Goal: Information Seeking & Learning: Learn about a topic

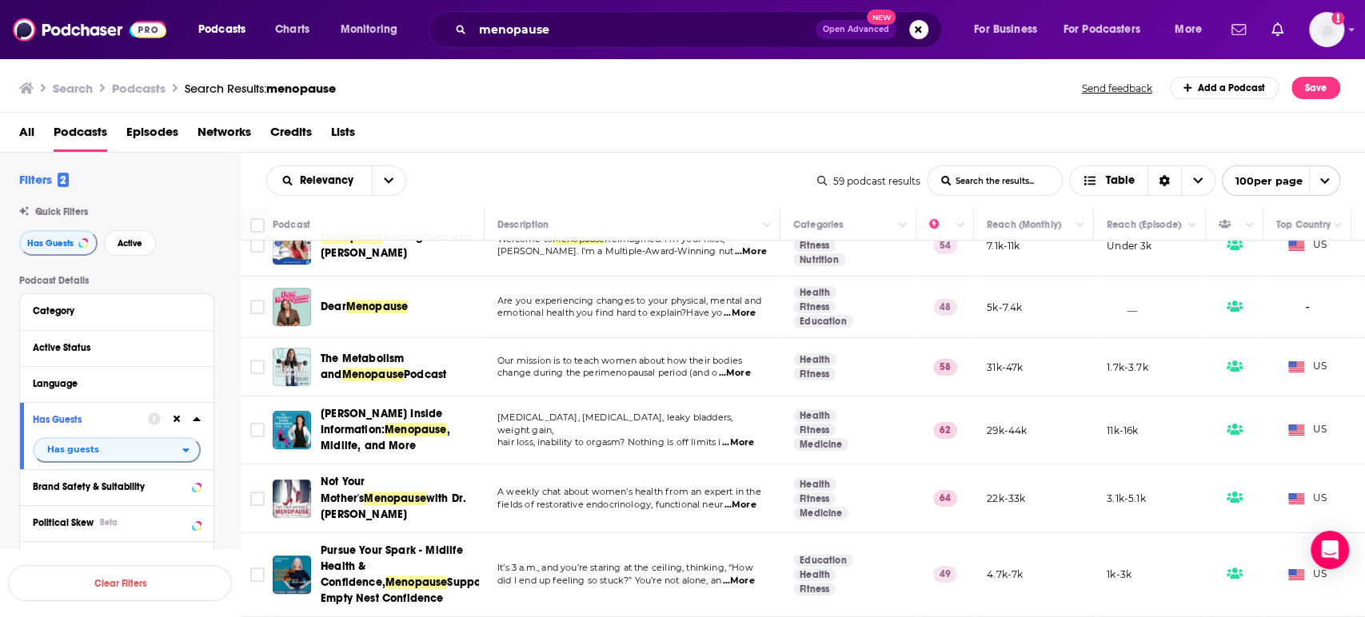
scroll to position [488, 0]
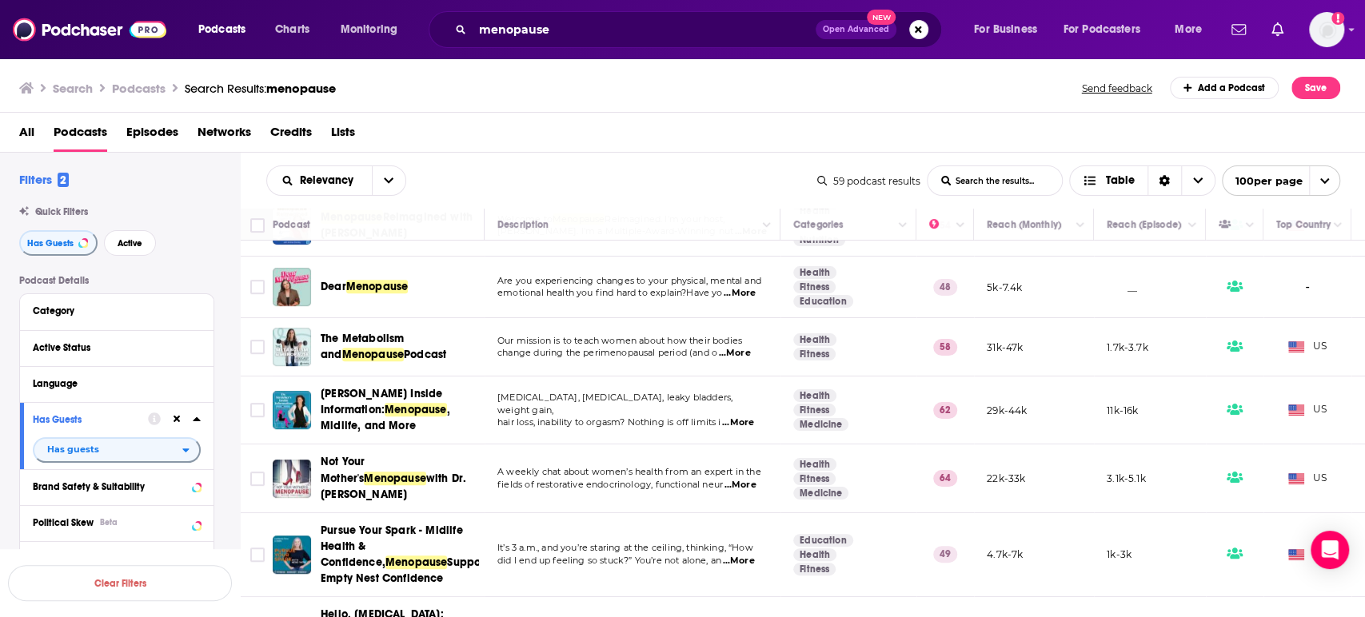
click at [747, 479] on span "...More" at bounding box center [739, 485] width 32 height 13
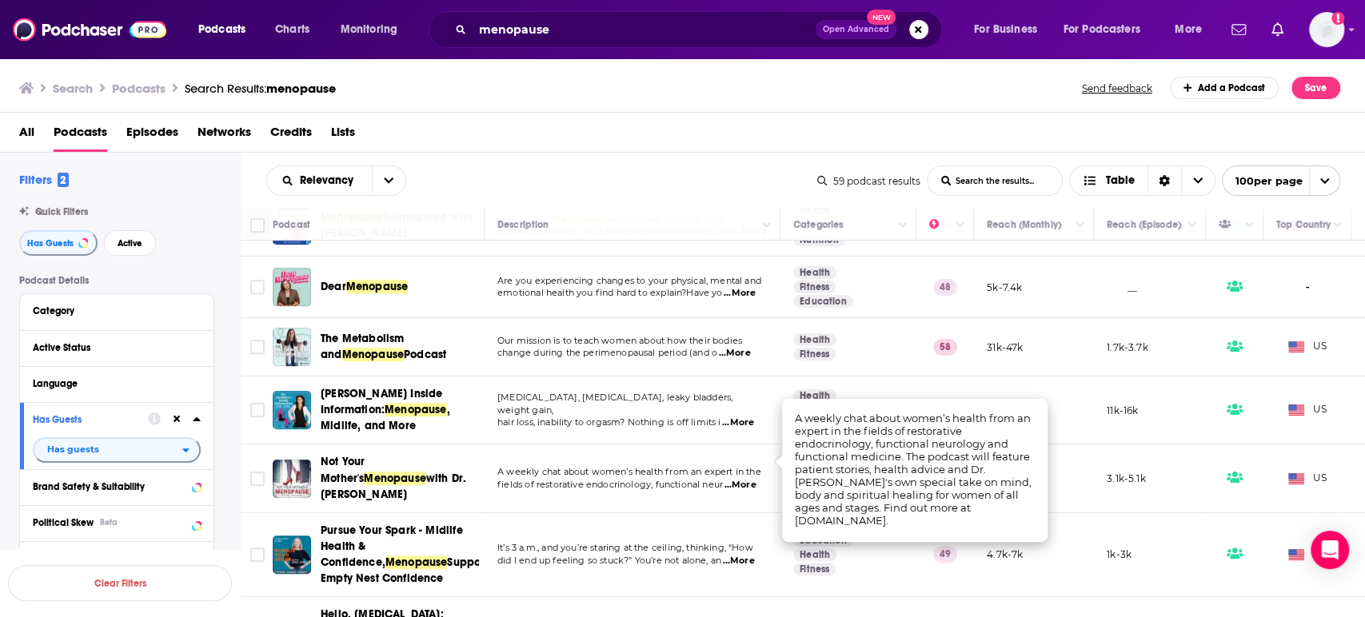
click at [747, 479] on span "...More" at bounding box center [739, 485] width 32 height 13
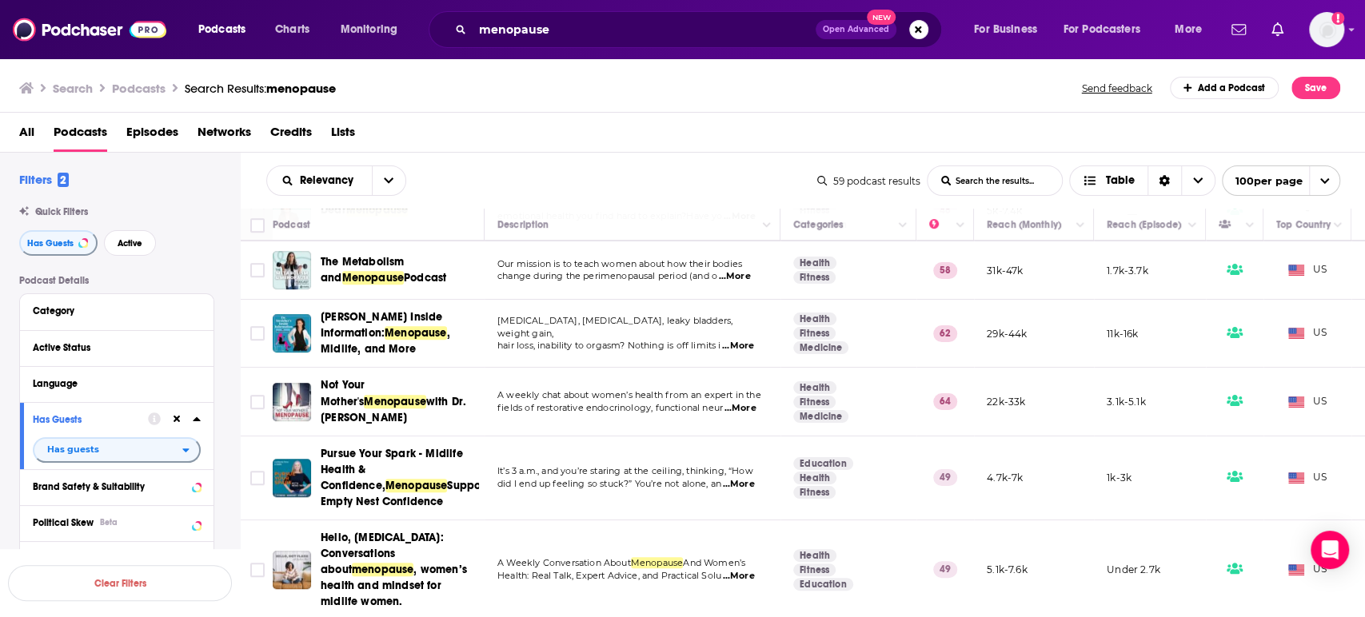
scroll to position [568, 0]
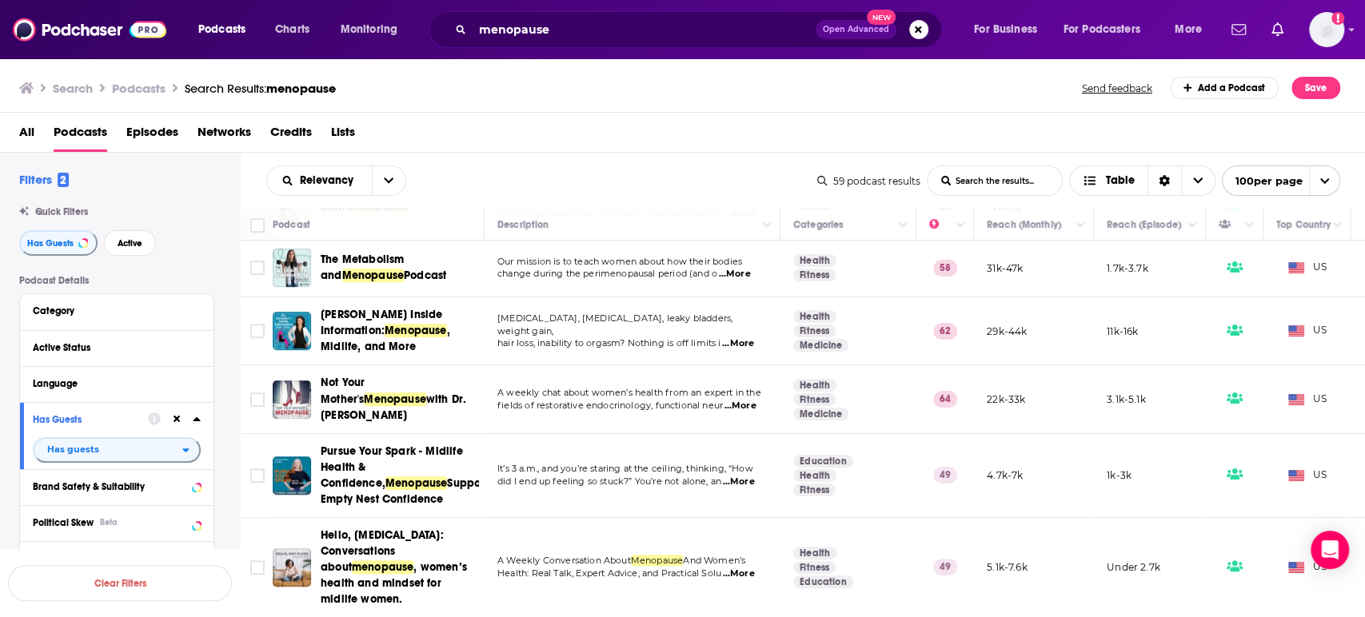
click at [754, 476] on span "...More" at bounding box center [738, 482] width 32 height 13
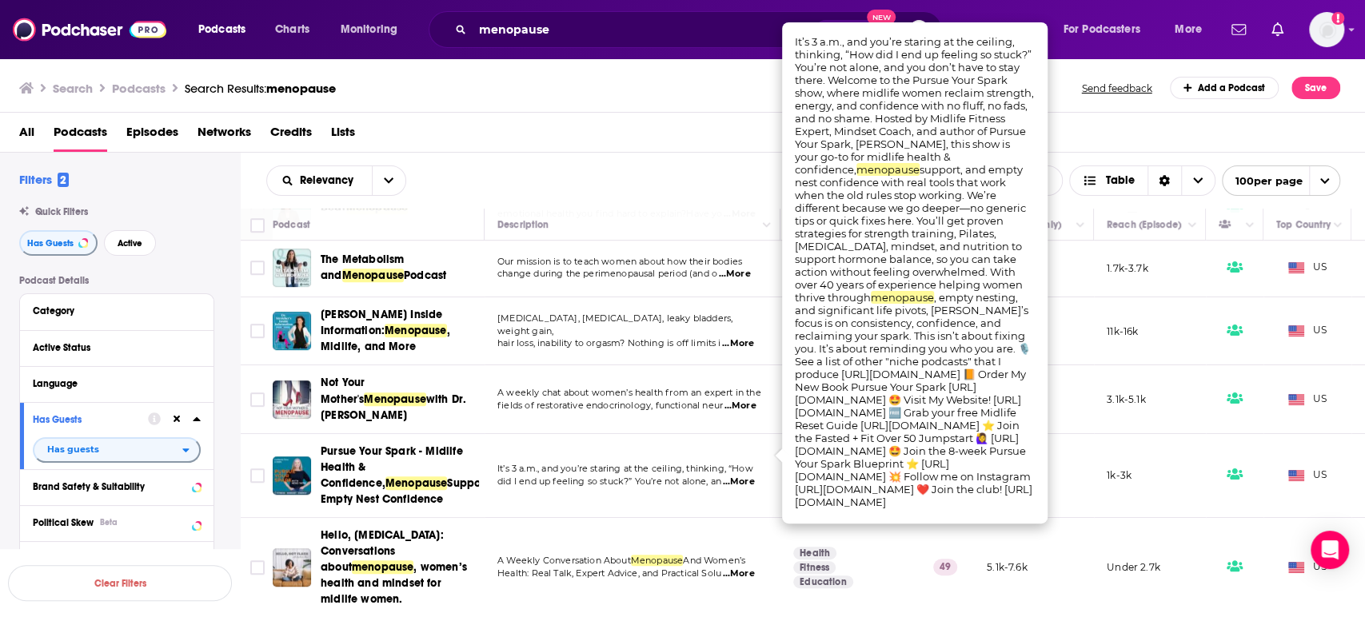
click at [754, 476] on span "...More" at bounding box center [738, 482] width 32 height 13
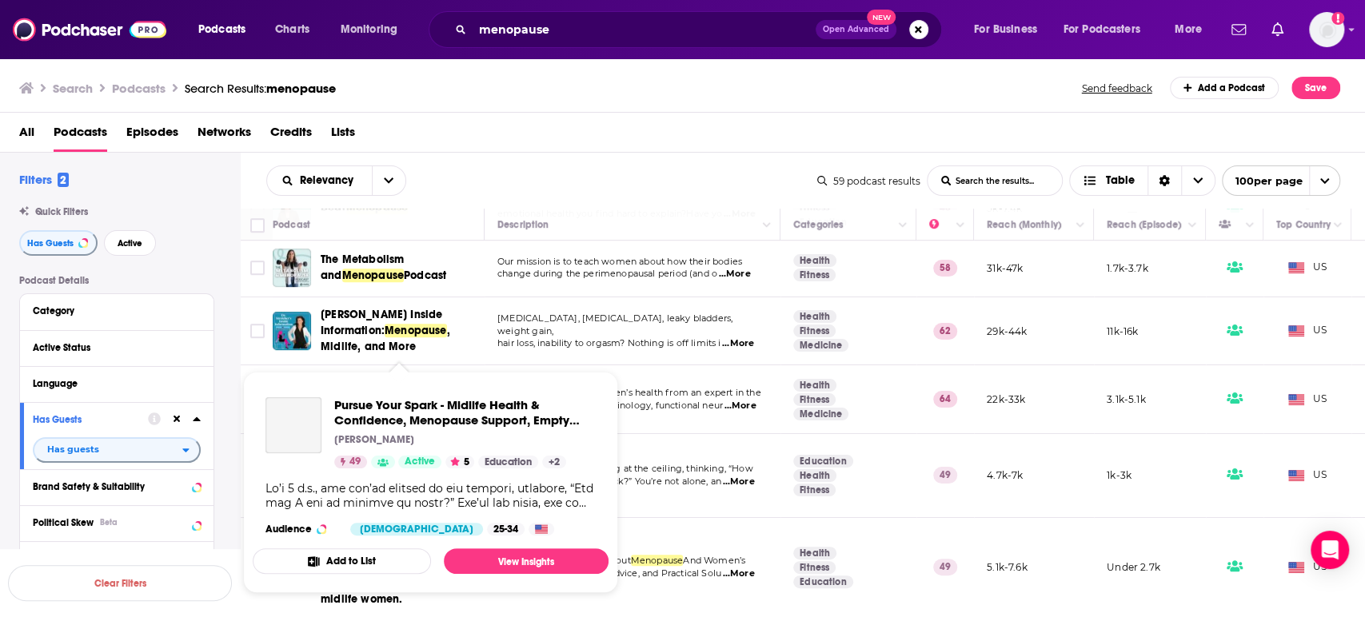
click at [412, 450] on div "Pursue Your Spark - Midlife Health & Confidence, Menopause Support, Empty Nest …" at bounding box center [464, 432] width 261 height 71
click at [508, 556] on link "View Insights" at bounding box center [526, 561] width 165 height 26
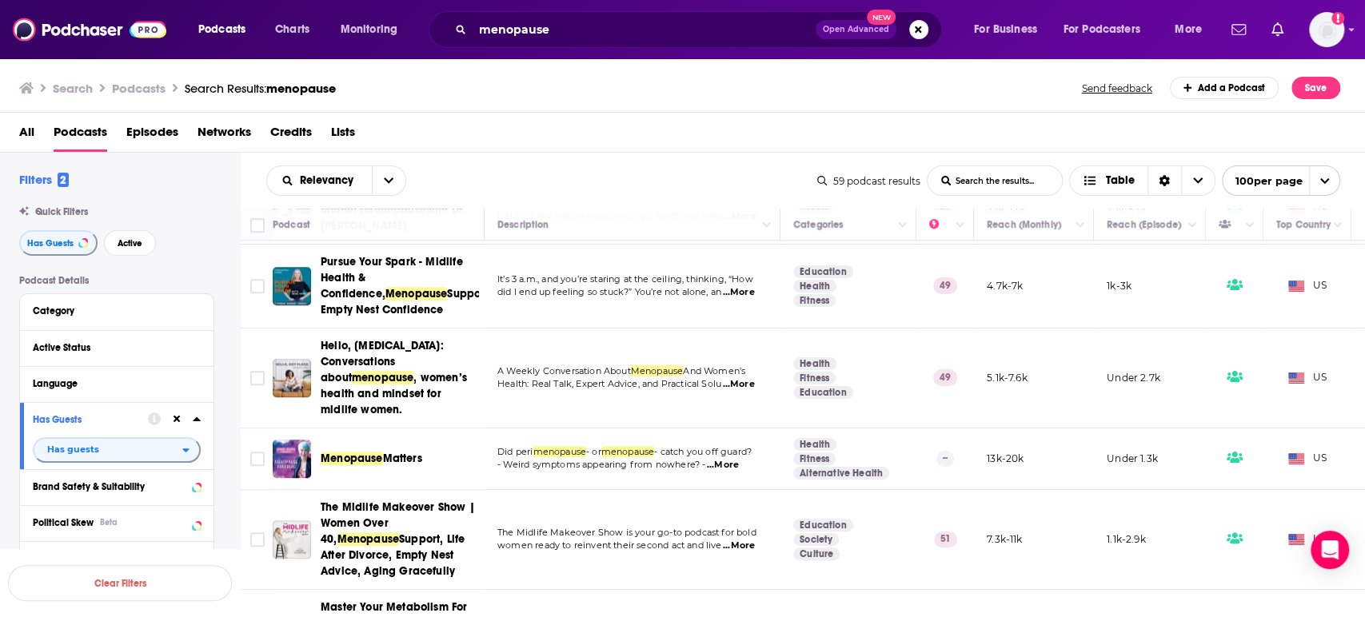
scroll to position [759, 0]
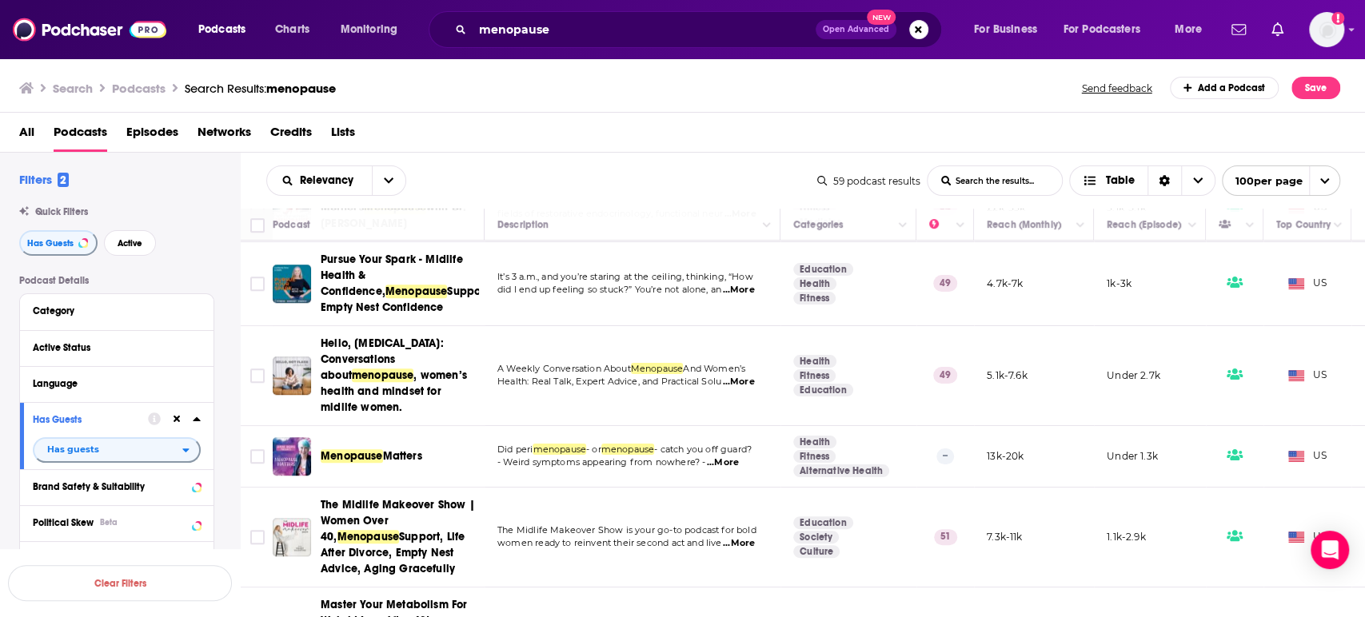
click at [742, 376] on span "...More" at bounding box center [738, 382] width 32 height 13
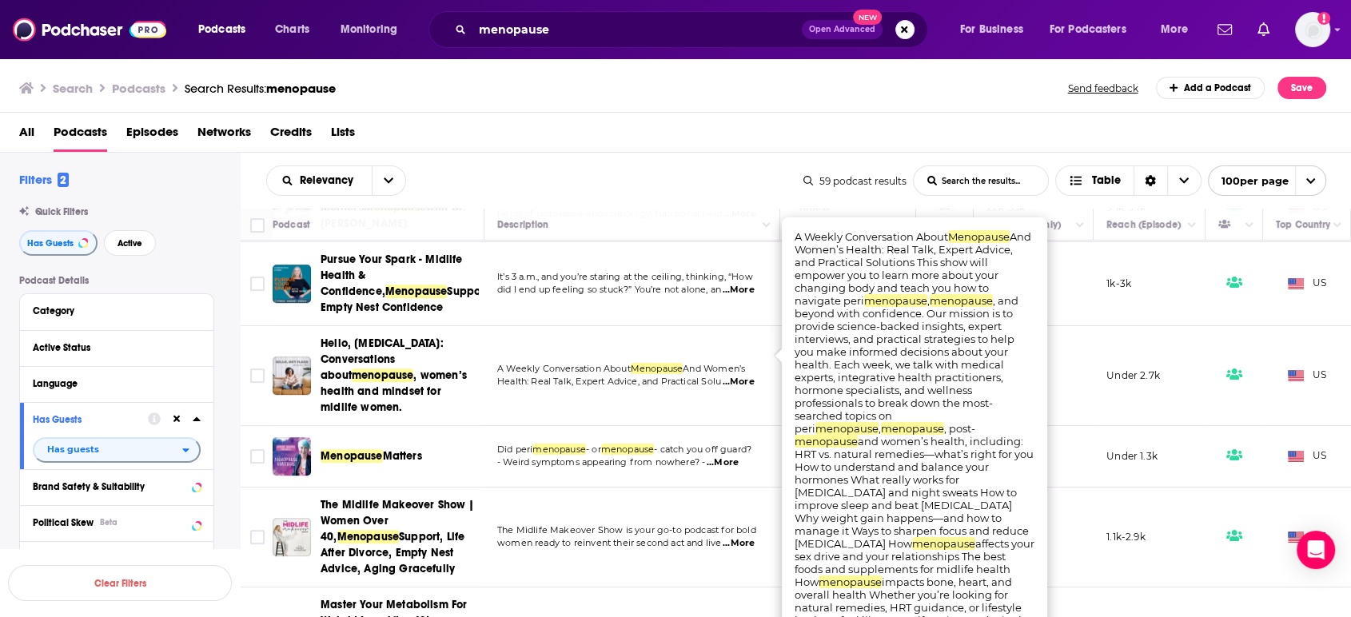
click at [742, 376] on span "...More" at bounding box center [738, 382] width 32 height 13
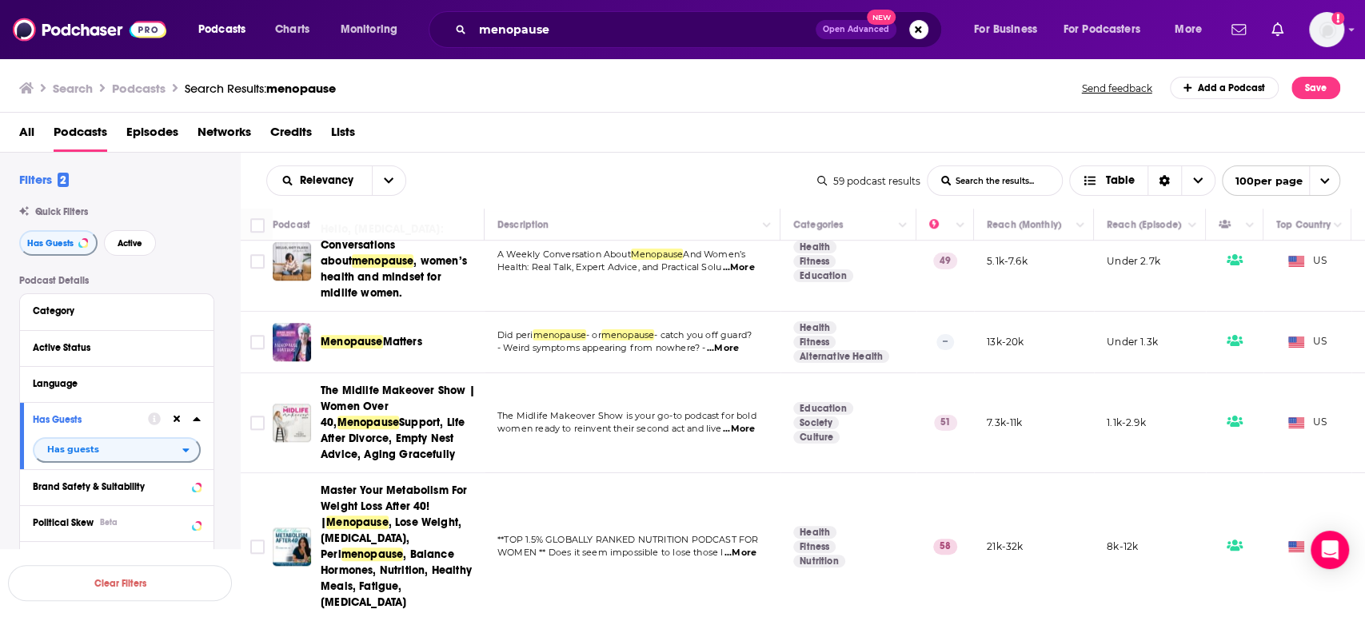
scroll to position [875, 0]
click at [742, 422] on span "...More" at bounding box center [739, 428] width 32 height 13
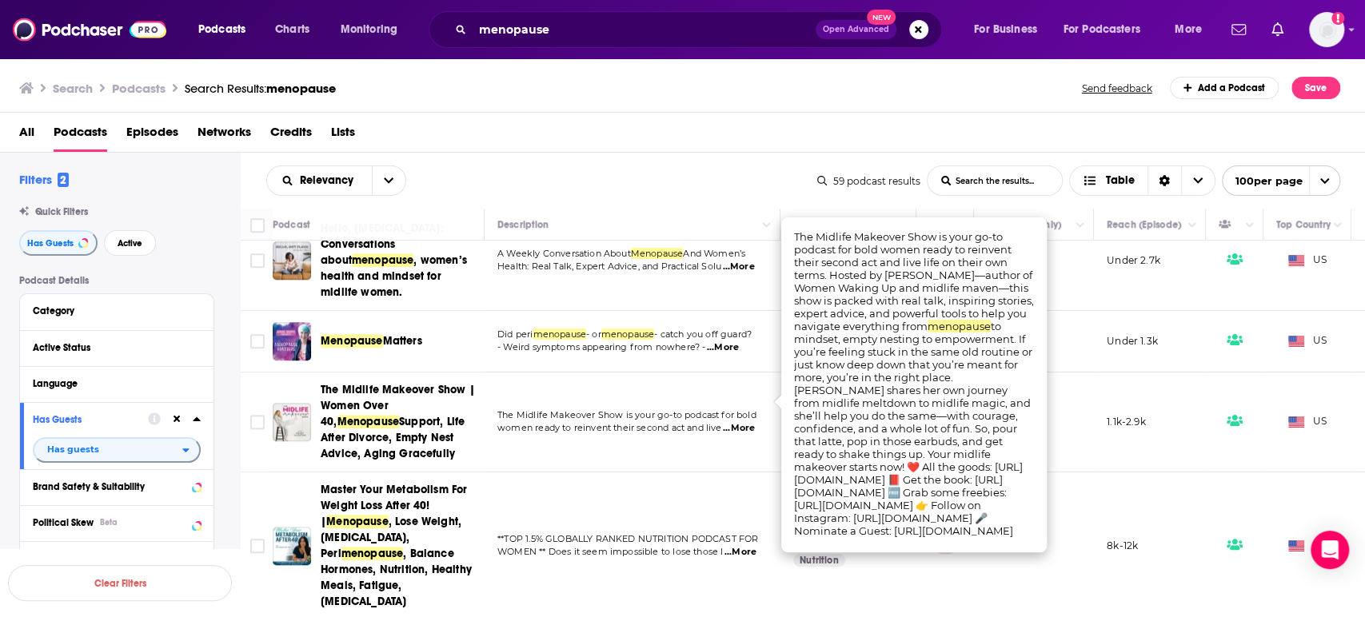
click at [742, 422] on span "...More" at bounding box center [739, 428] width 32 height 13
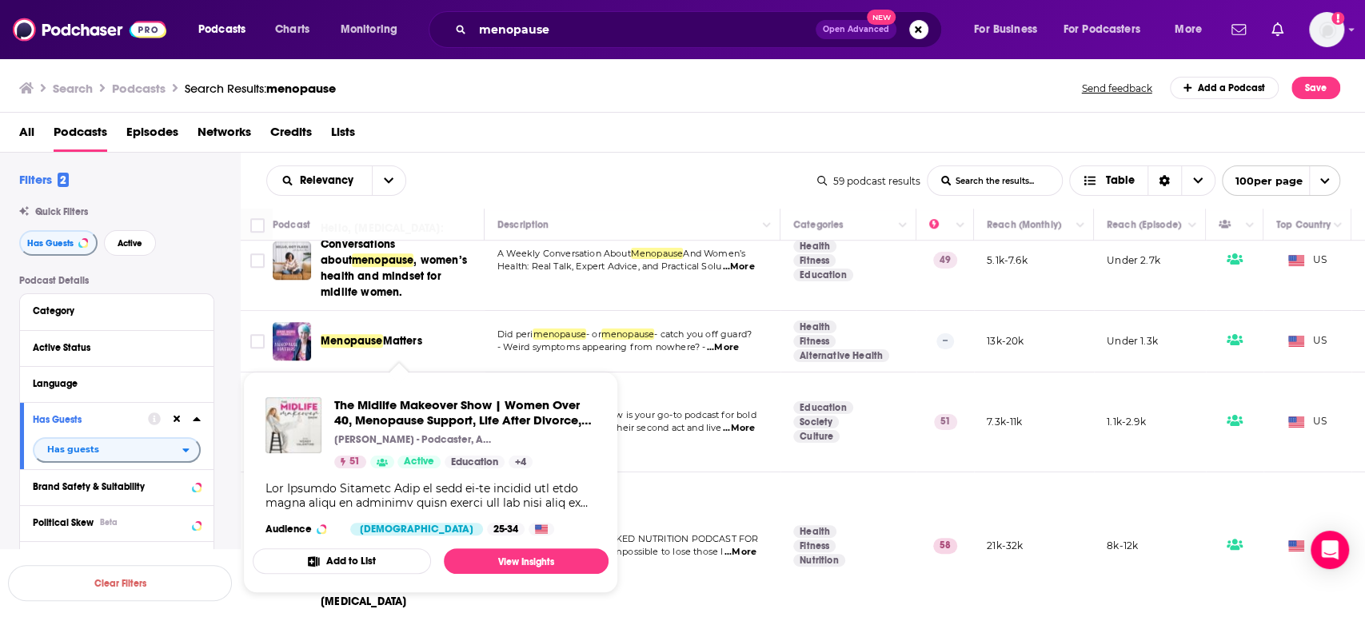
click at [349, 380] on span "The Midlife Makeover Show | Women Over 40, Menopause Support, Life After Divorc…" at bounding box center [431, 482] width 356 height 221
click at [556, 567] on link "View Insights" at bounding box center [526, 561] width 165 height 26
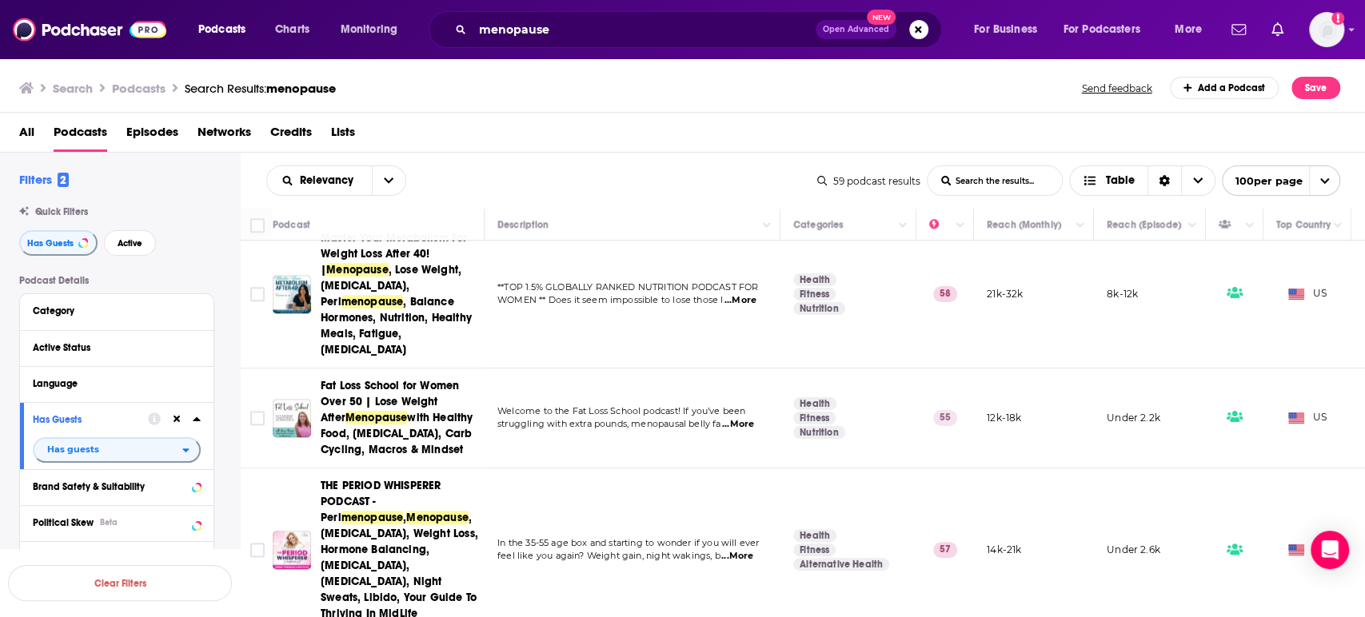
scroll to position [1132, 0]
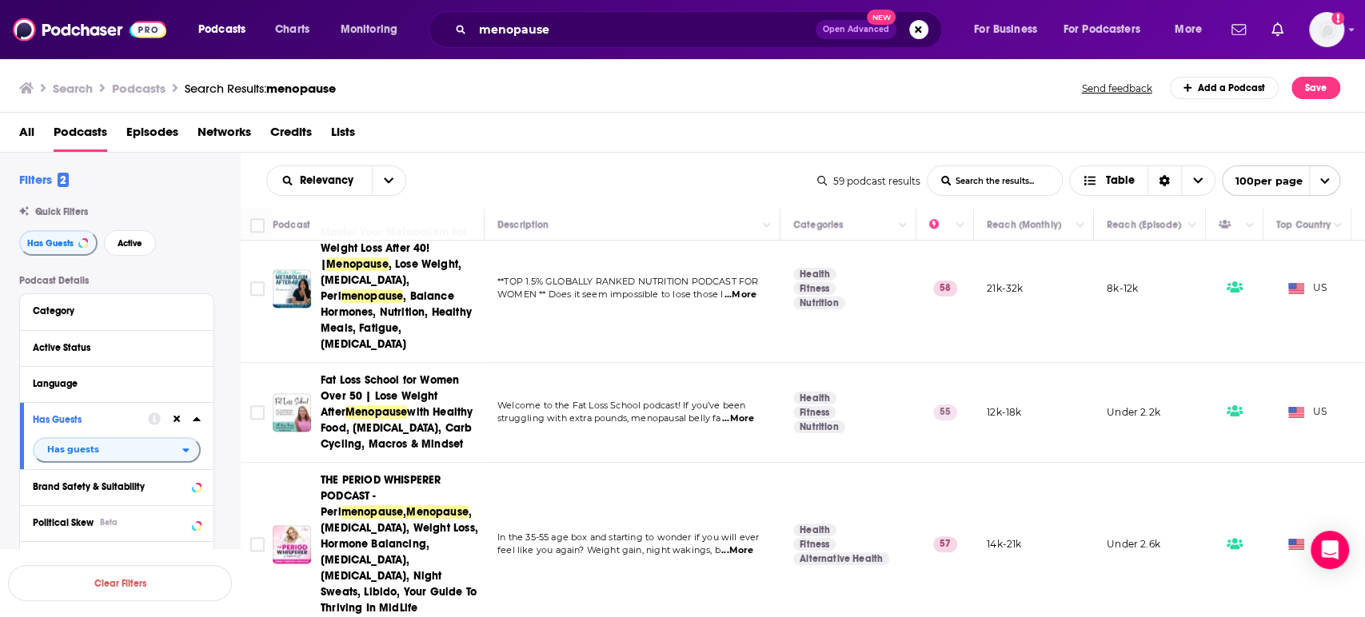
click at [733, 544] on span "...More" at bounding box center [737, 550] width 32 height 13
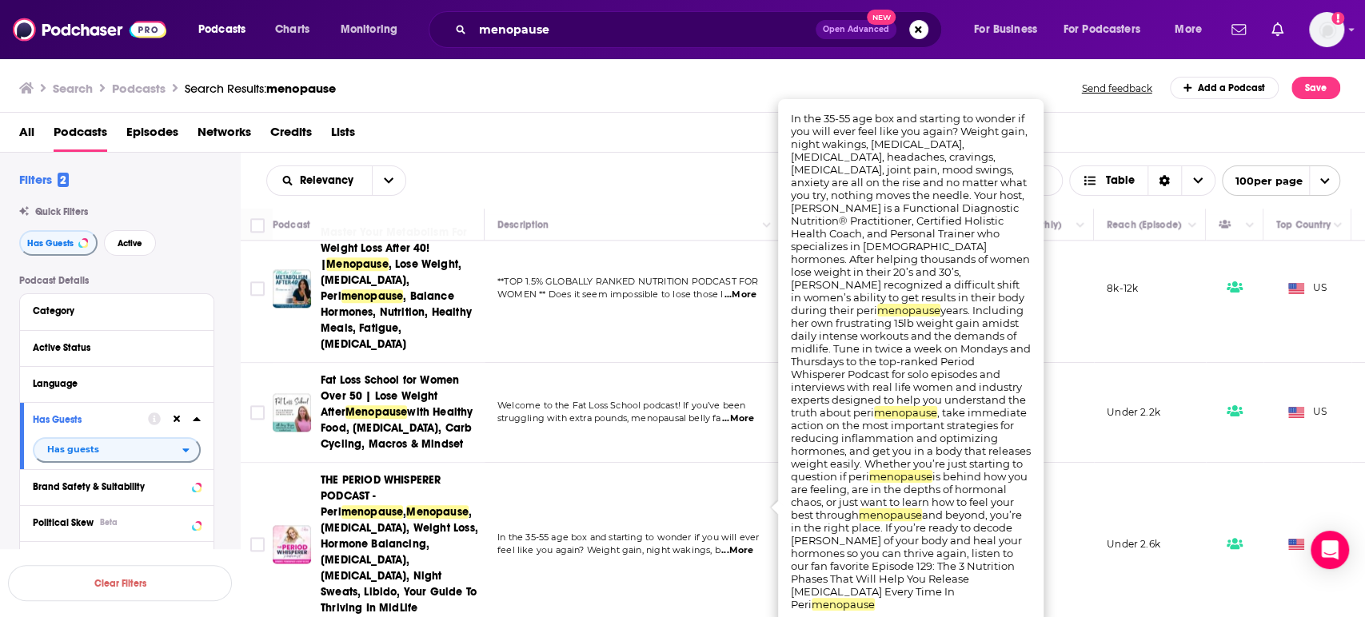
click at [730, 544] on span "...More" at bounding box center [737, 550] width 32 height 13
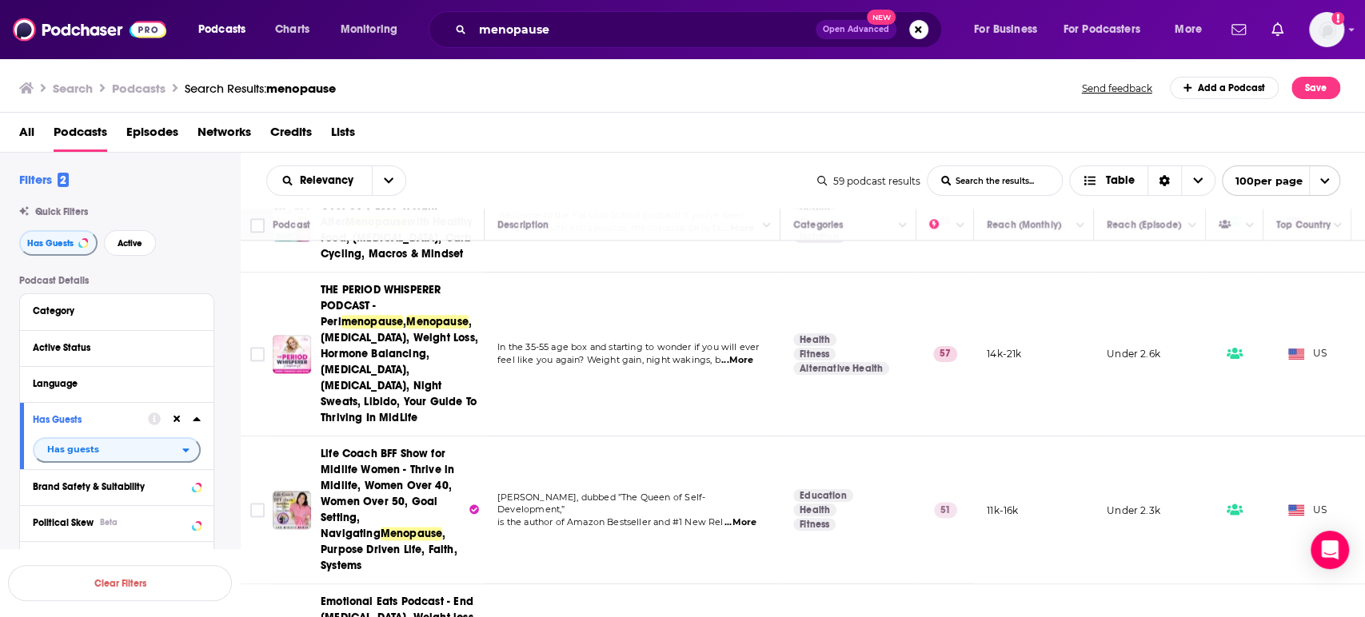
scroll to position [1325, 0]
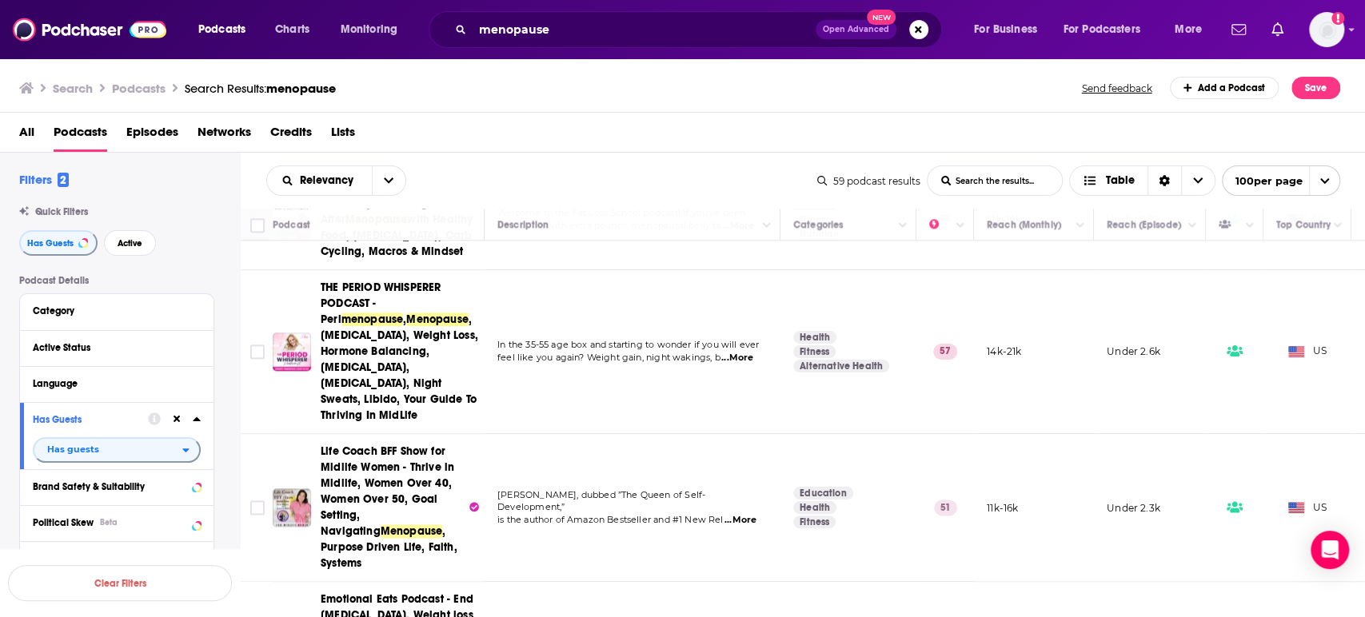
click at [746, 514] on span "...More" at bounding box center [740, 520] width 32 height 13
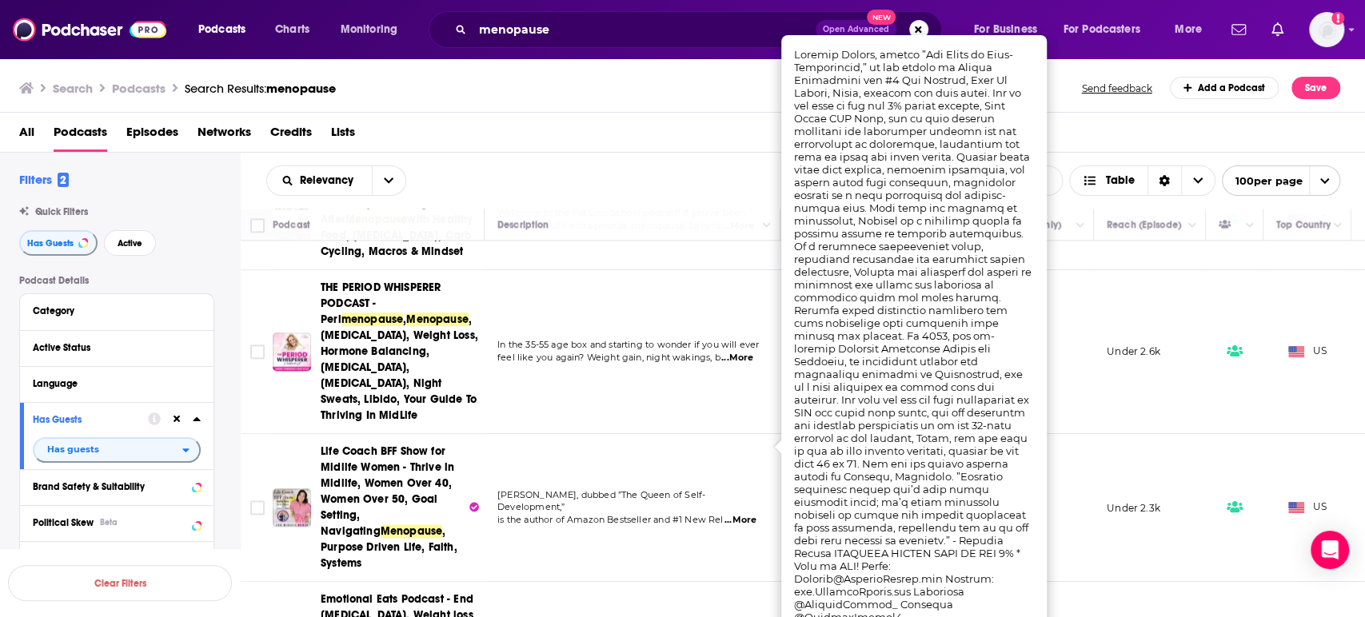
click at [746, 514] on span "...More" at bounding box center [740, 520] width 32 height 13
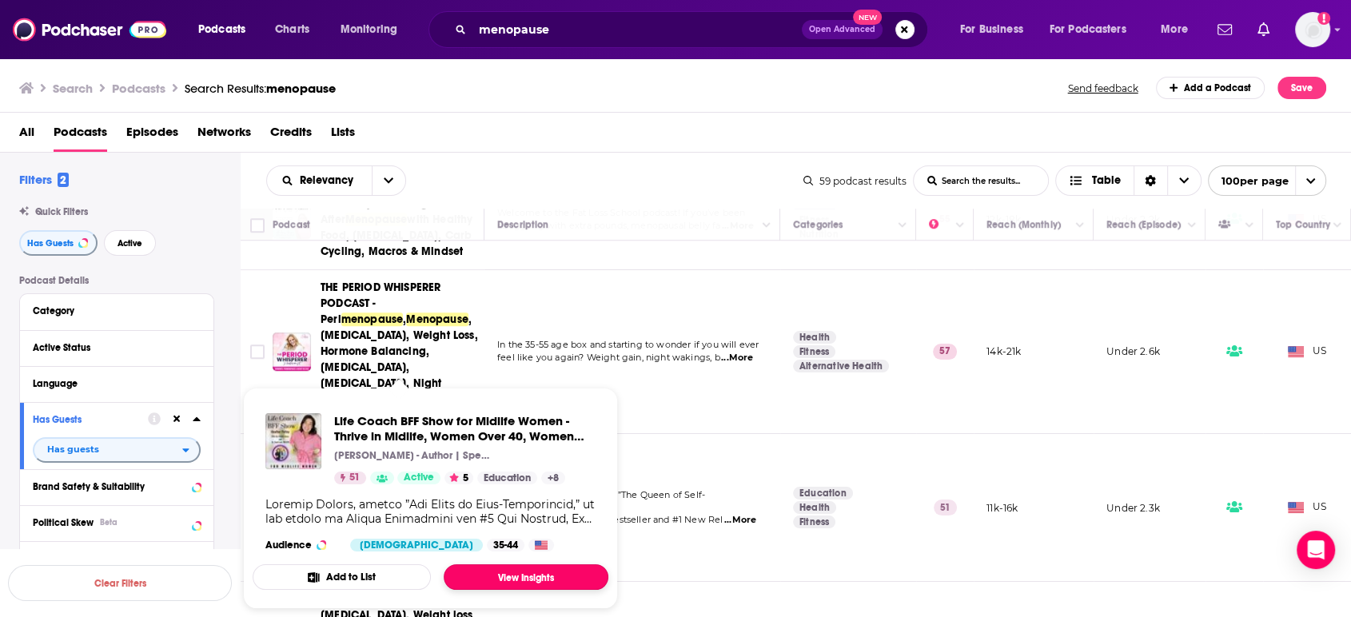
click at [544, 584] on link "View Insights" at bounding box center [526, 577] width 165 height 26
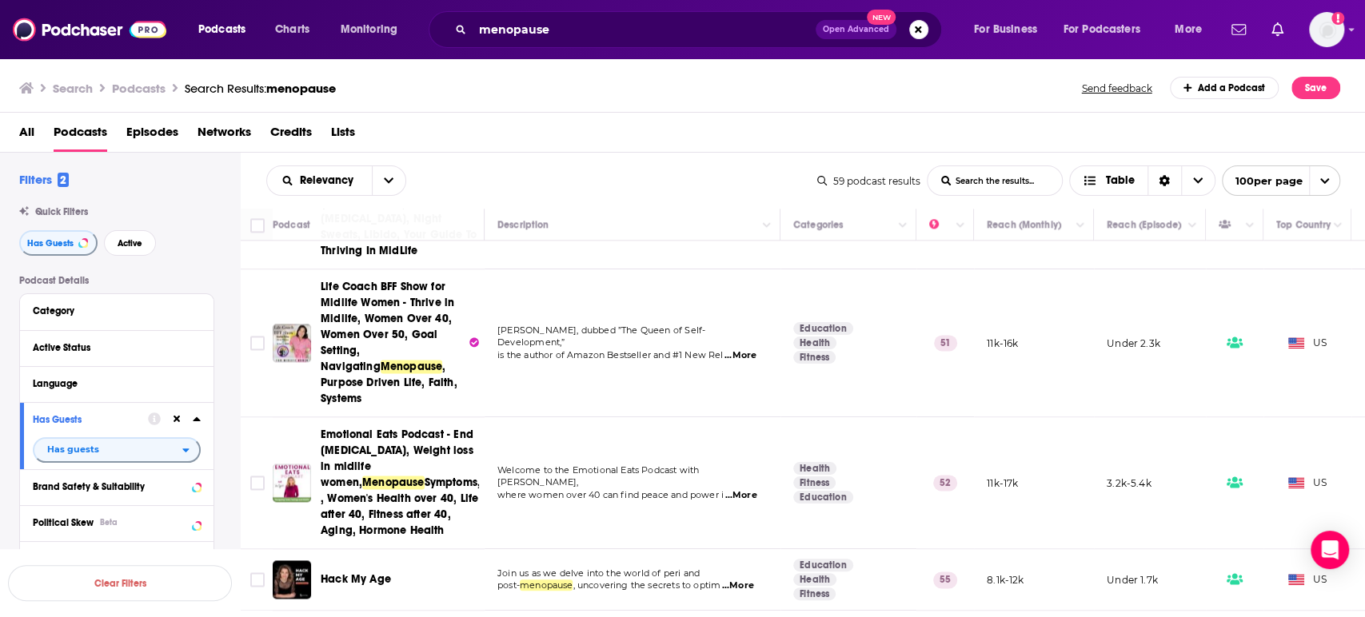
scroll to position [1588, 0]
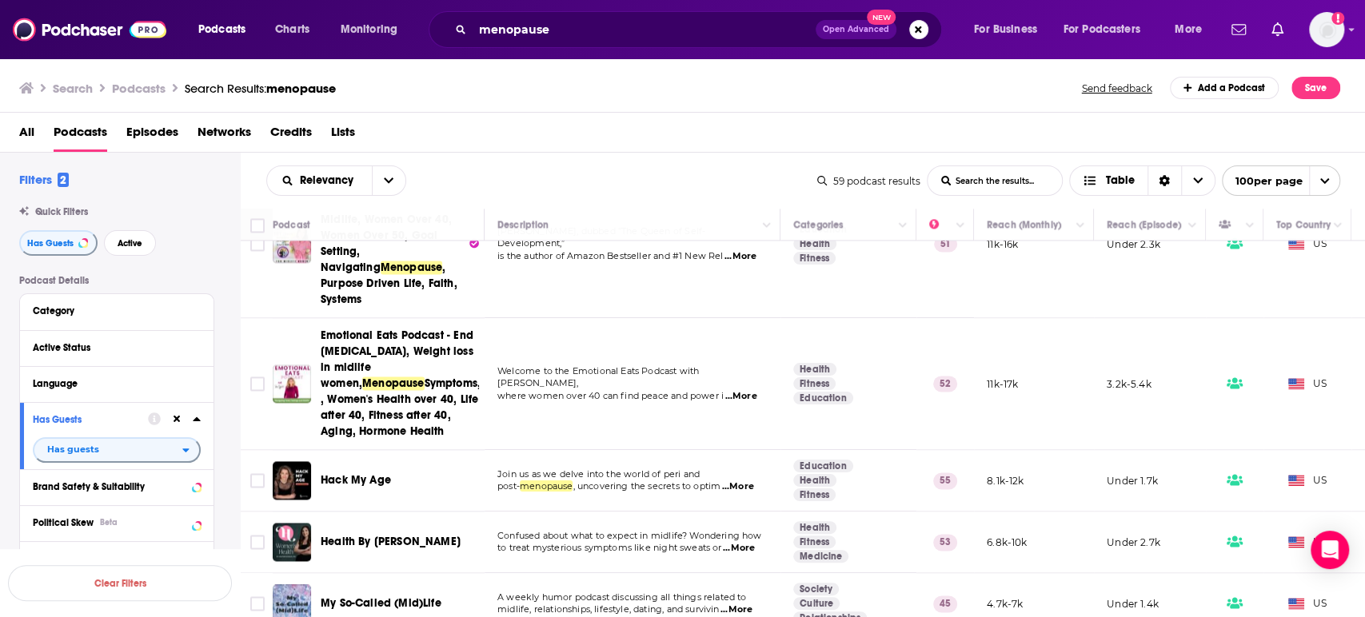
click at [759, 480] on p "post- menopause , uncovering the secrets to optim ...More" at bounding box center [631, 486] width 269 height 13
click at [744, 480] on span "...More" at bounding box center [738, 486] width 32 height 13
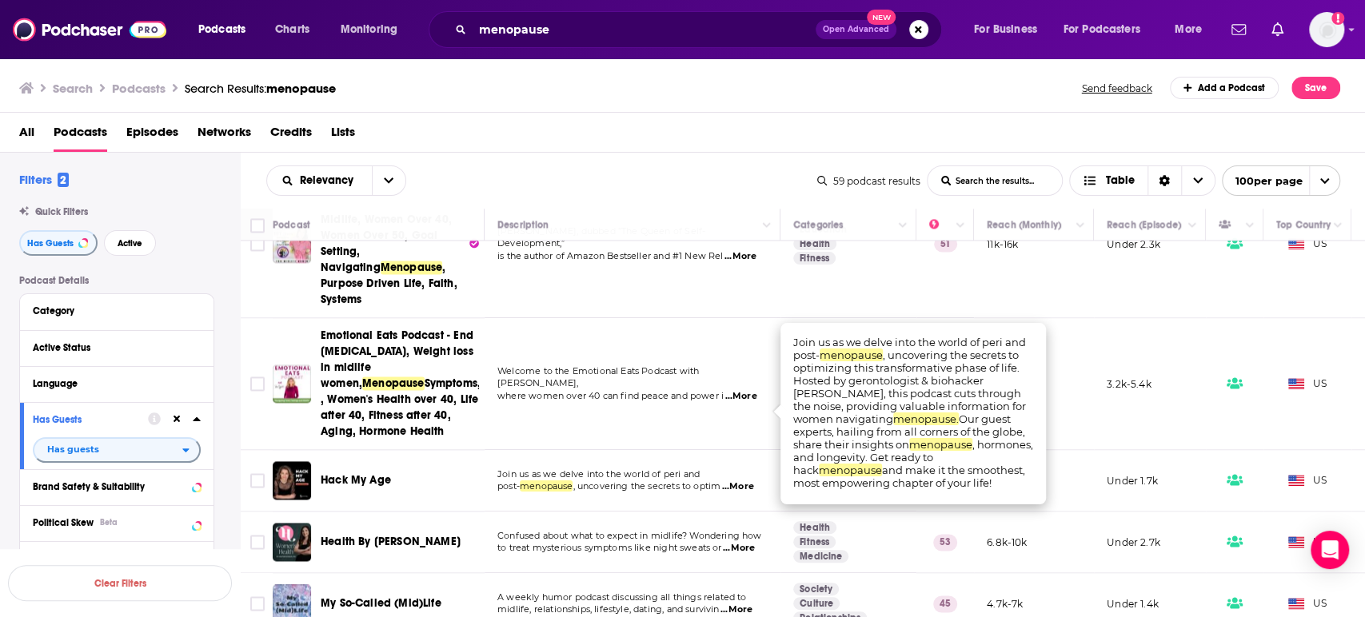
click at [744, 480] on span "...More" at bounding box center [738, 486] width 32 height 13
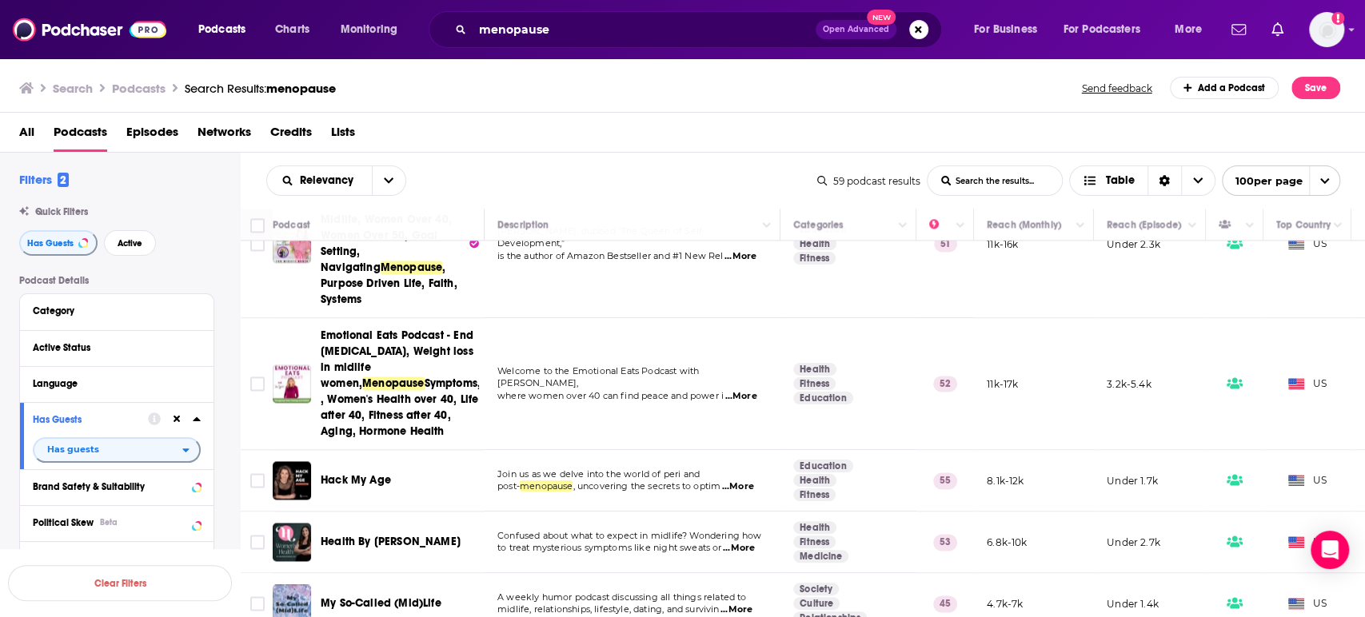
click at [368, 406] on div "Podcasts Charts Monitoring menopause Open Advanced New For Business For Podcast…" at bounding box center [682, 308] width 1365 height 617
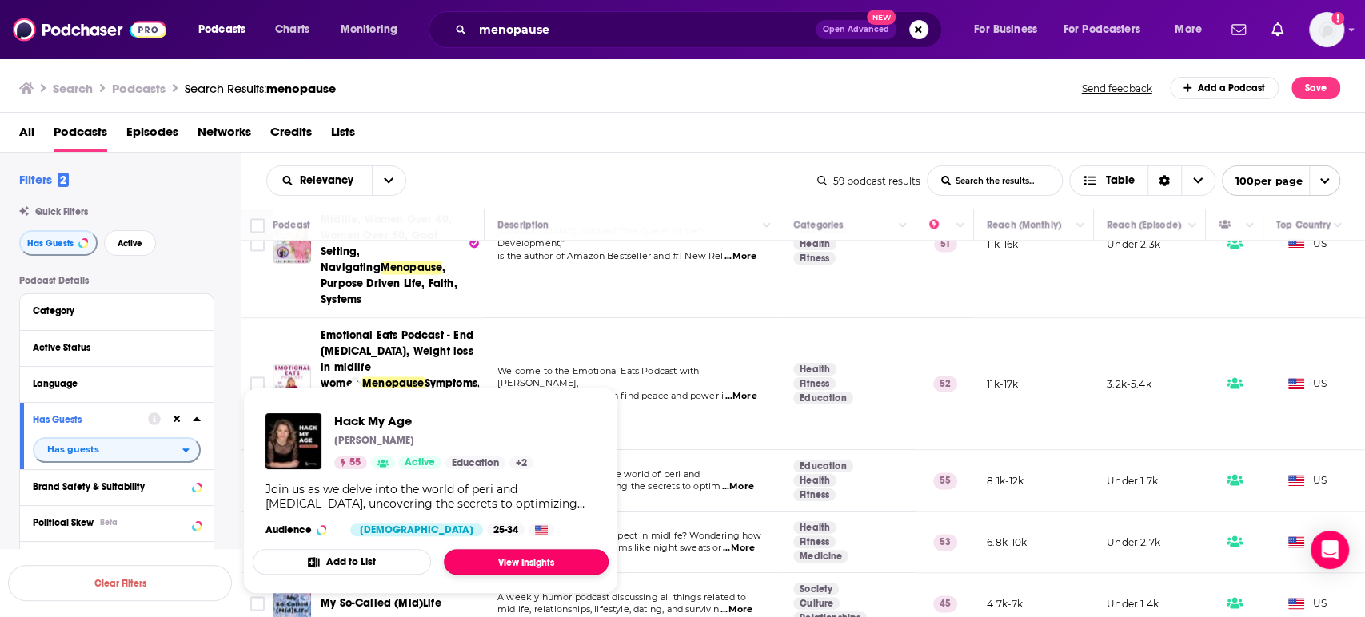
click at [531, 564] on link "View Insights" at bounding box center [526, 562] width 165 height 26
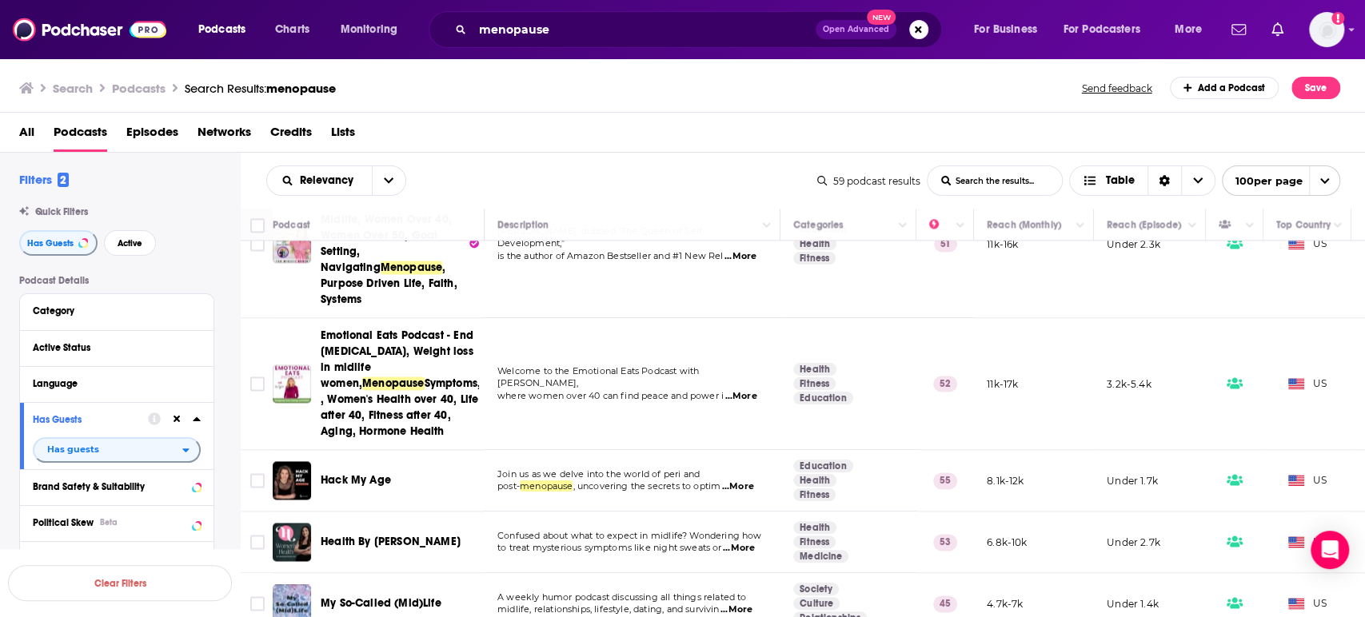
click at [746, 542] on span "...More" at bounding box center [739, 548] width 32 height 13
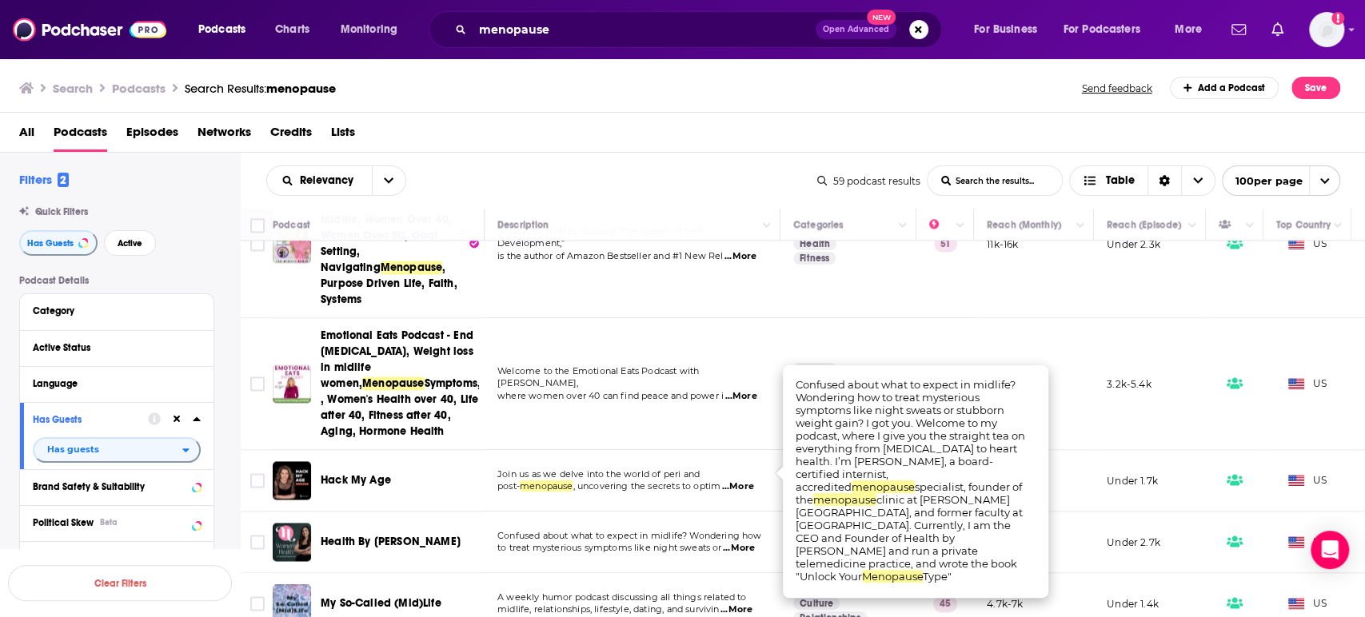
click at [746, 542] on span "...More" at bounding box center [739, 548] width 32 height 13
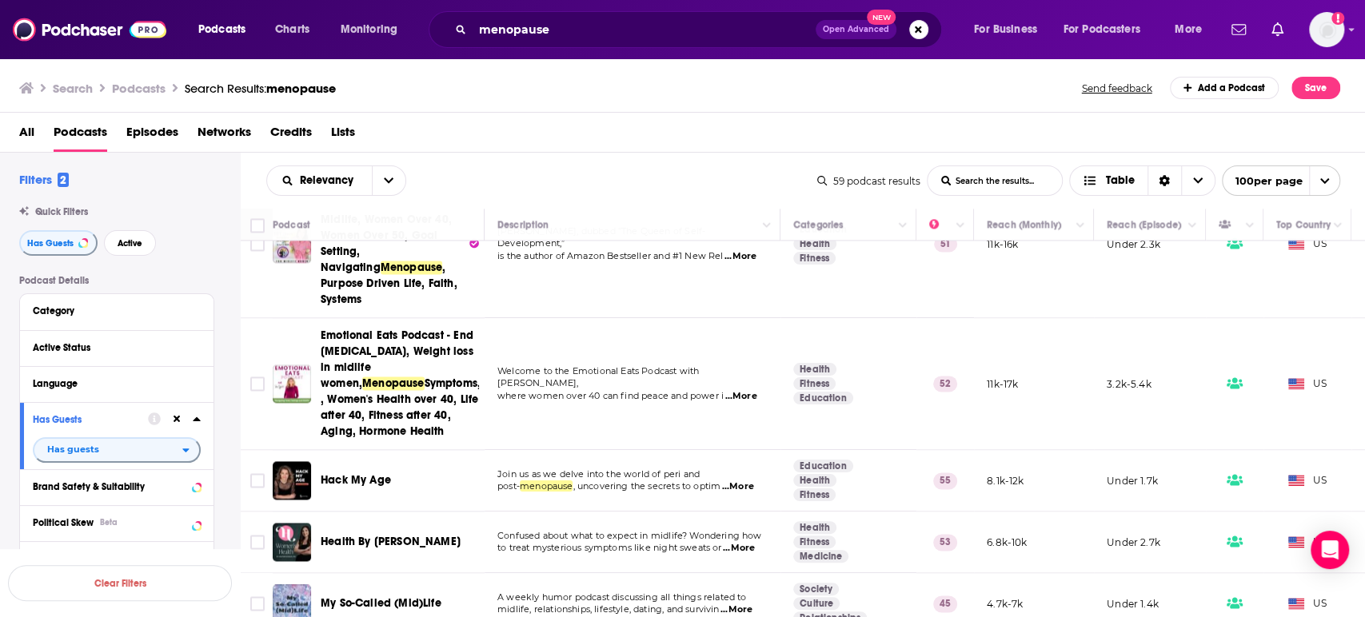
scroll to position [1650, 0]
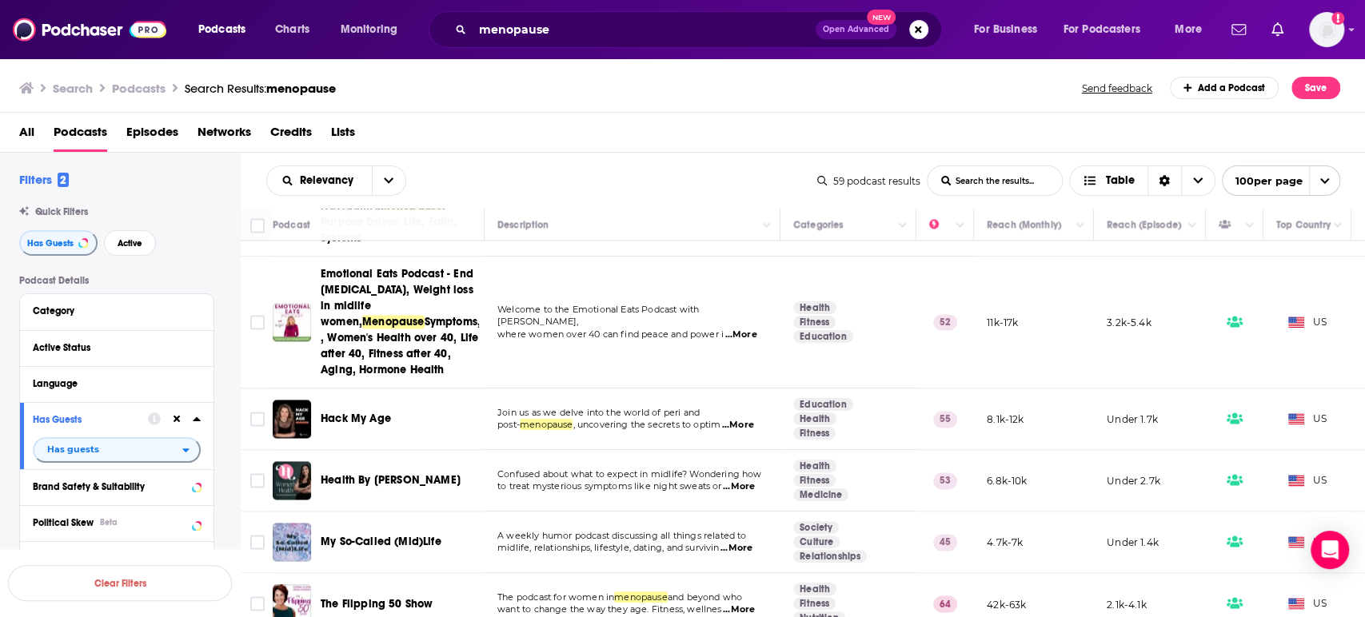
click at [746, 542] on span "...More" at bounding box center [736, 548] width 32 height 13
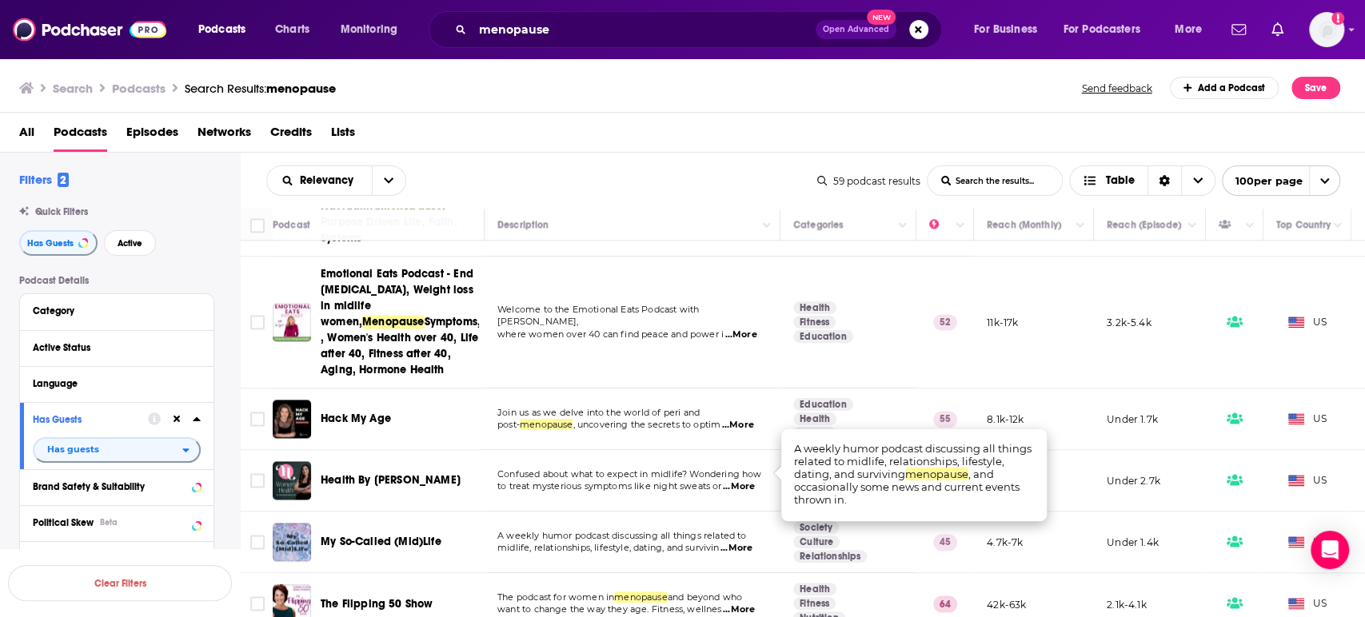
click at [746, 542] on span "...More" at bounding box center [736, 548] width 32 height 13
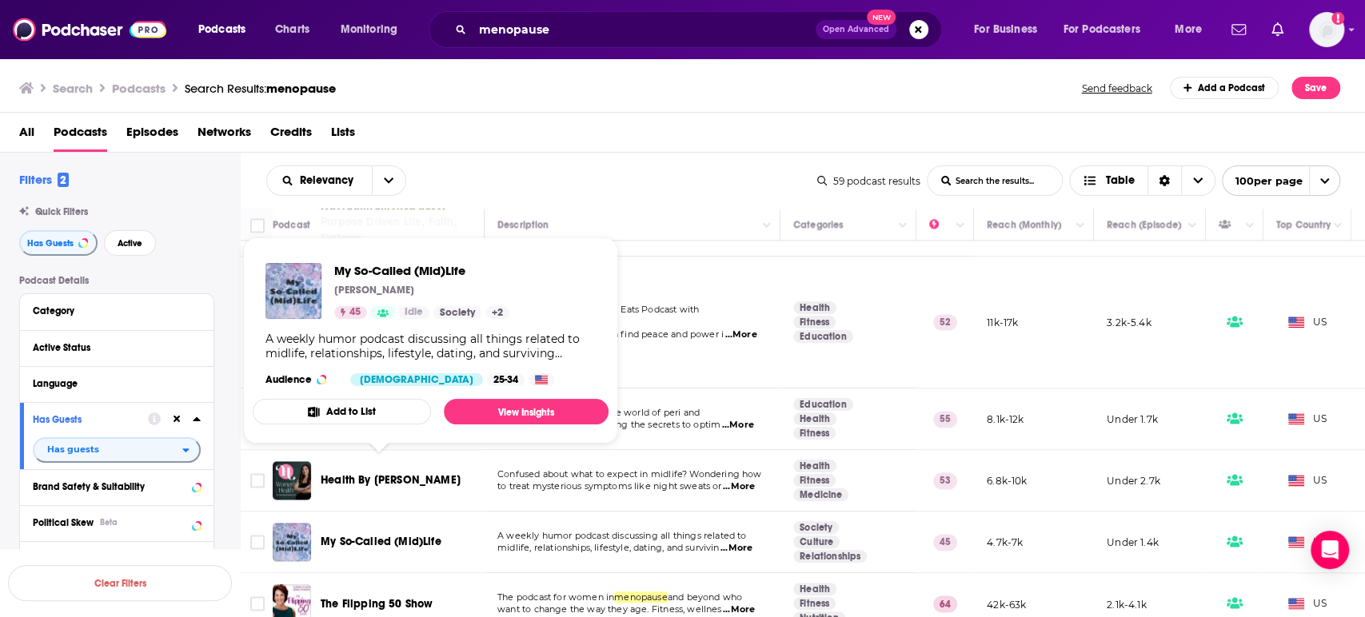
click at [359, 535] on span "My So-Called (Mid)Life" at bounding box center [381, 542] width 121 height 14
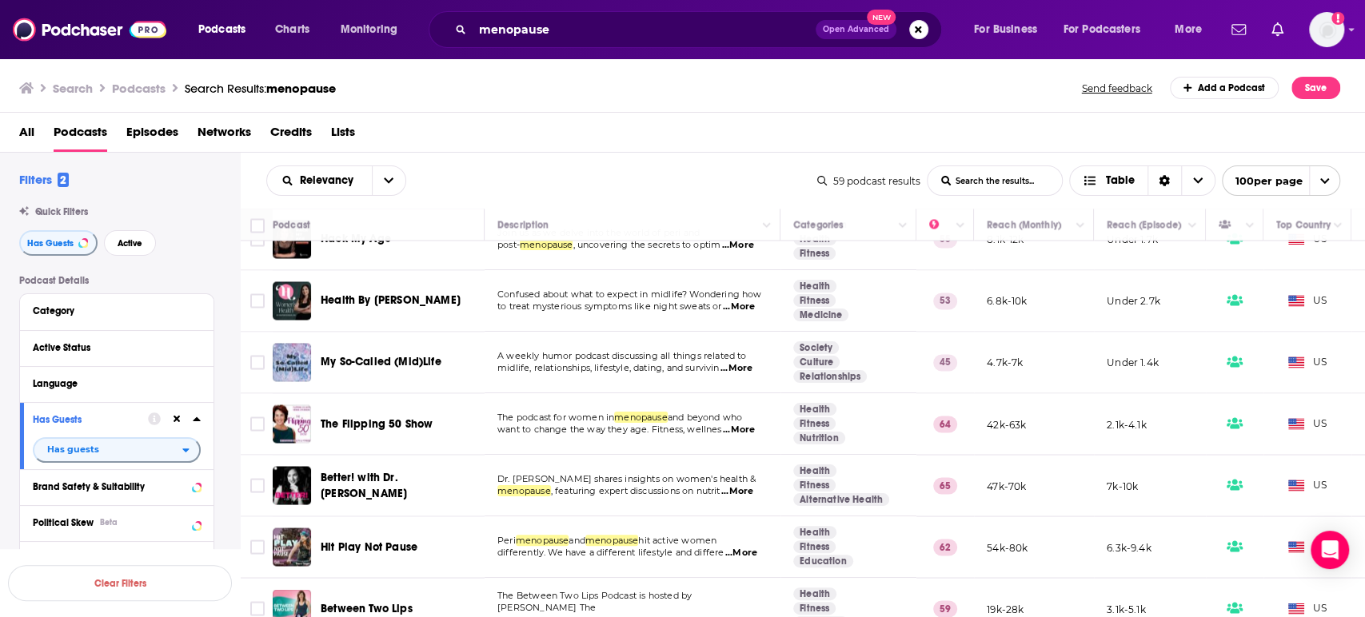
scroll to position [1836, 0]
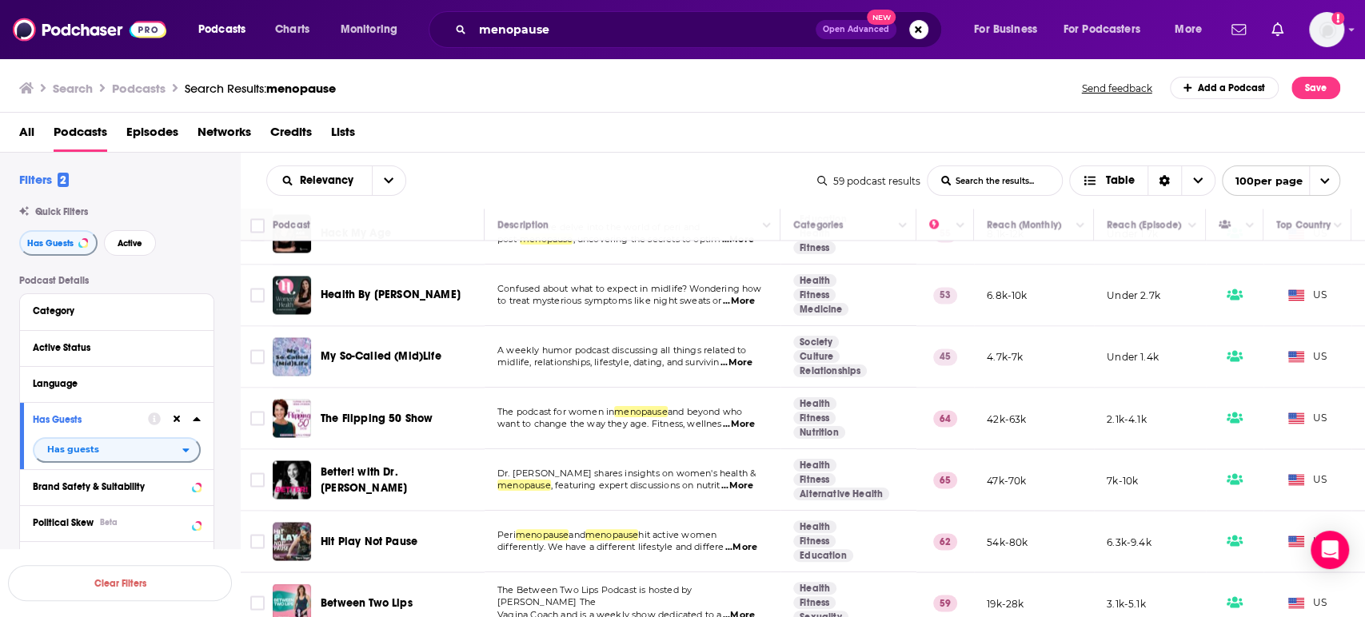
click at [751, 418] on span "...More" at bounding box center [739, 424] width 32 height 13
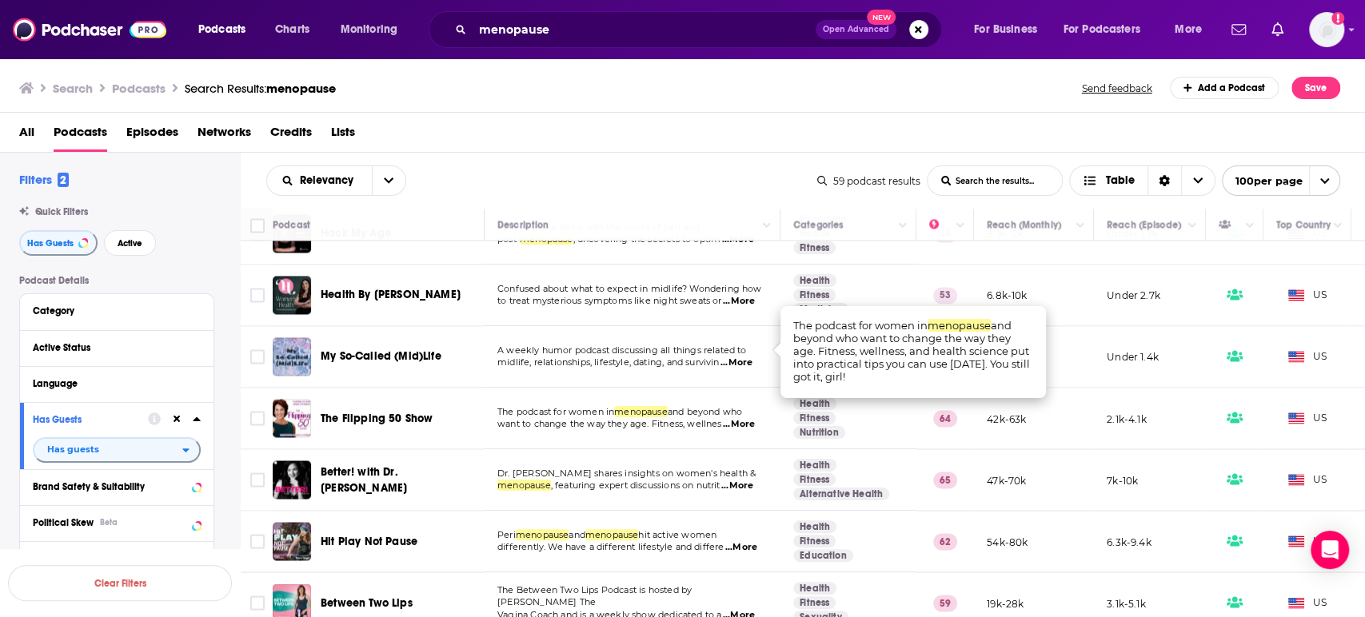
click at [749, 418] on span "...More" at bounding box center [739, 424] width 32 height 13
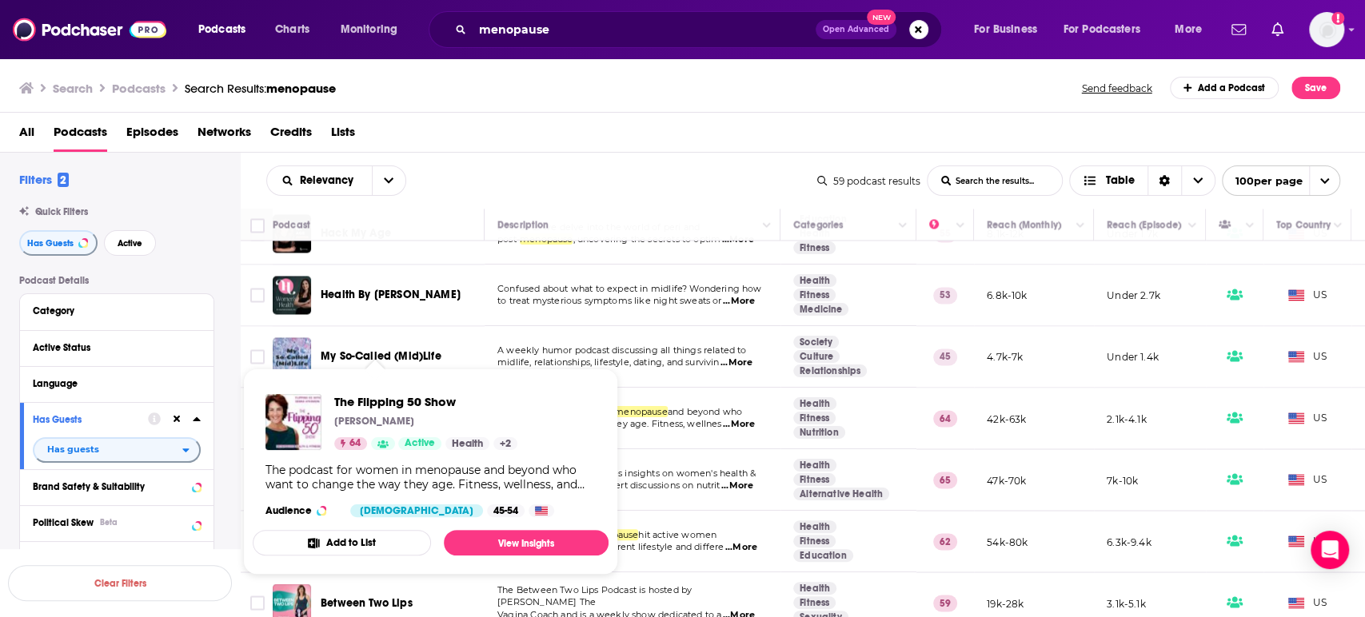
click at [376, 411] on span "The Flipping 50 Show" at bounding box center [377, 418] width 112 height 14
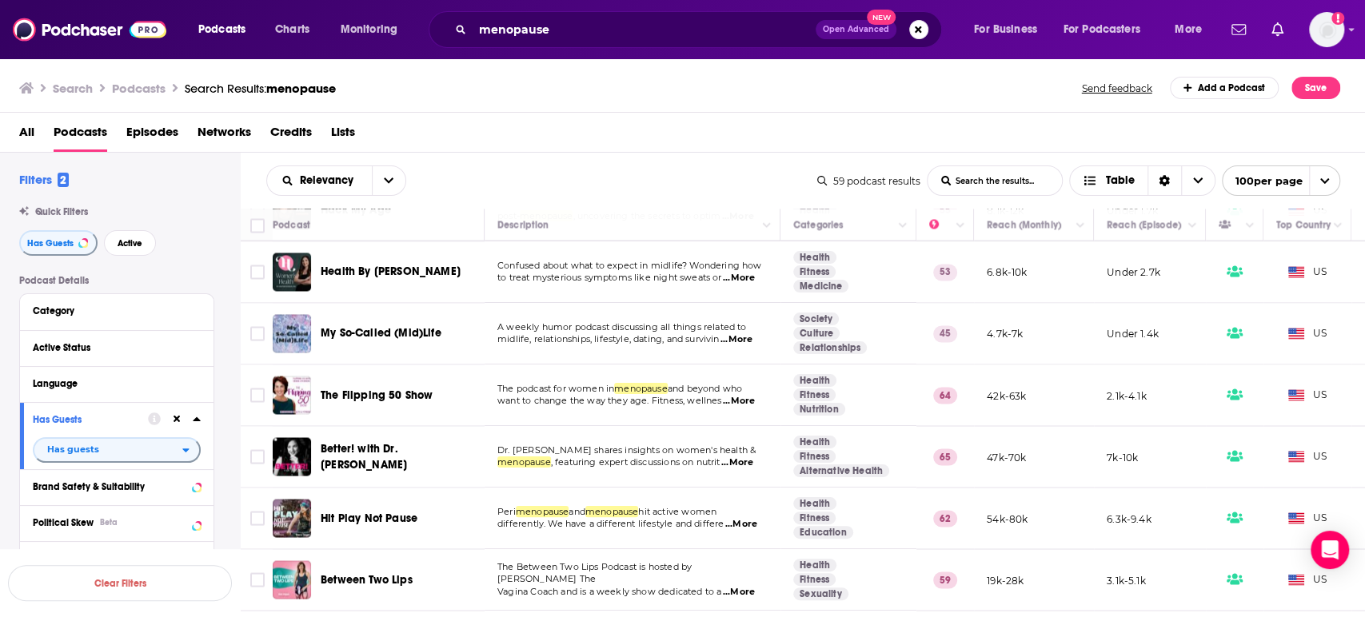
scroll to position [1861, 0]
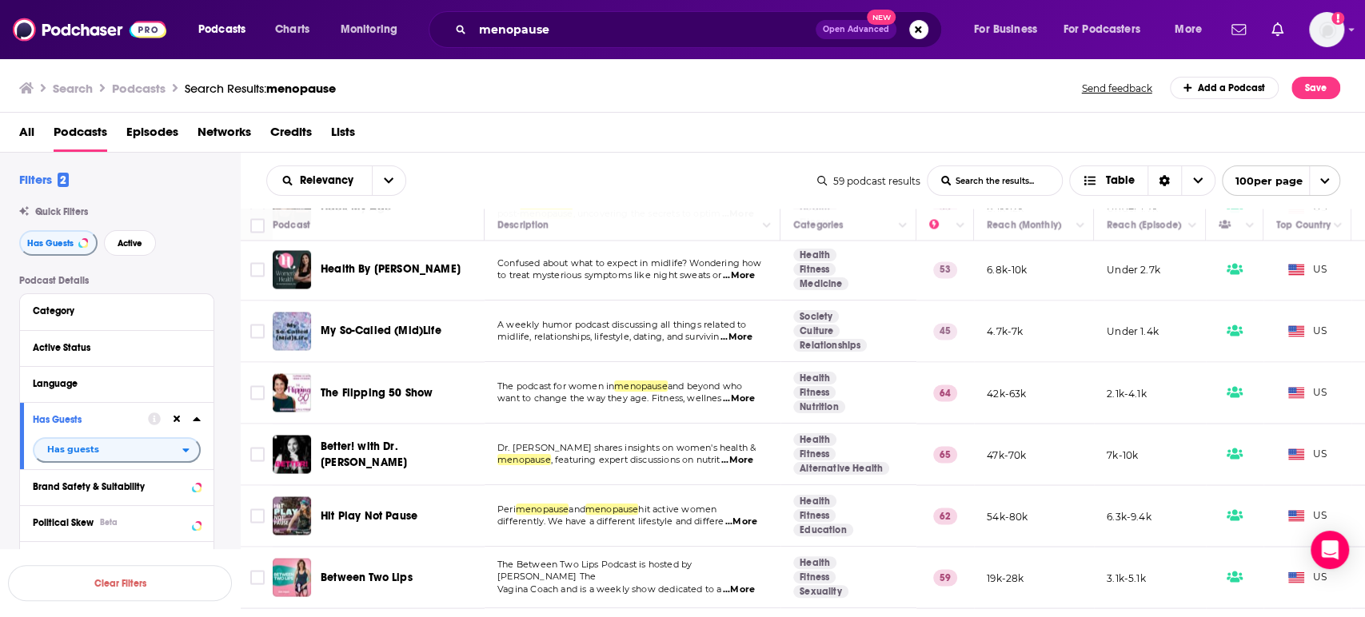
click at [748, 454] on span "...More" at bounding box center [737, 460] width 32 height 13
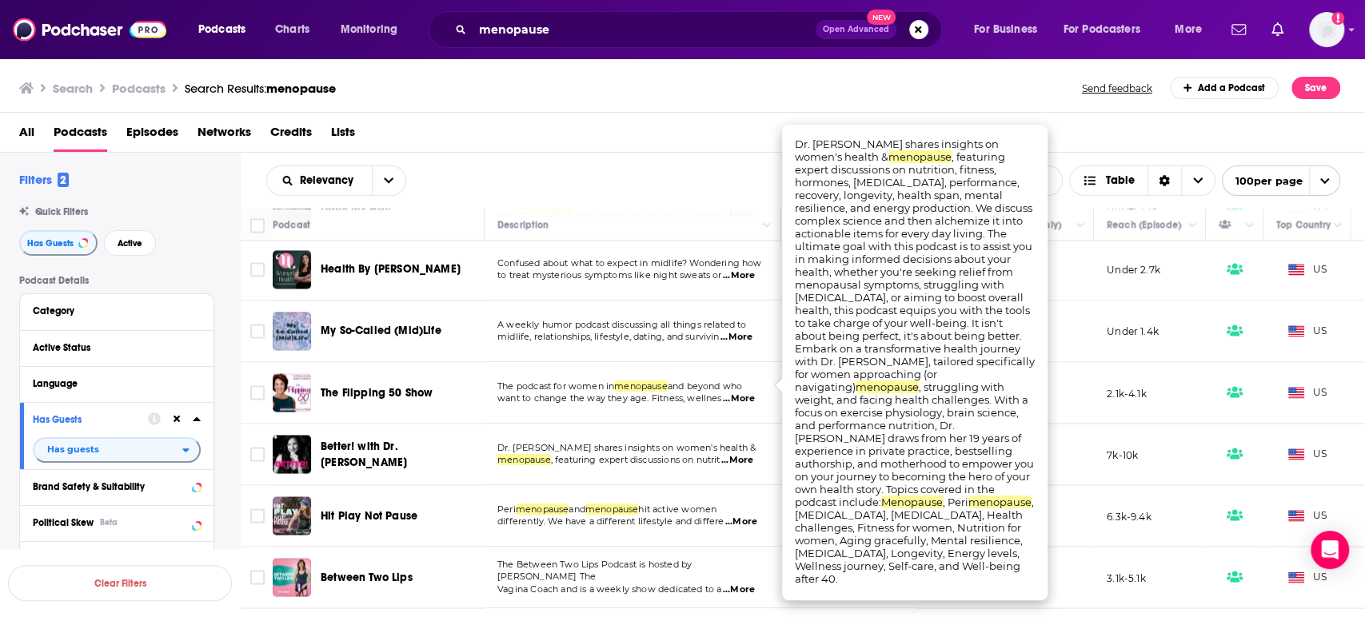
click at [748, 454] on span "...More" at bounding box center [737, 460] width 32 height 13
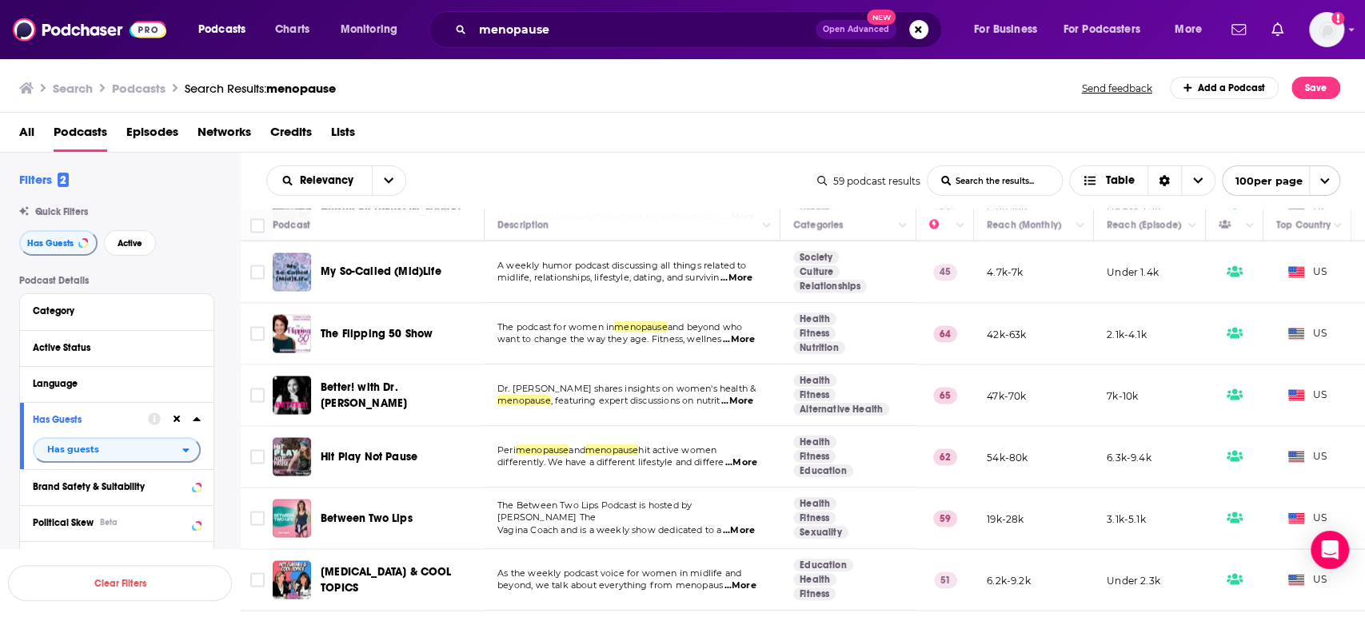
scroll to position [1921, 0]
click at [747, 456] on span "...More" at bounding box center [741, 462] width 32 height 13
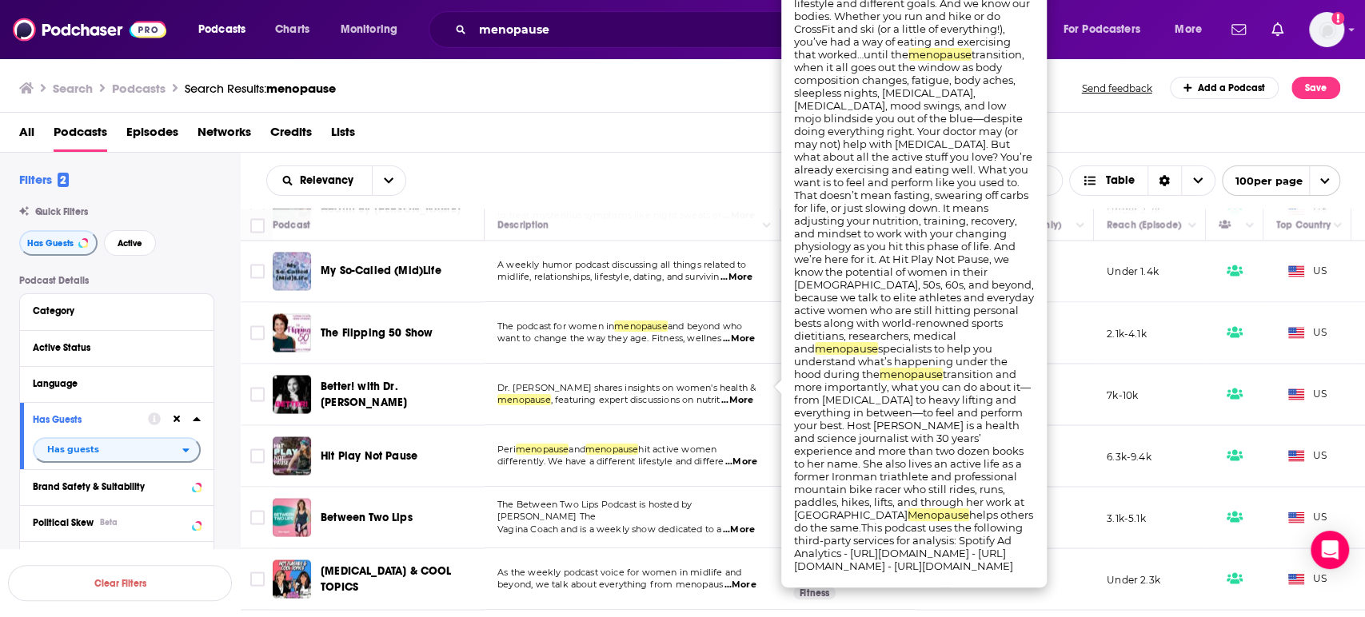
click at [747, 456] on span "...More" at bounding box center [741, 462] width 32 height 13
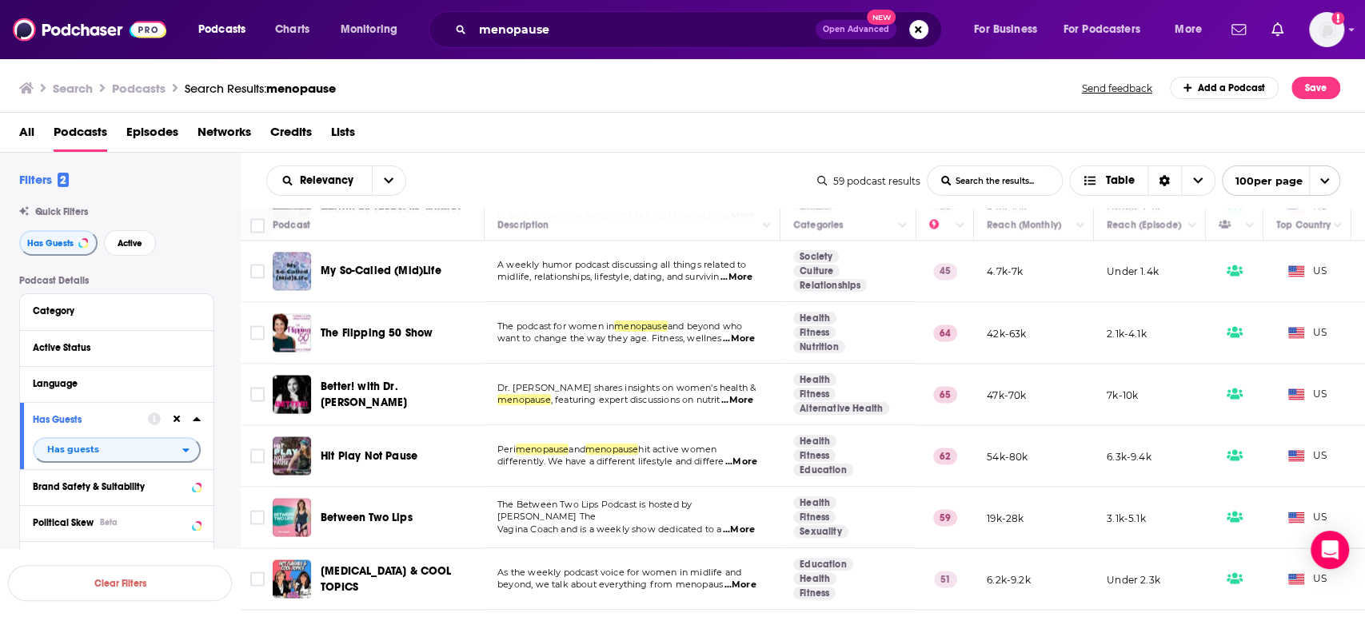
click at [747, 524] on span "...More" at bounding box center [739, 530] width 32 height 13
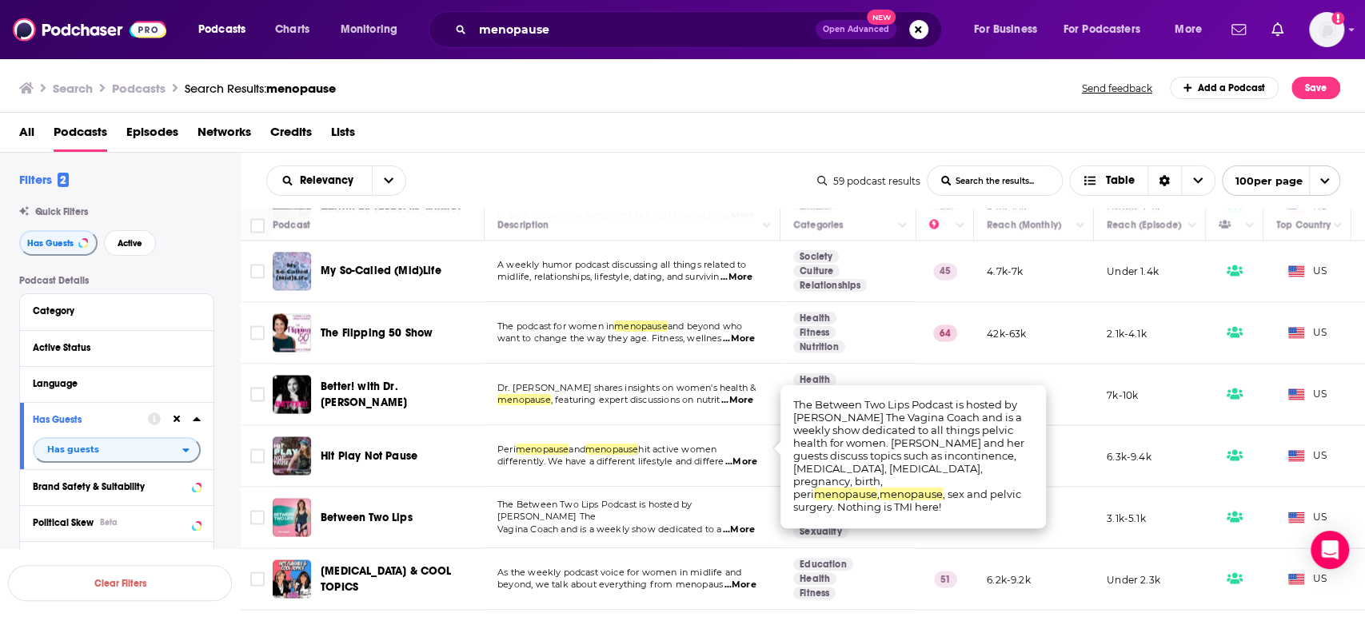
click at [747, 524] on span "...More" at bounding box center [739, 530] width 32 height 13
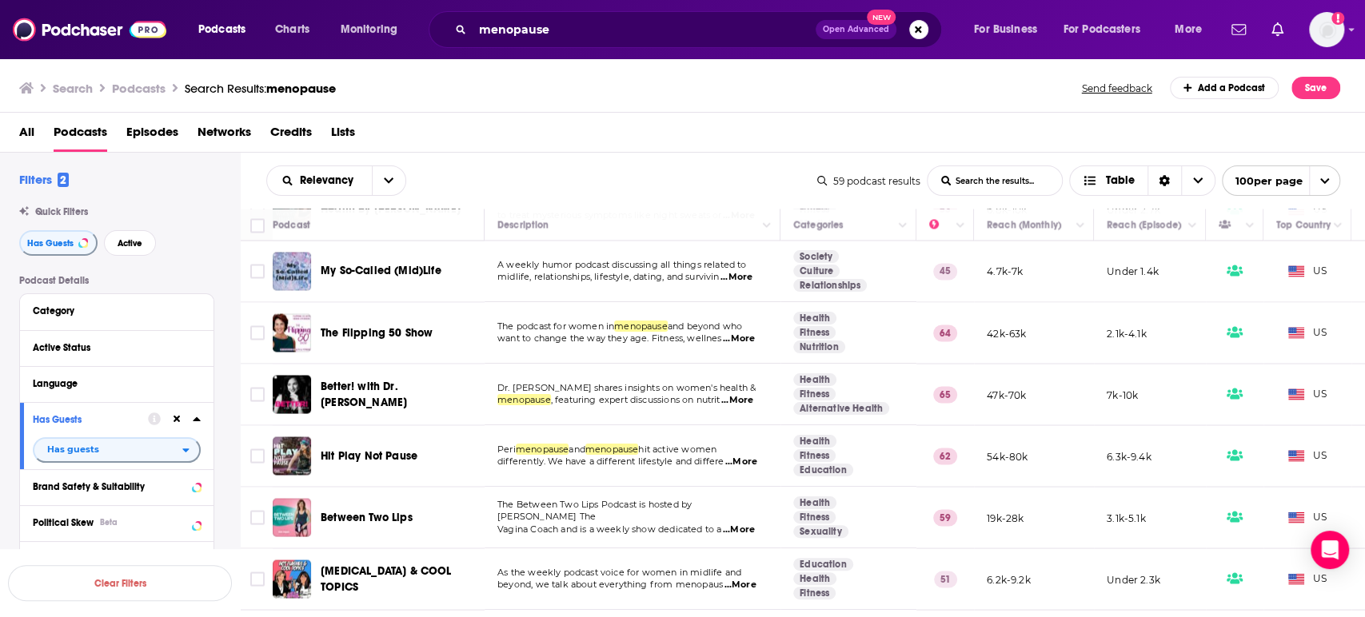
click at [373, 444] on div "Podcasts Charts Monitoring menopause Open Advanced New For Business For Podcast…" at bounding box center [682, 308] width 1365 height 617
click at [354, 441] on div "Podcasts Charts Monitoring menopause Open Advanced New For Business For Podcast…" at bounding box center [682, 308] width 1365 height 617
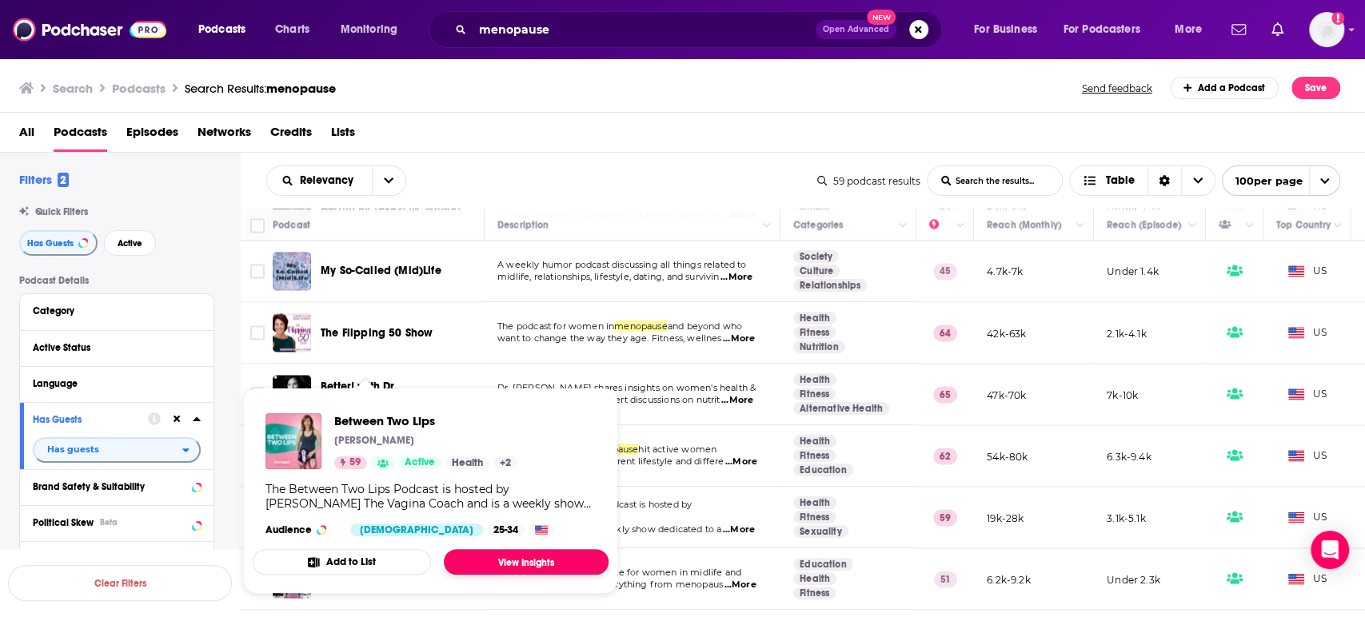
click at [528, 556] on link "View Insights" at bounding box center [526, 562] width 165 height 26
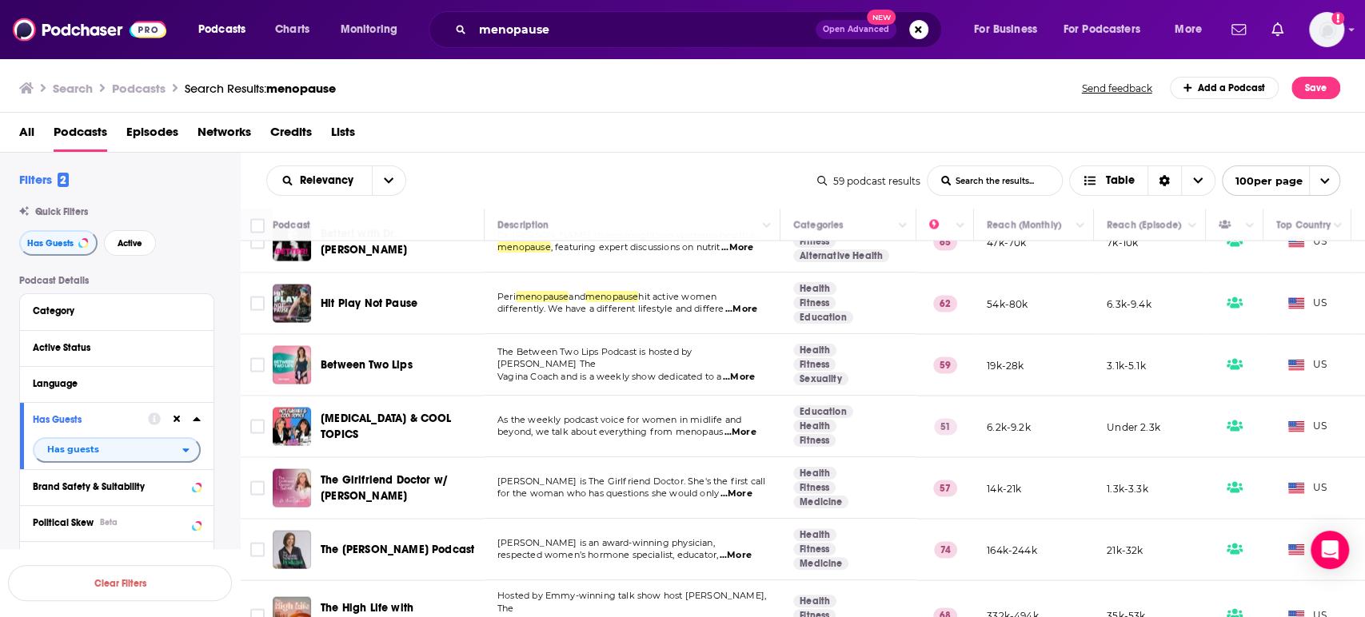
scroll to position [2099, 0]
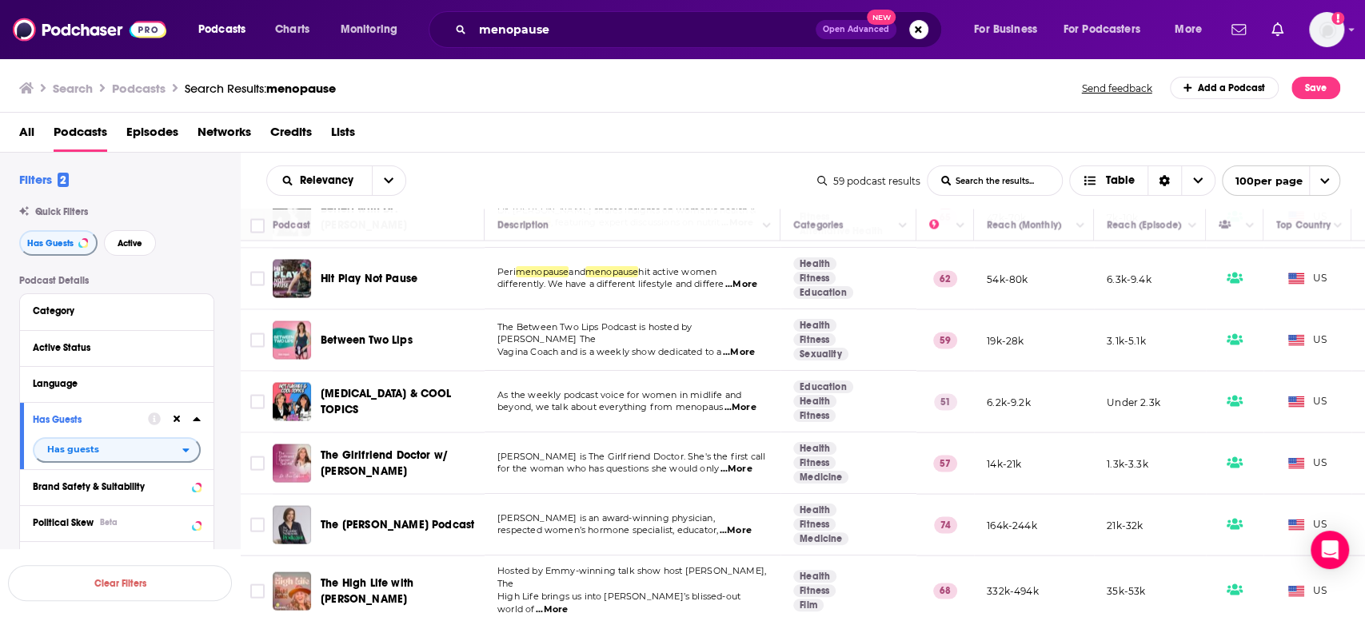
click at [751, 401] on span "...More" at bounding box center [739, 407] width 32 height 13
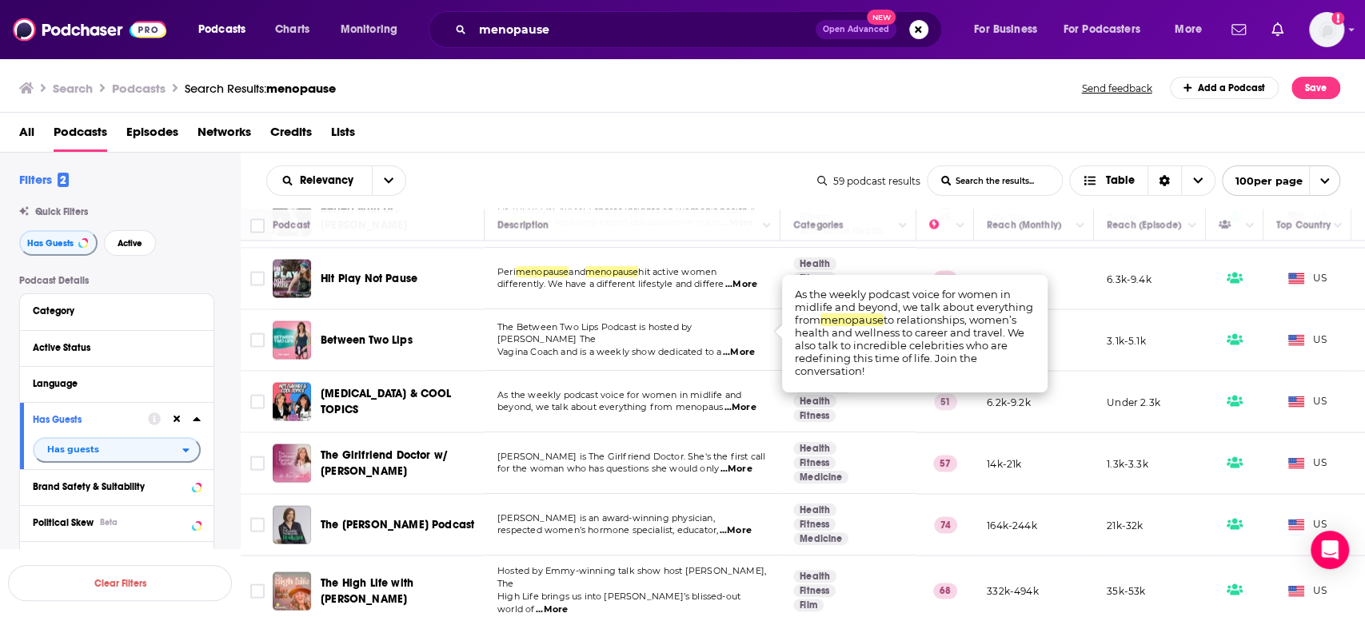
click at [751, 401] on span "...More" at bounding box center [739, 407] width 32 height 13
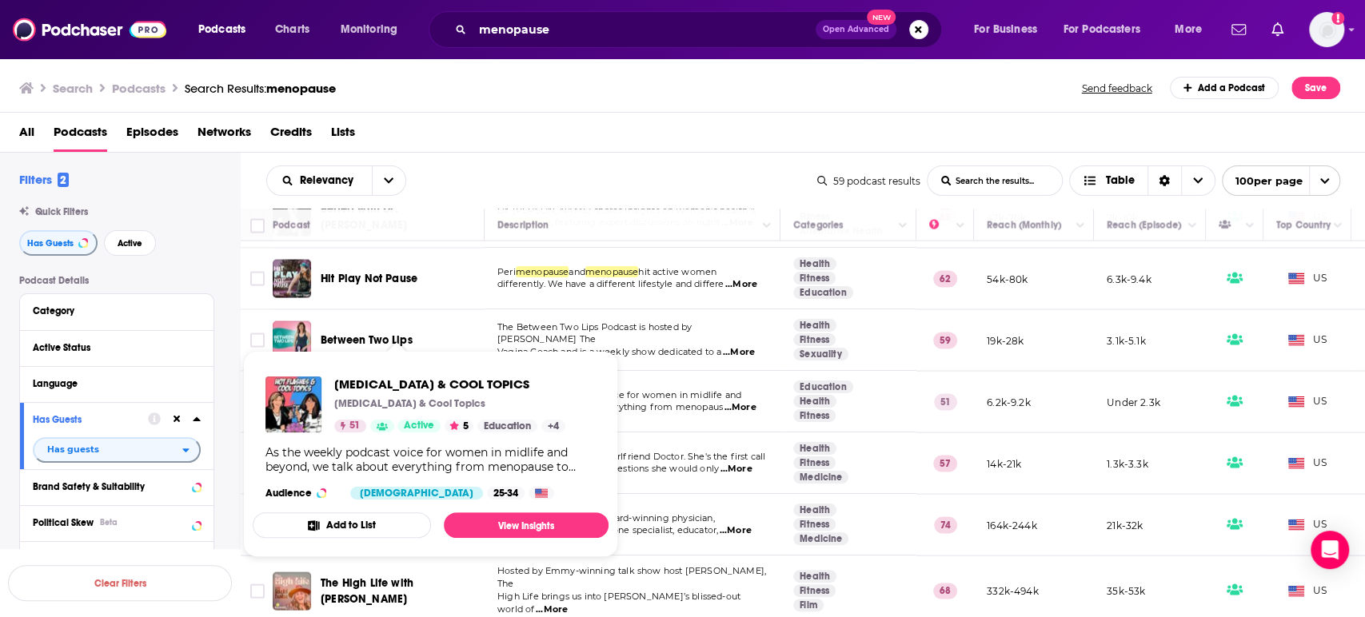
click at [365, 386] on span "HOT FLASHES & COOL TOPICS" at bounding box center [386, 401] width 131 height 30
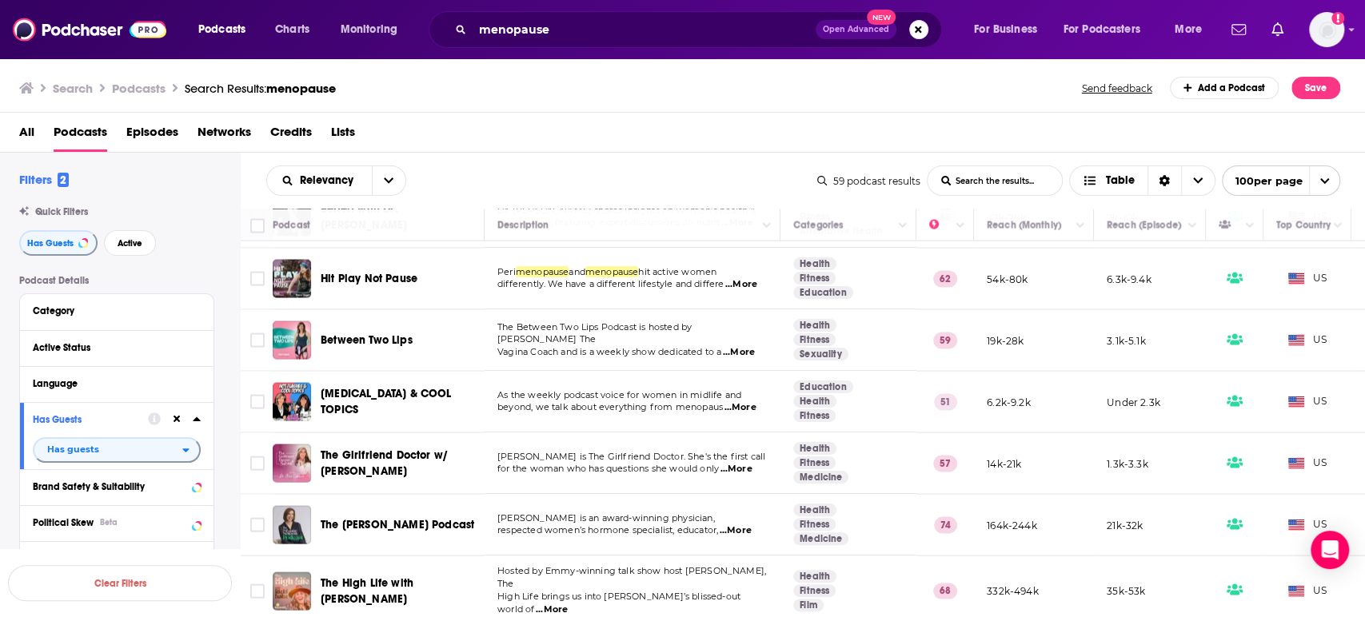
click at [749, 463] on span "...More" at bounding box center [735, 469] width 32 height 13
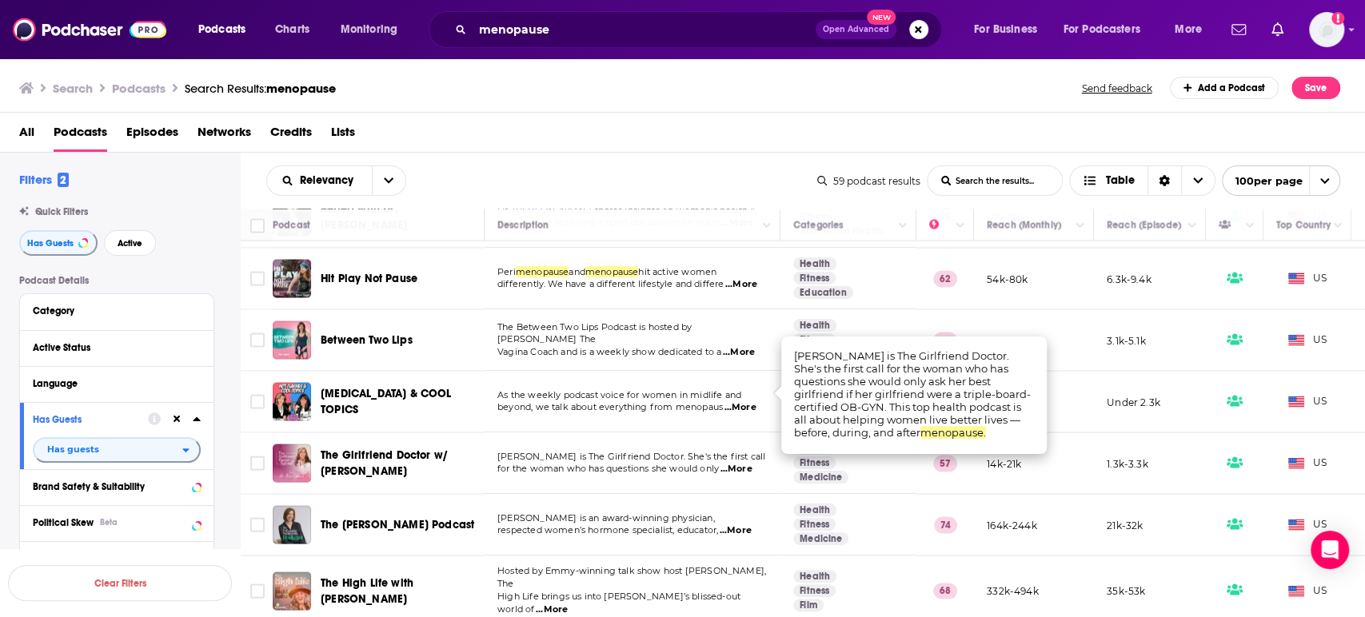
click at [749, 463] on span "...More" at bounding box center [735, 469] width 32 height 13
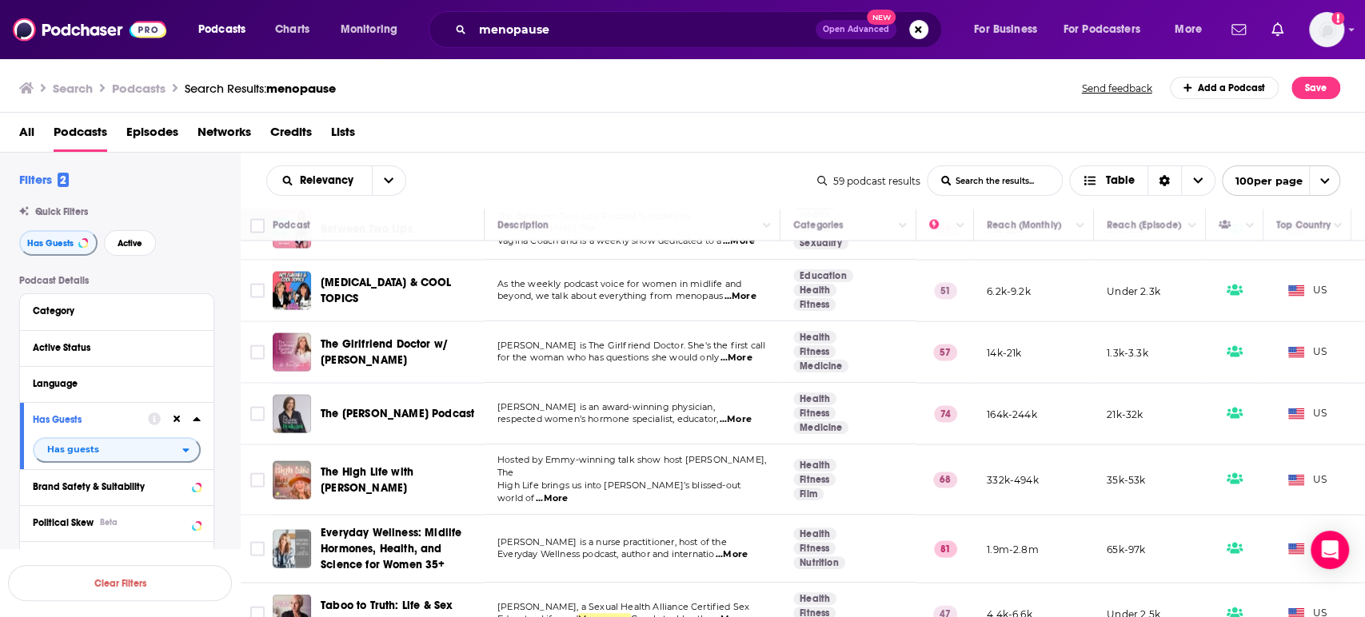
scroll to position [2212, 0]
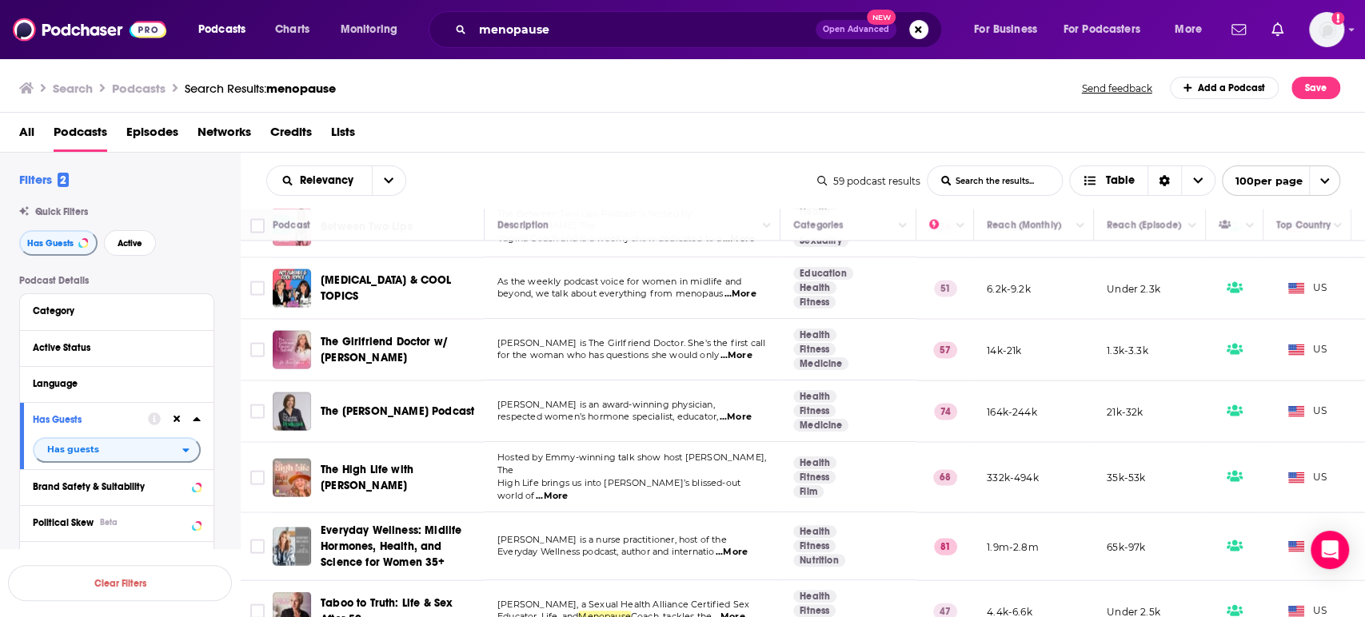
click at [568, 490] on span "...More" at bounding box center [552, 496] width 32 height 13
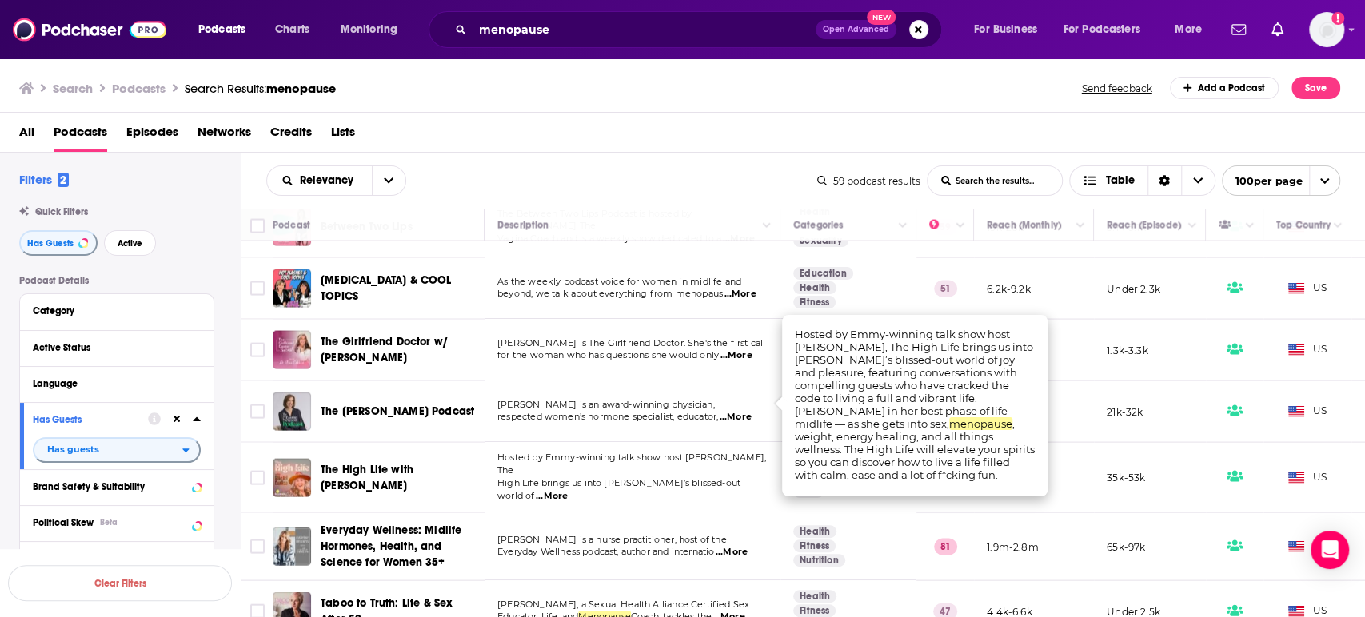
click at [568, 490] on span "...More" at bounding box center [552, 496] width 32 height 13
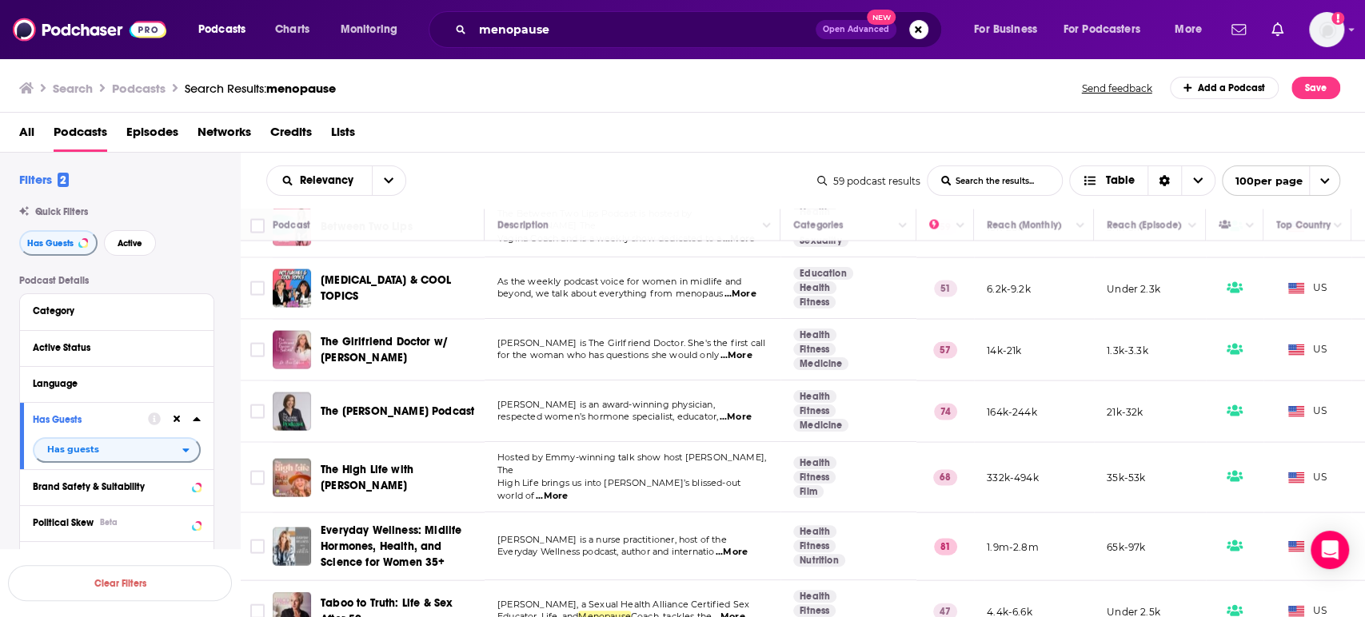
click at [397, 400] on div "Podcasts Charts Monitoring menopause Open Advanced New For Business For Podcast…" at bounding box center [682, 308] width 1365 height 617
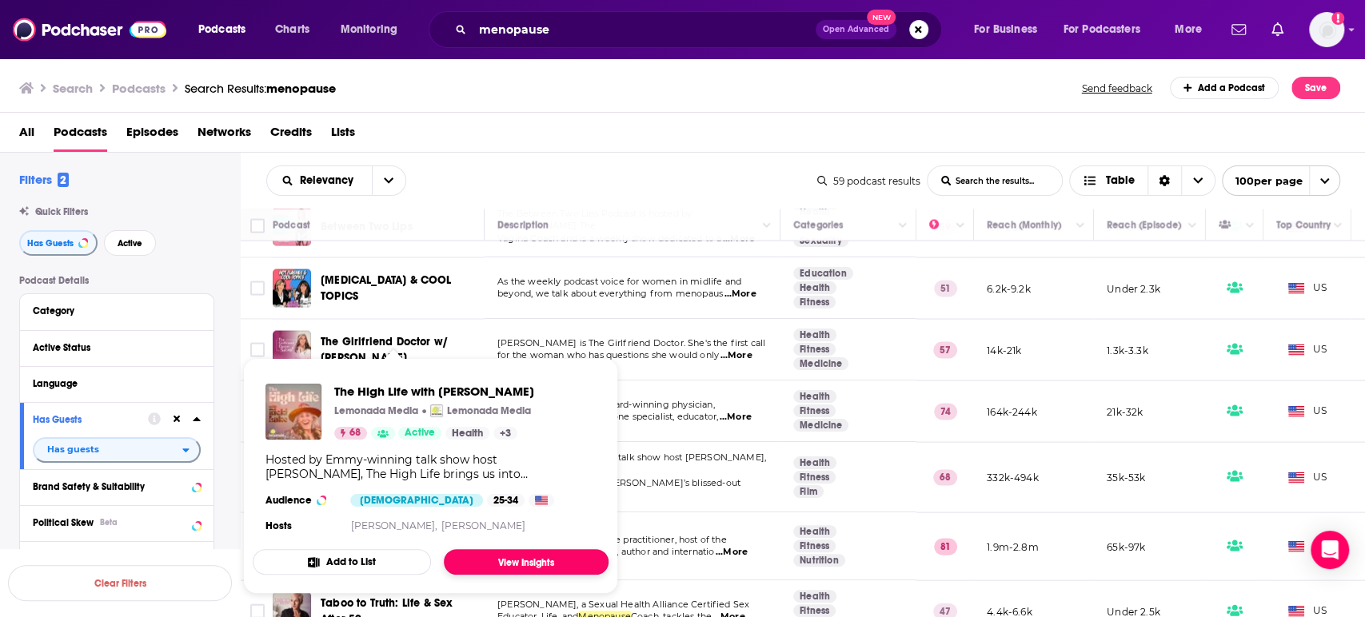
click at [520, 560] on link "View Insights" at bounding box center [526, 562] width 165 height 26
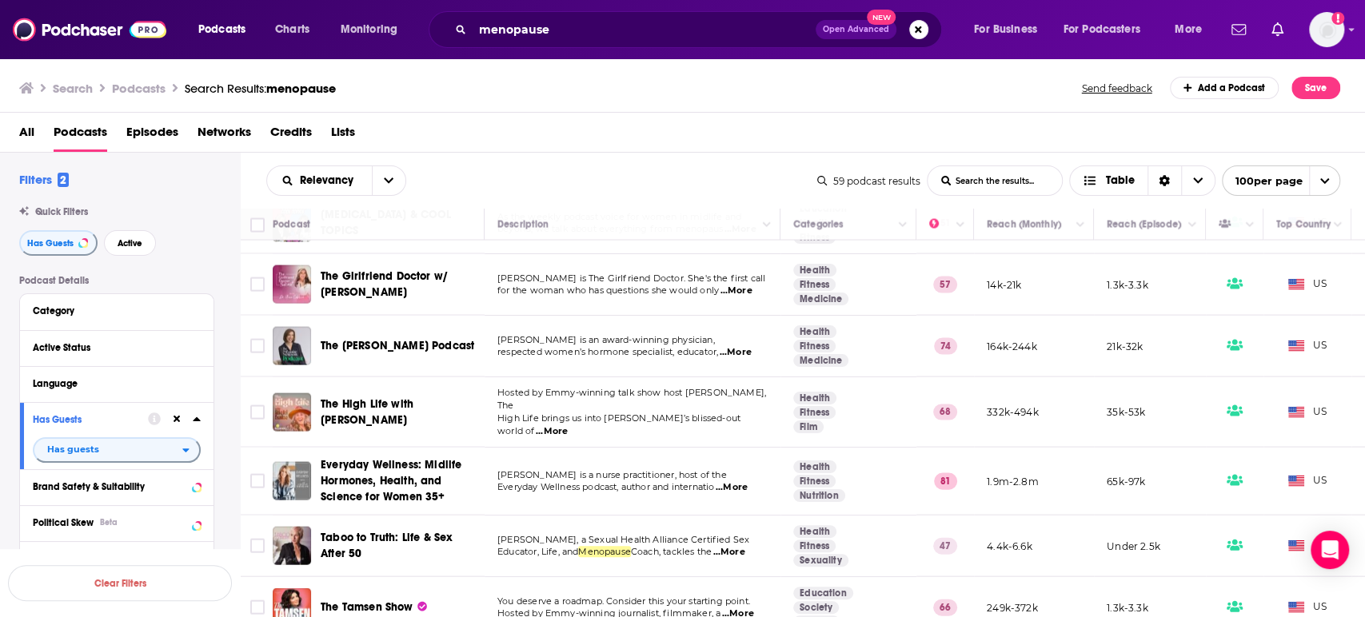
scroll to position [2283, 0]
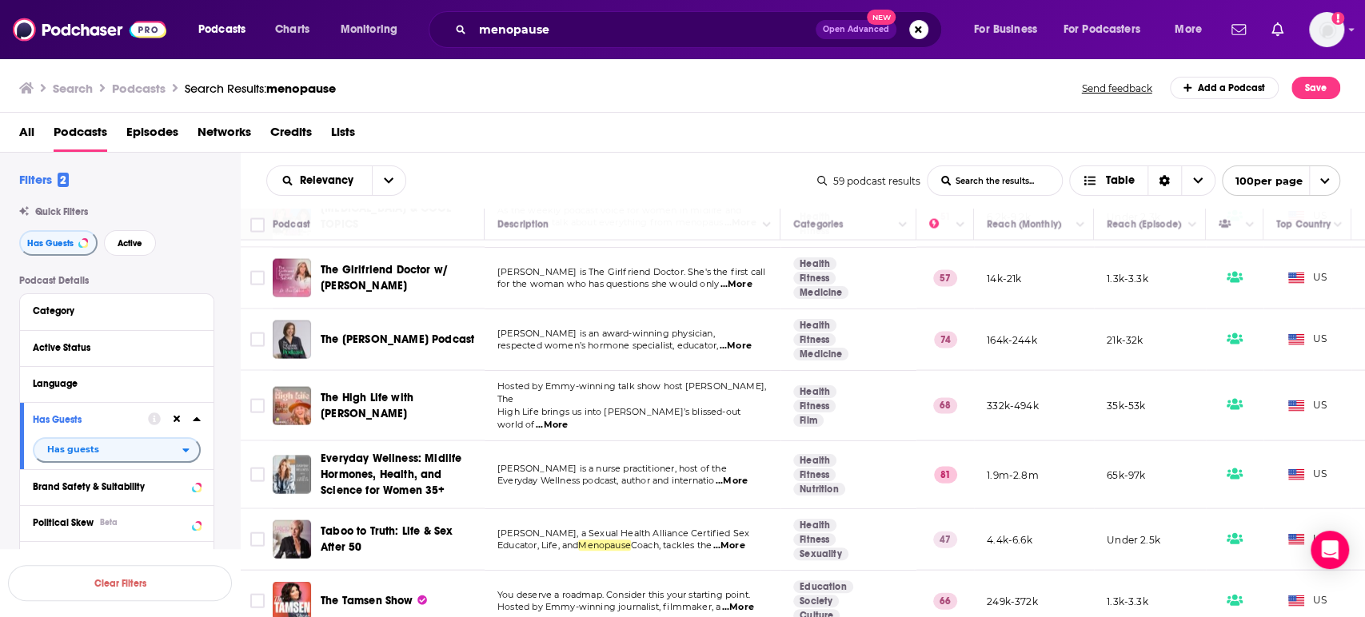
click at [739, 475] on span "...More" at bounding box center [732, 481] width 32 height 13
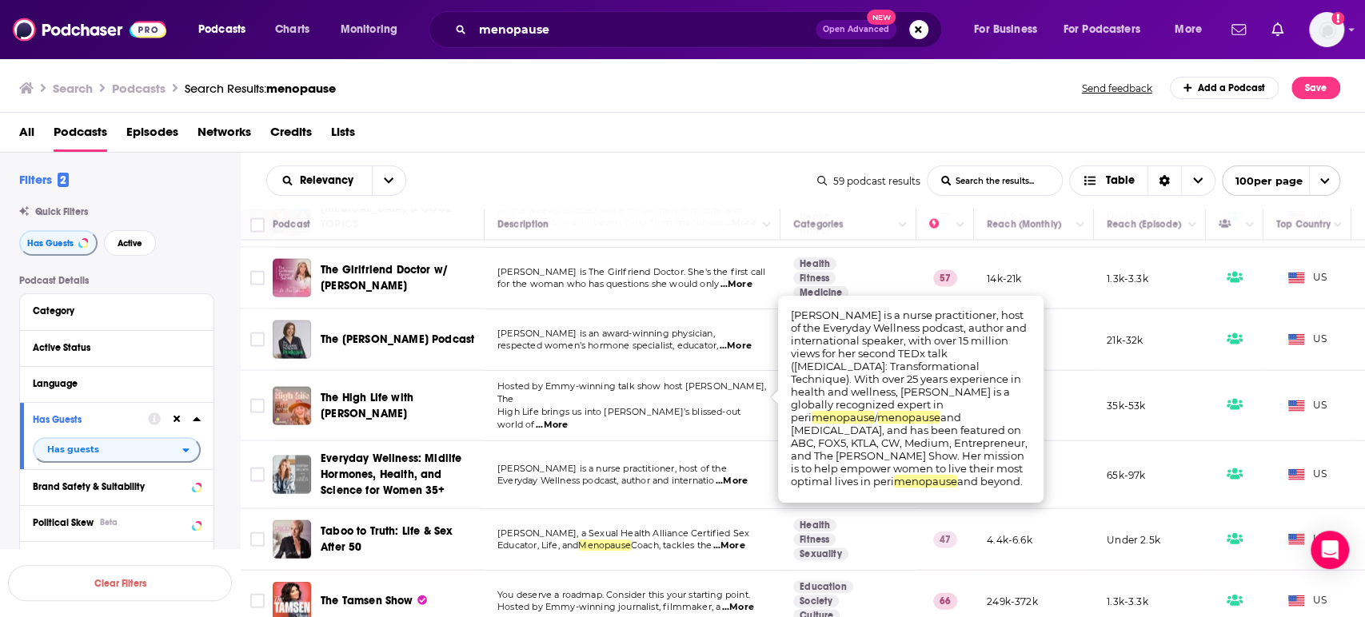
click at [739, 475] on span "...More" at bounding box center [732, 481] width 32 height 13
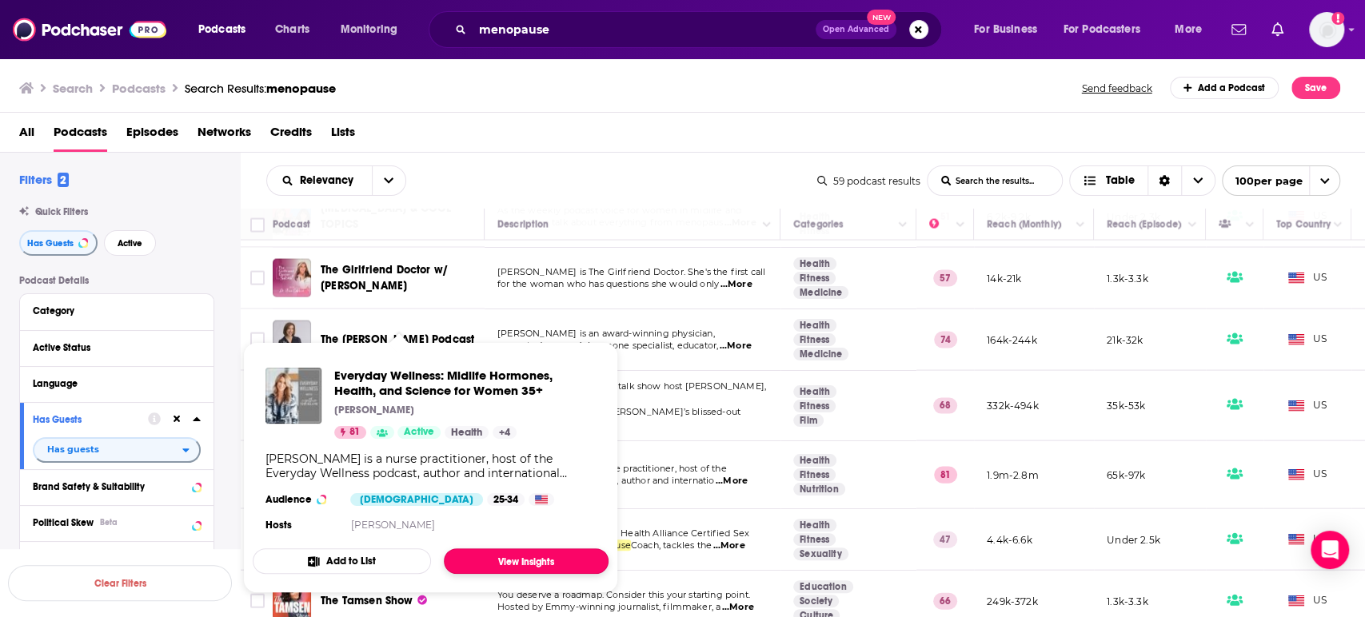
click at [527, 556] on link "View Insights" at bounding box center [526, 561] width 165 height 26
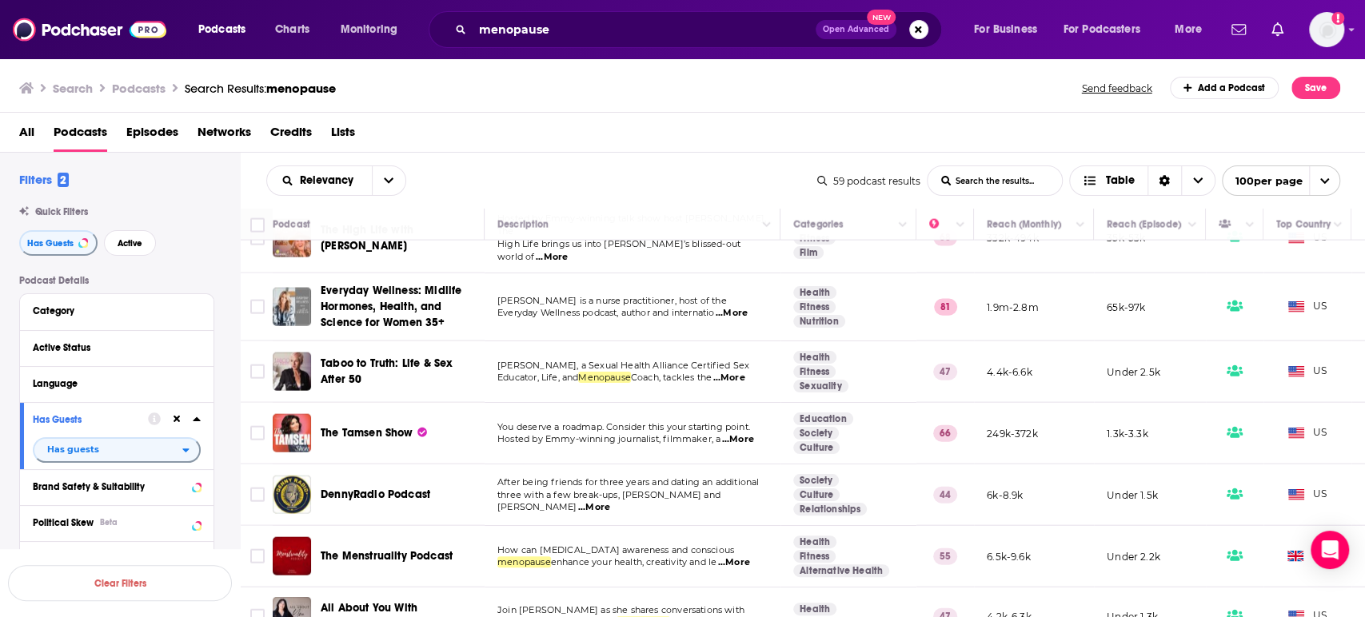
scroll to position [2452, 0]
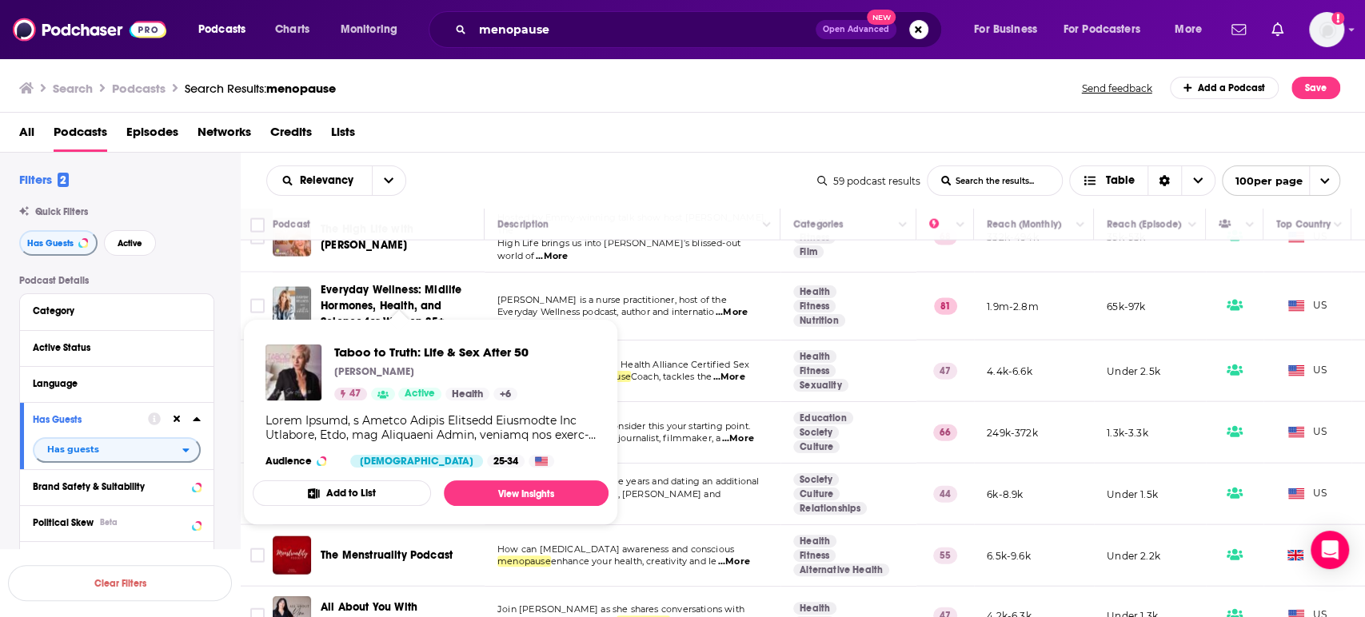
click at [409, 356] on span "Taboo to Truth: Life & Sex After 50" at bounding box center [387, 371] width 132 height 30
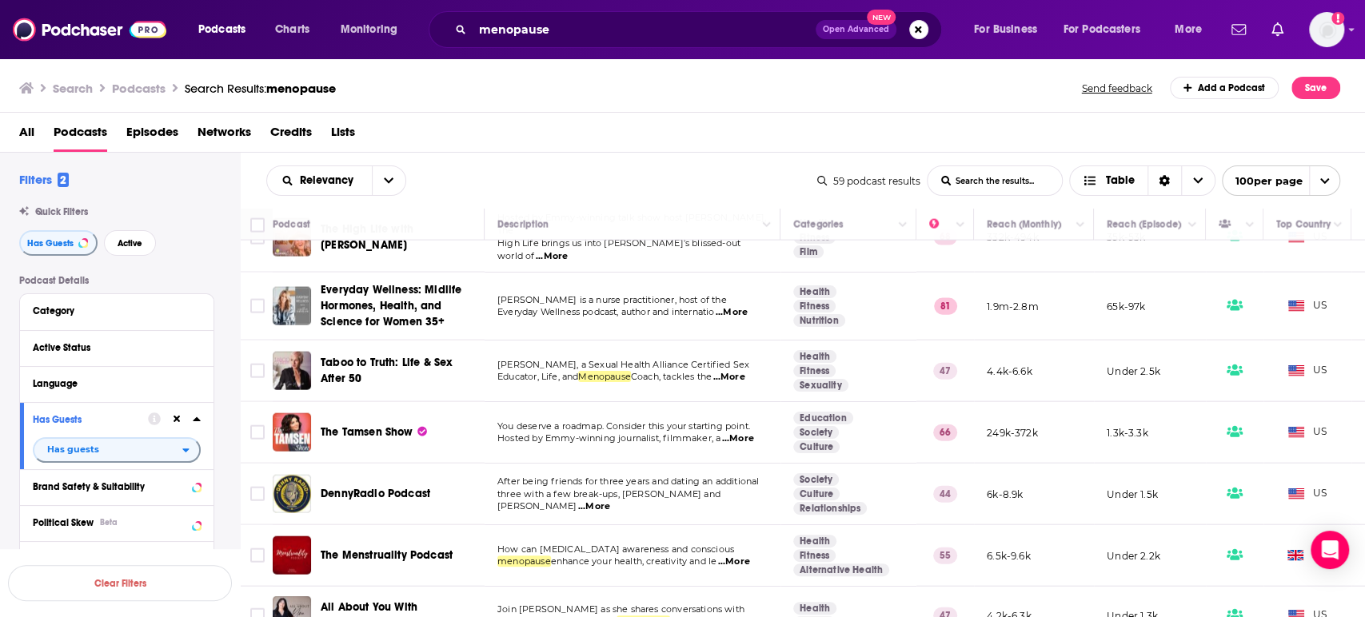
click at [743, 432] on span "...More" at bounding box center [738, 438] width 32 height 13
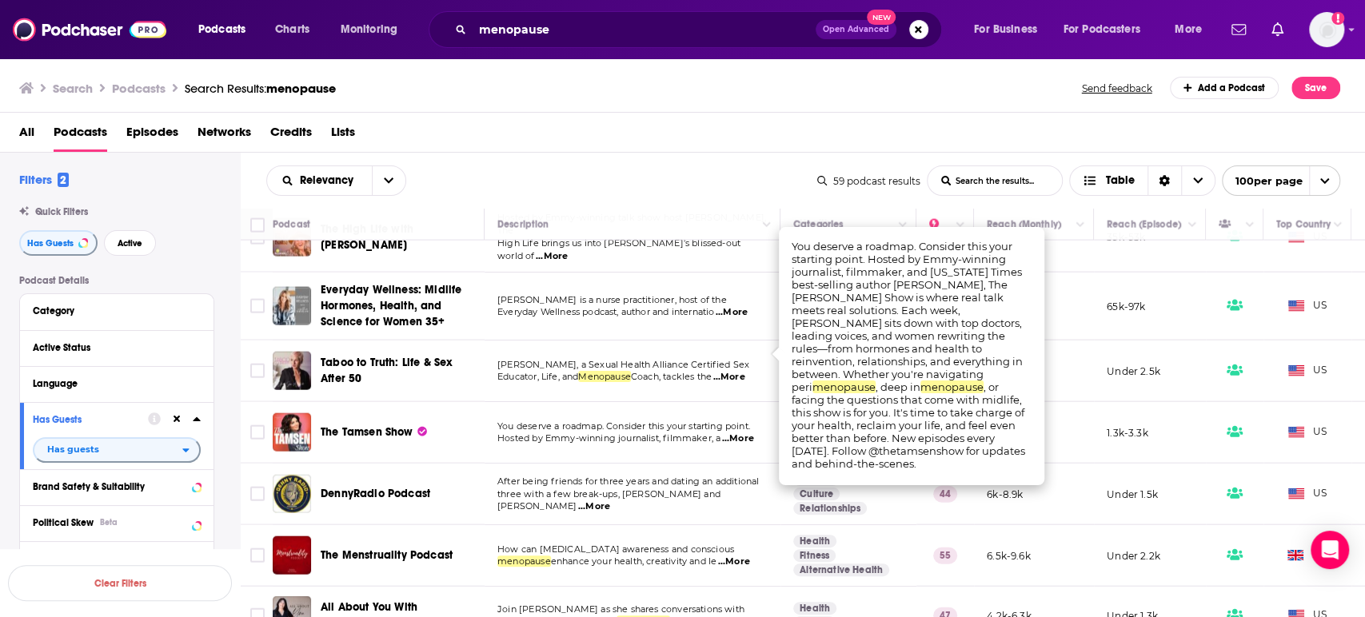
click at [743, 432] on span "...More" at bounding box center [738, 438] width 32 height 13
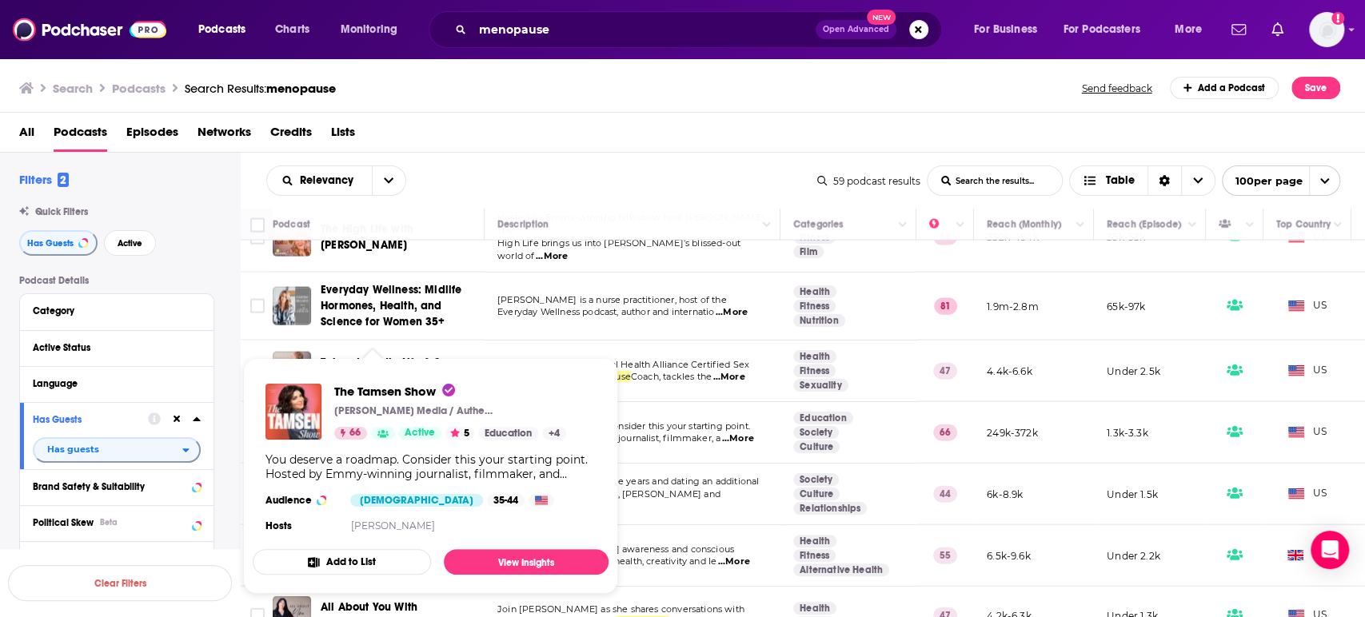
click at [375, 349] on span "The Tamsen Show Tamsen Fadal Media / Authentic Wave 66 Active 5 Education + 4 Y…" at bounding box center [430, 476] width 375 height 255
click at [508, 560] on link "View Insights" at bounding box center [526, 562] width 165 height 26
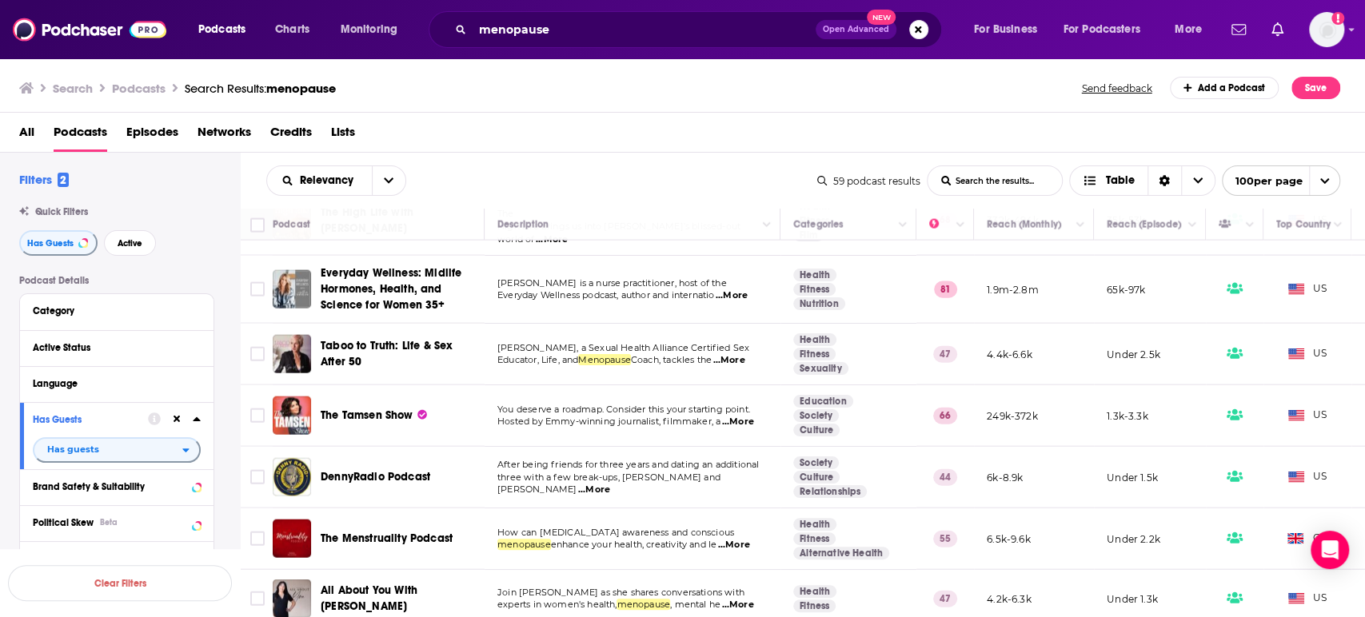
scroll to position [2469, 0]
click at [610, 484] on span "...More" at bounding box center [594, 490] width 32 height 13
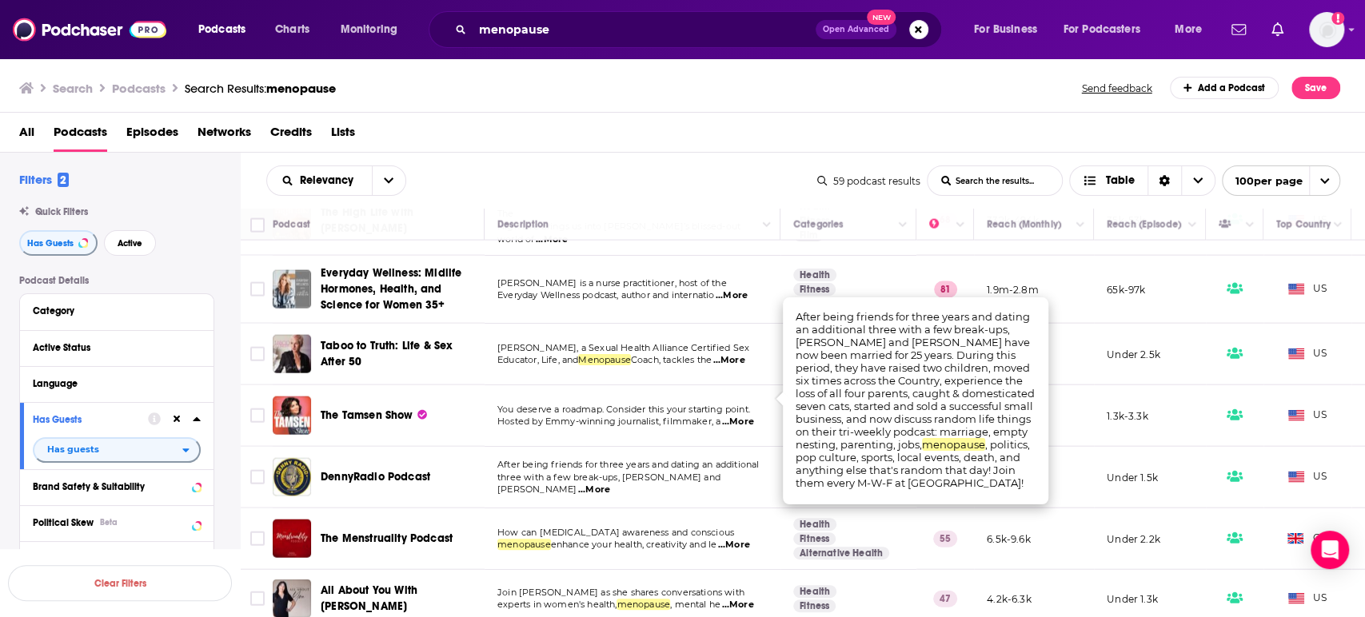
click at [610, 484] on span "...More" at bounding box center [594, 490] width 32 height 13
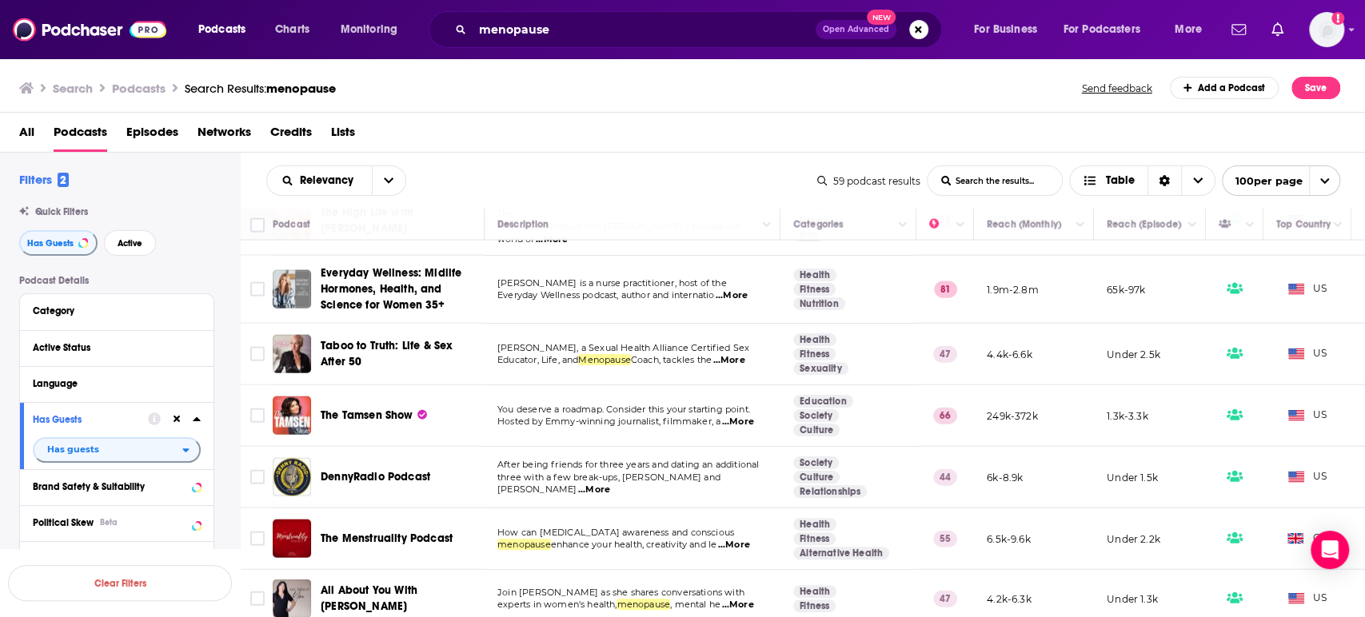
click at [742, 539] on span "...More" at bounding box center [734, 545] width 32 height 13
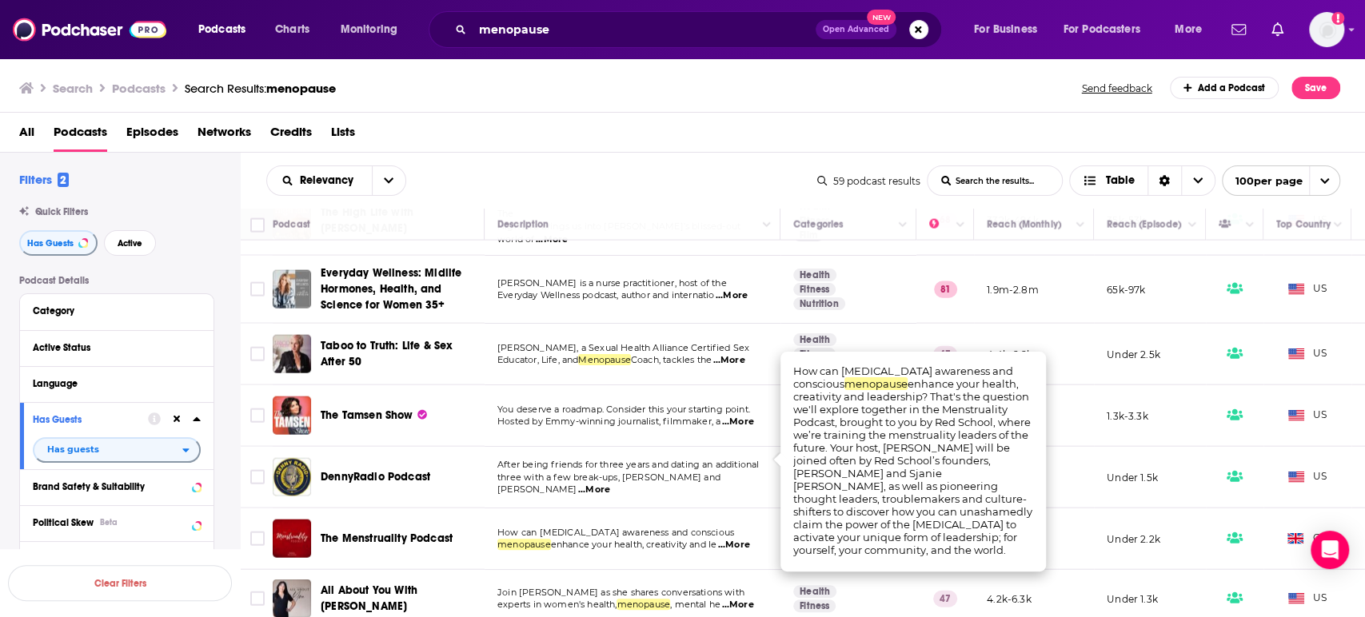
click at [742, 539] on span "...More" at bounding box center [734, 545] width 32 height 13
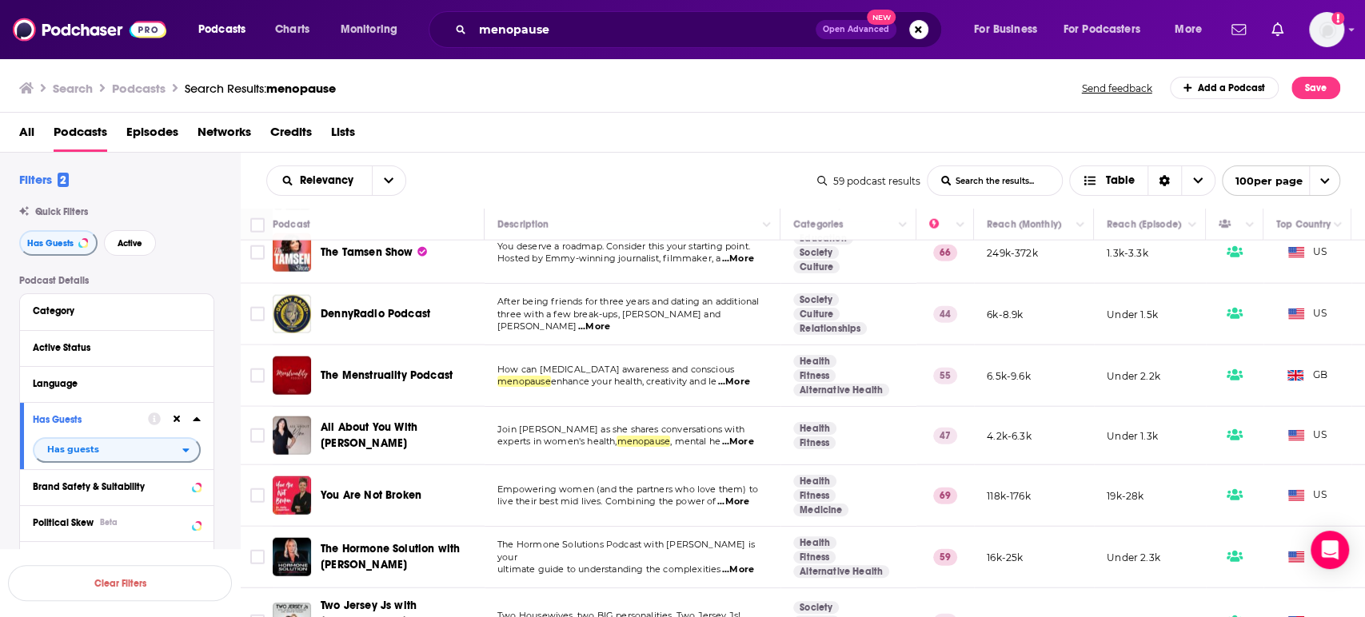
scroll to position [2638, 0]
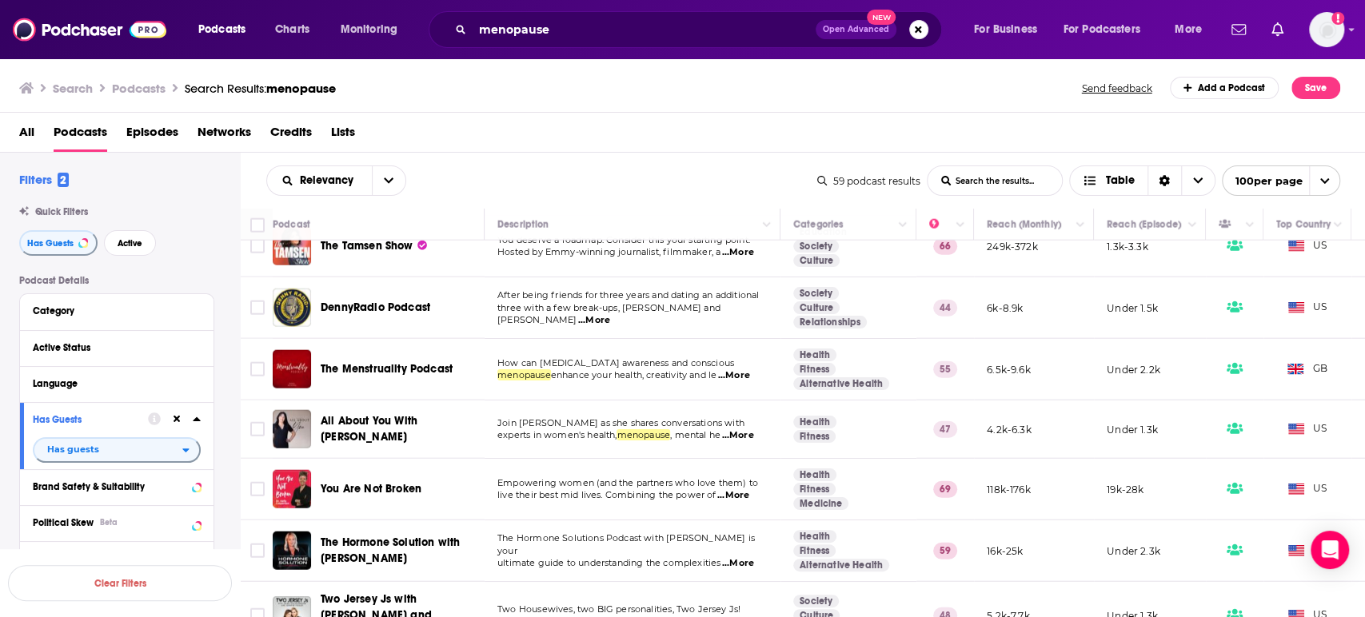
click at [743, 417] on p "Join Dr Shauna Watts as she shares conversations with" at bounding box center [631, 423] width 269 height 13
click at [749, 429] on span "...More" at bounding box center [737, 435] width 32 height 13
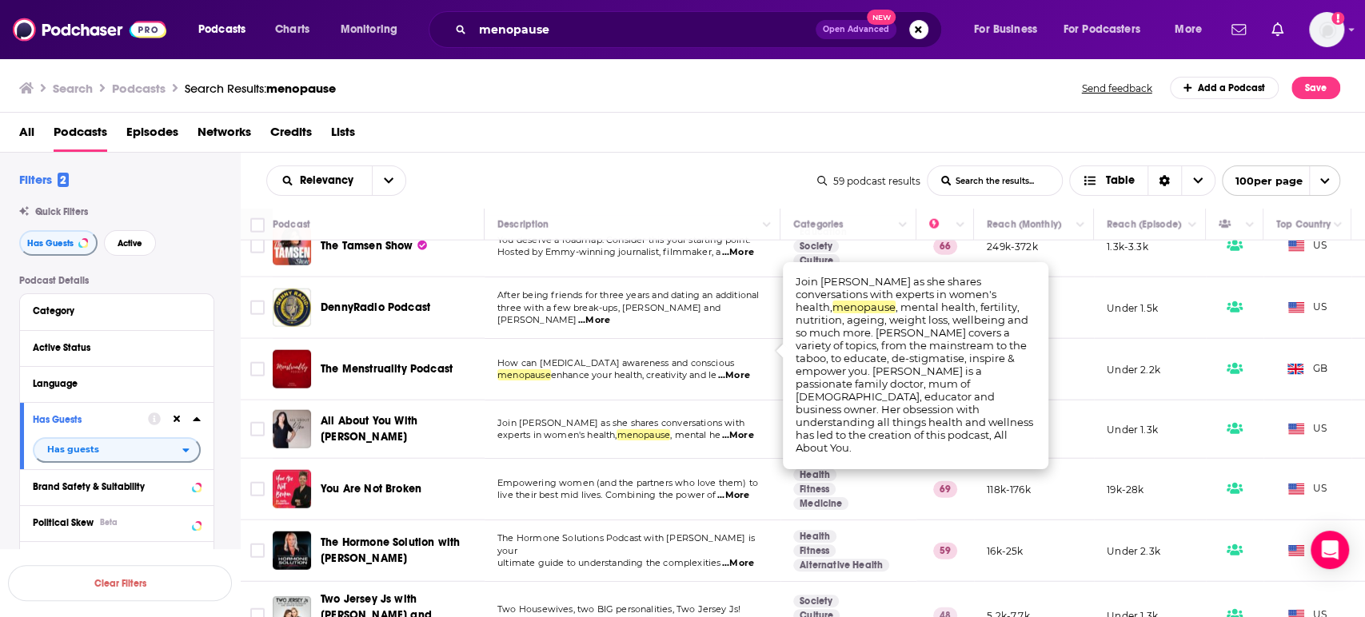
click at [748, 429] on span "...More" at bounding box center [737, 435] width 32 height 13
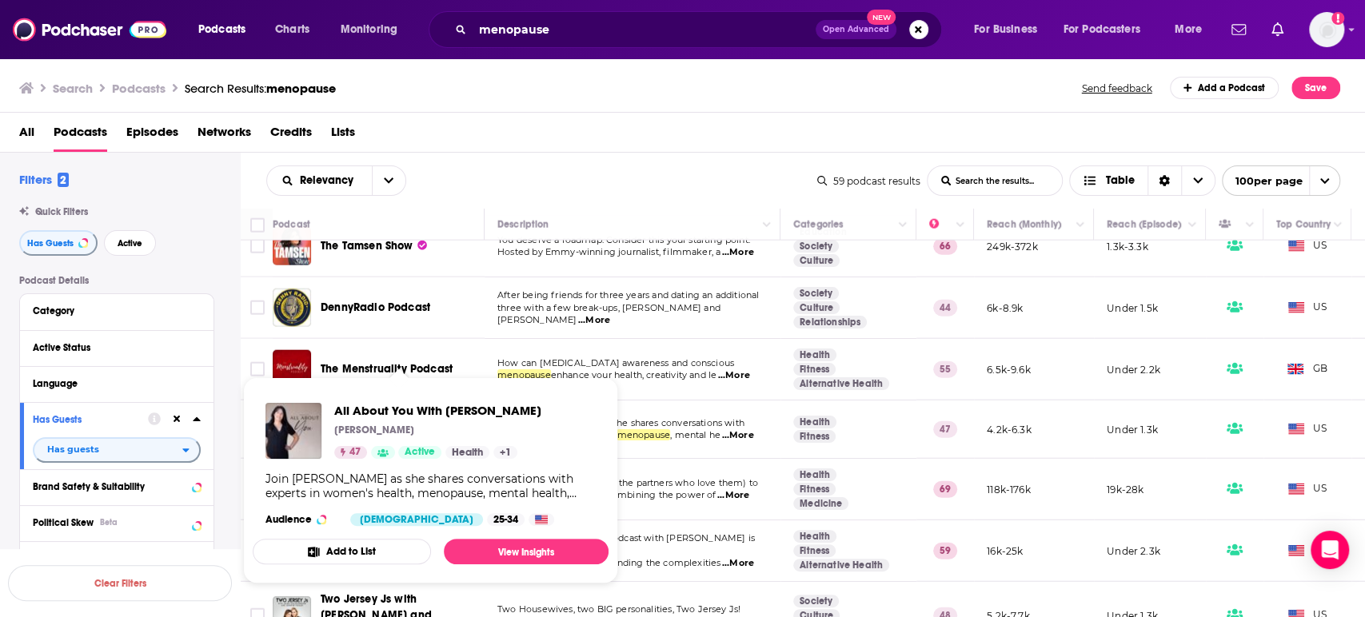
click at [409, 414] on span "All About You With Dr Shauna Watts" at bounding box center [369, 429] width 97 height 30
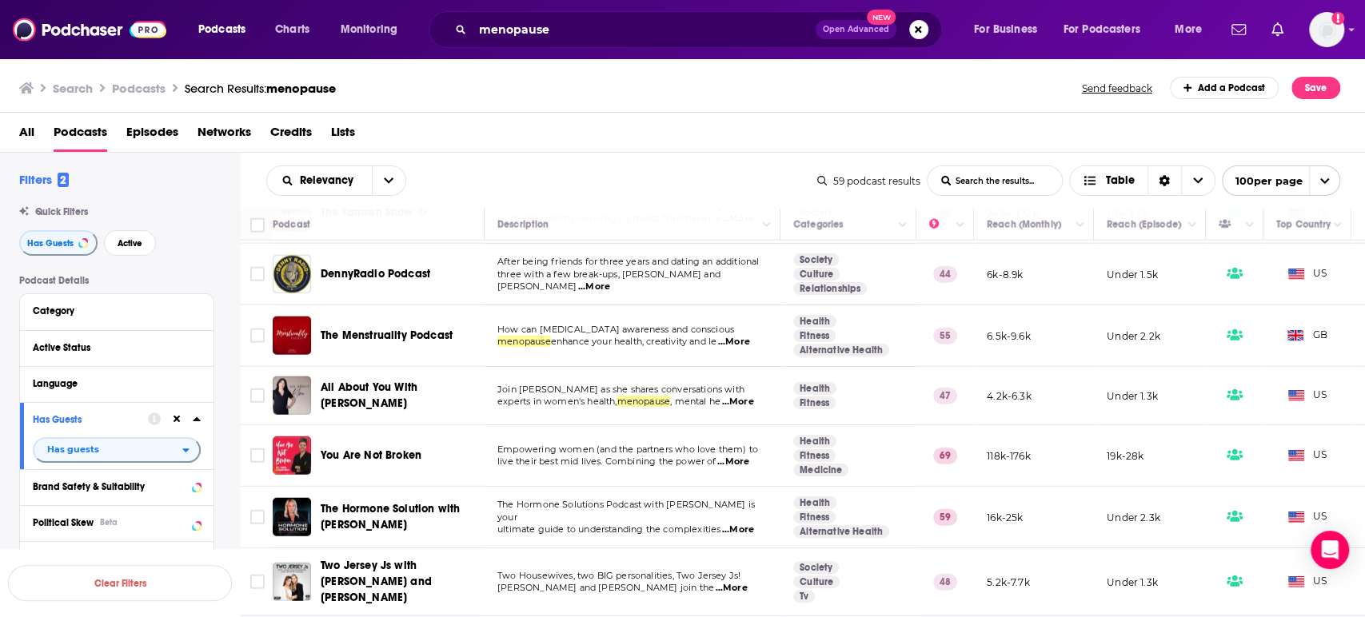
scroll to position [2673, 0]
click at [743, 454] on span "...More" at bounding box center [733, 460] width 32 height 13
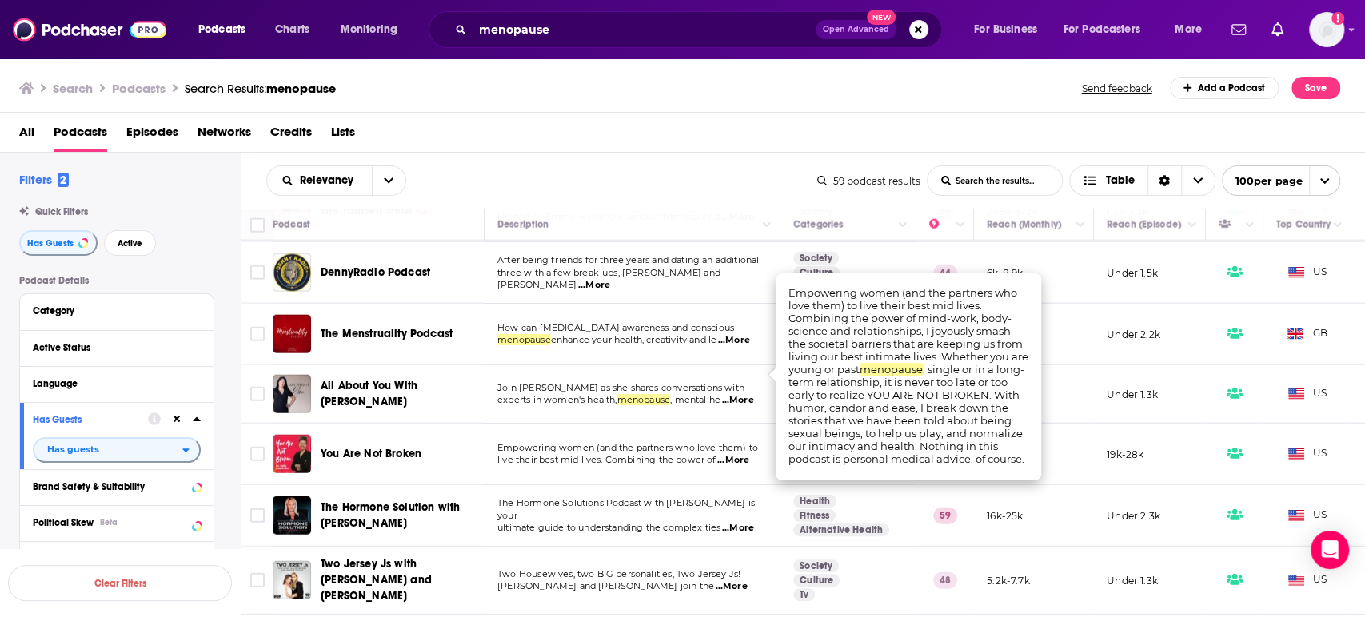
click at [743, 454] on span "...More" at bounding box center [733, 460] width 32 height 13
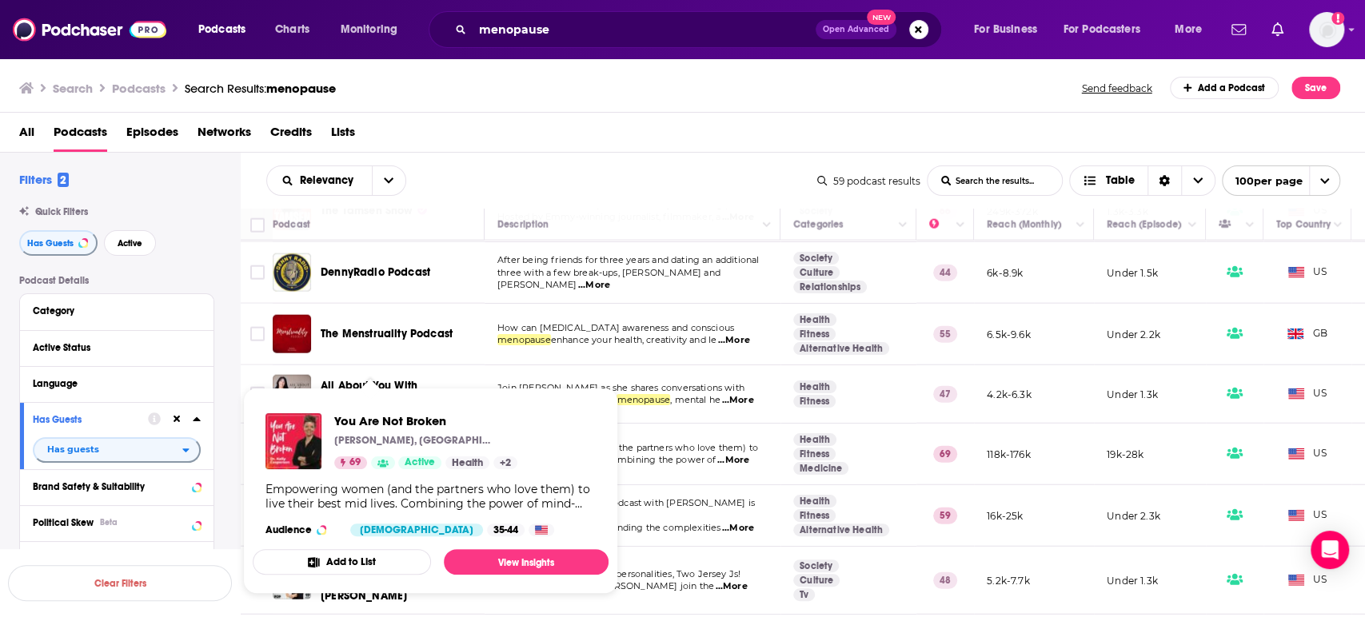
click at [399, 447] on span "You Are Not Broken" at bounding box center [371, 454] width 101 height 14
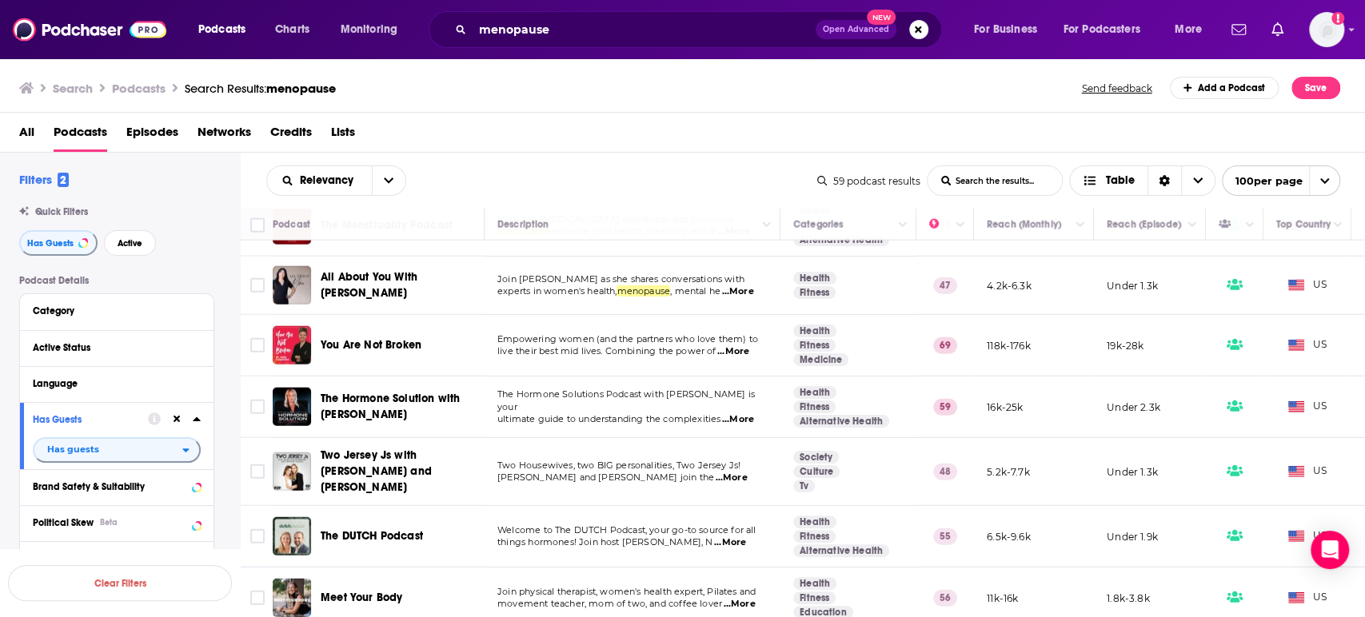
scroll to position [2782, 0]
click at [747, 472] on span "...More" at bounding box center [731, 478] width 32 height 13
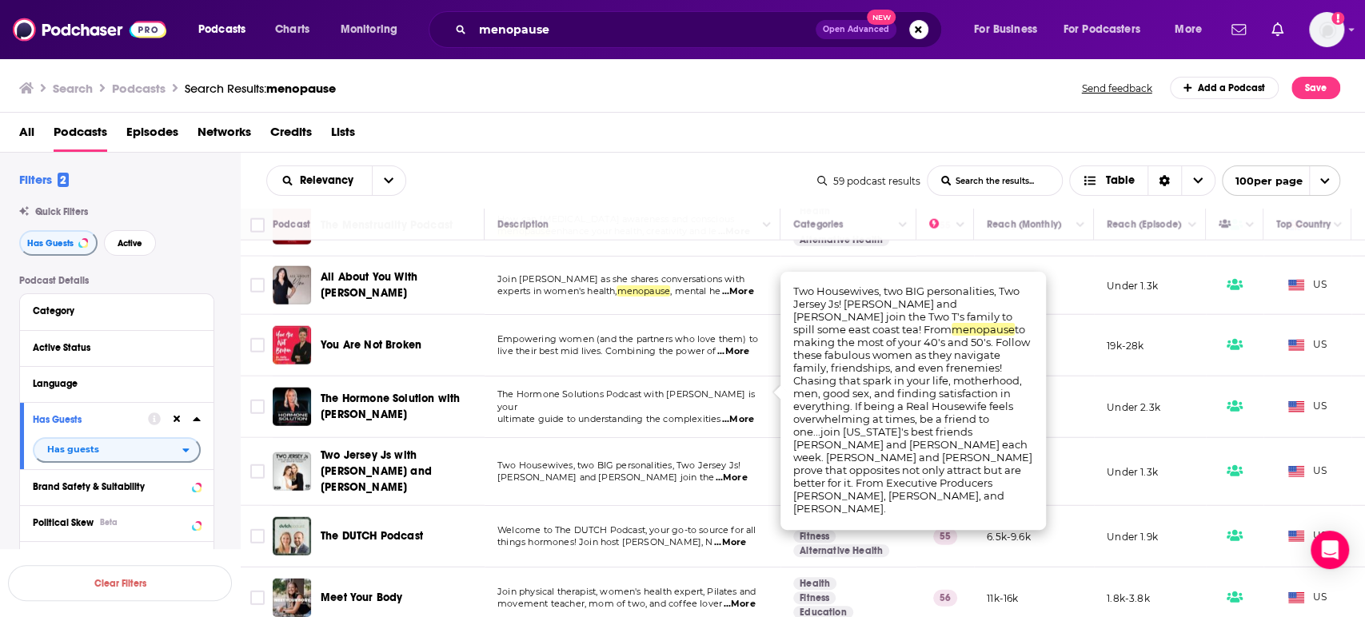
click at [747, 472] on span "...More" at bounding box center [731, 478] width 32 height 13
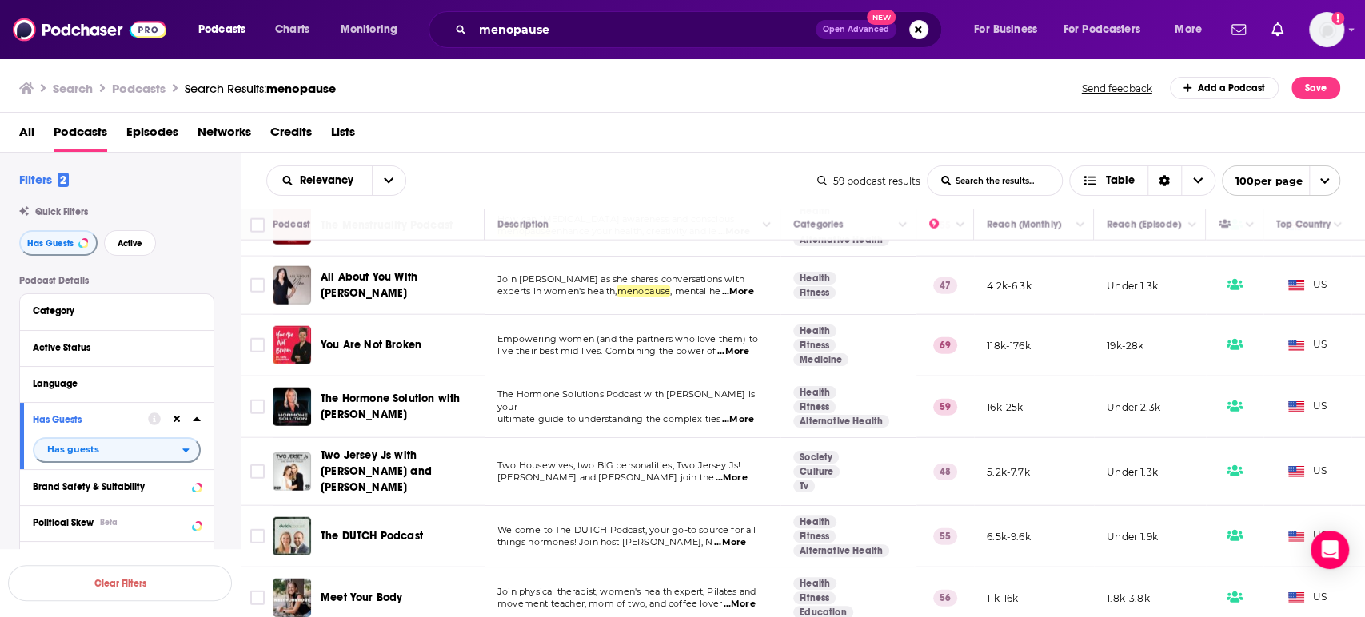
click at [746, 536] on span "...More" at bounding box center [730, 542] width 32 height 13
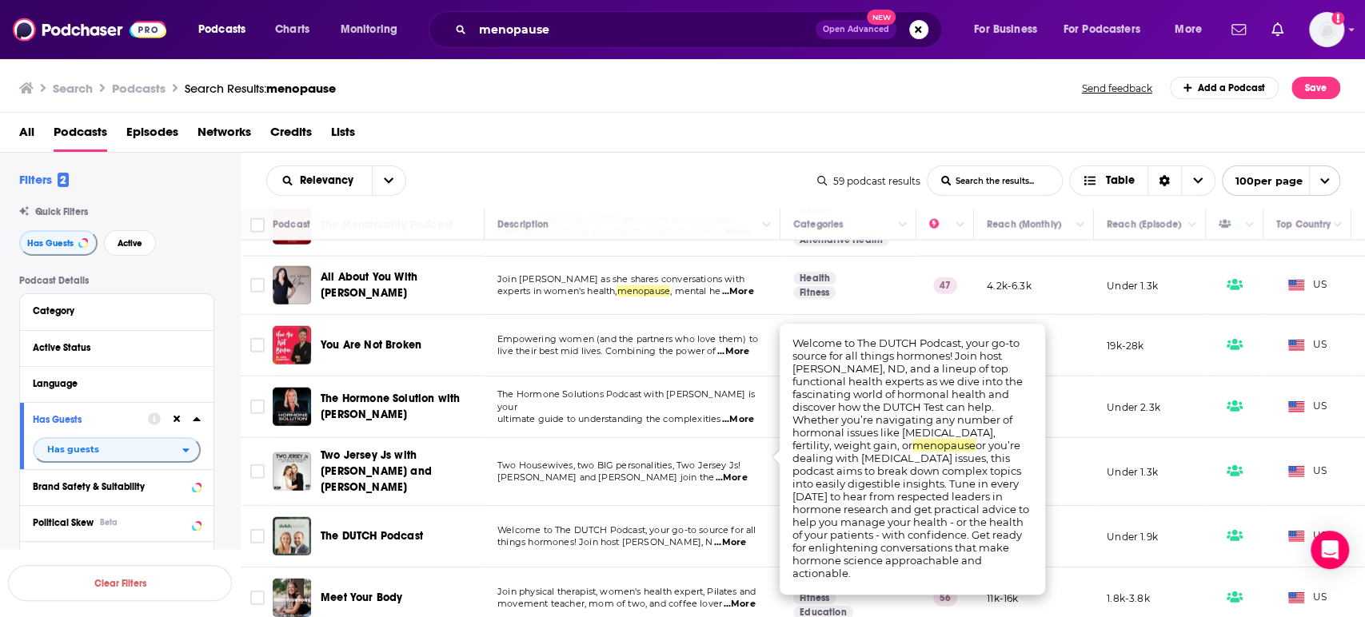
click at [746, 536] on span "...More" at bounding box center [730, 542] width 32 height 13
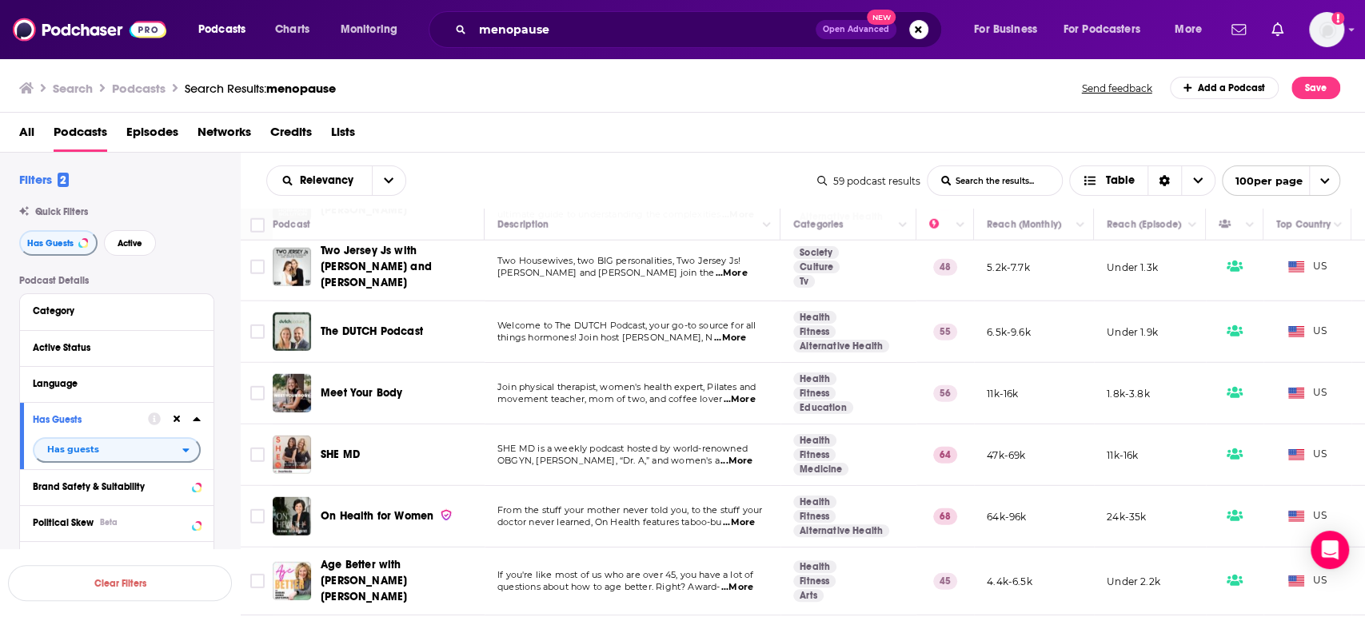
scroll to position [2990, 0]
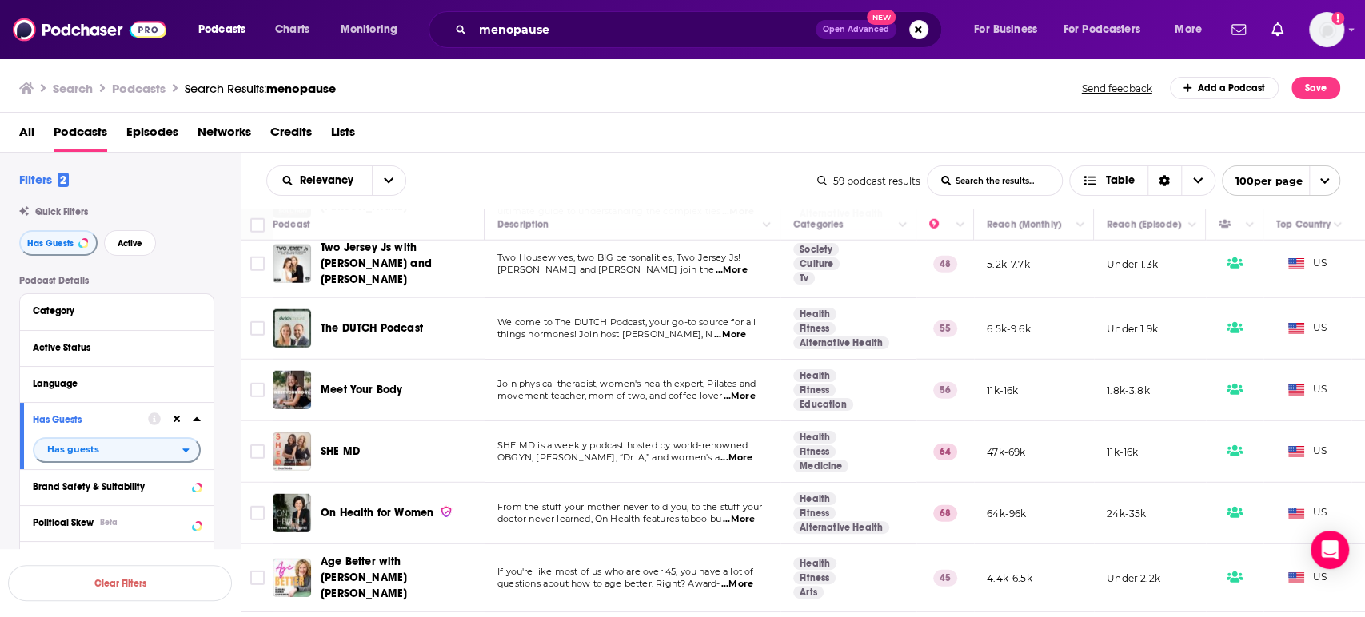
click at [744, 390] on span "...More" at bounding box center [739, 396] width 32 height 13
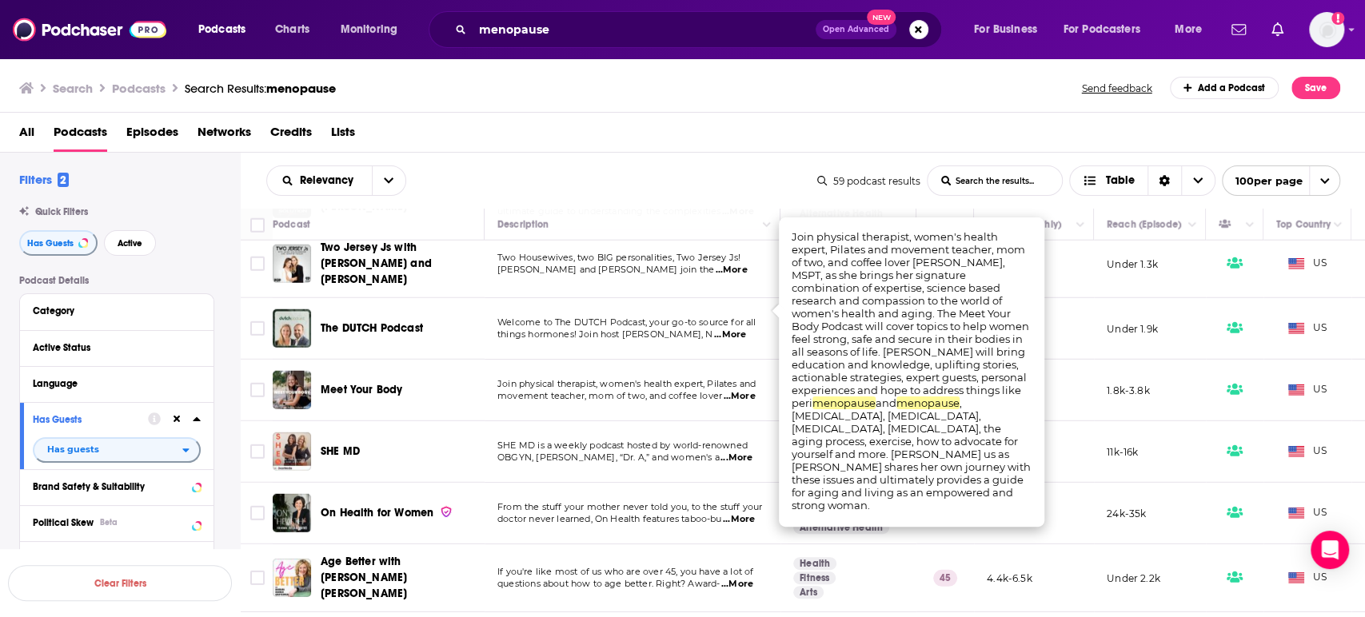
click at [743, 390] on span "...More" at bounding box center [739, 396] width 32 height 13
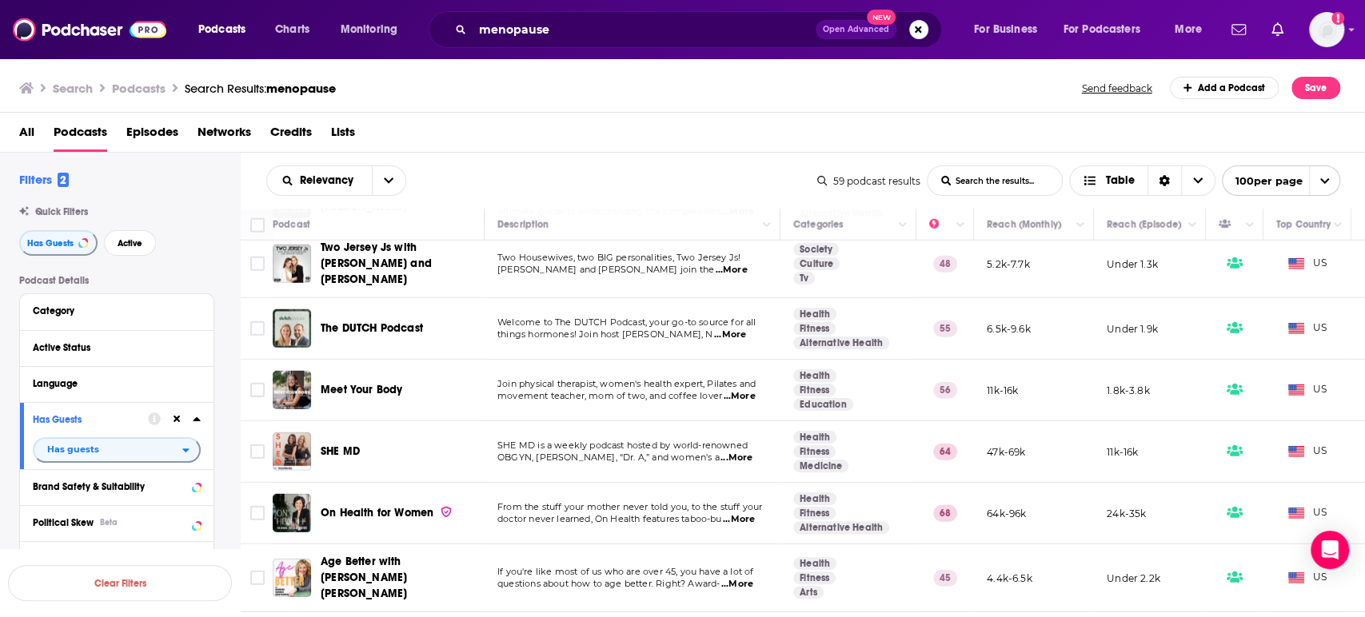
click at [743, 390] on span "...More" at bounding box center [739, 396] width 32 height 13
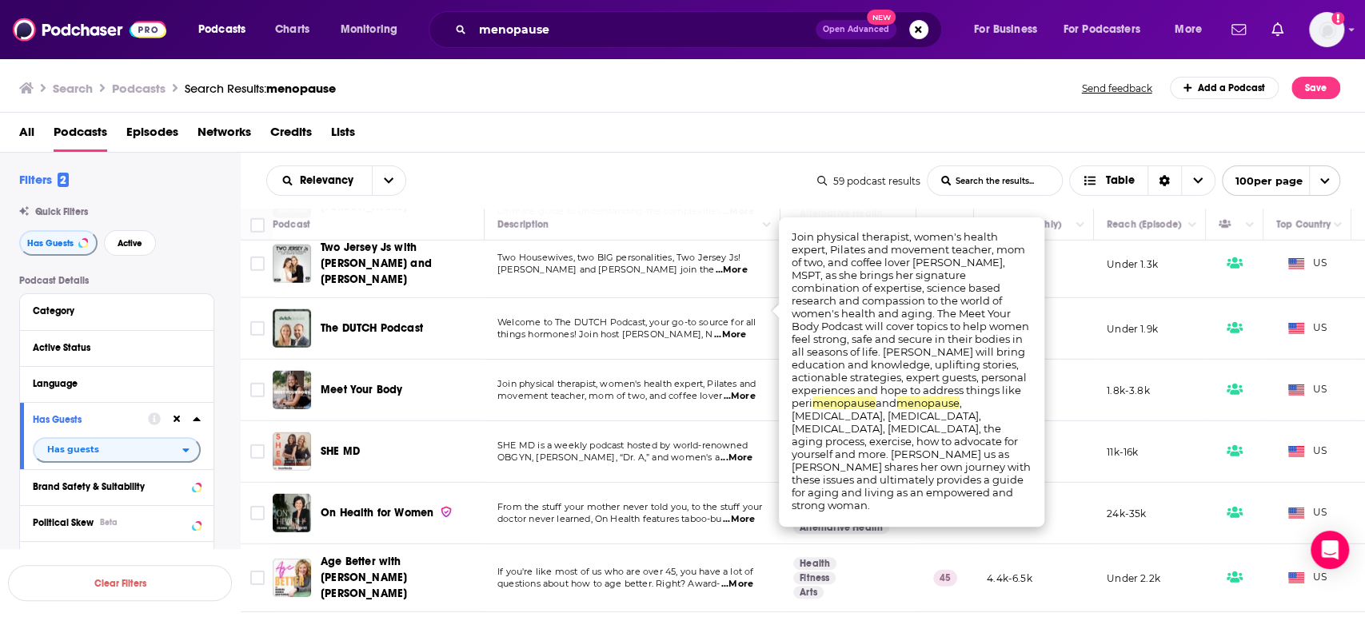
click at [743, 390] on span "...More" at bounding box center [739, 396] width 32 height 13
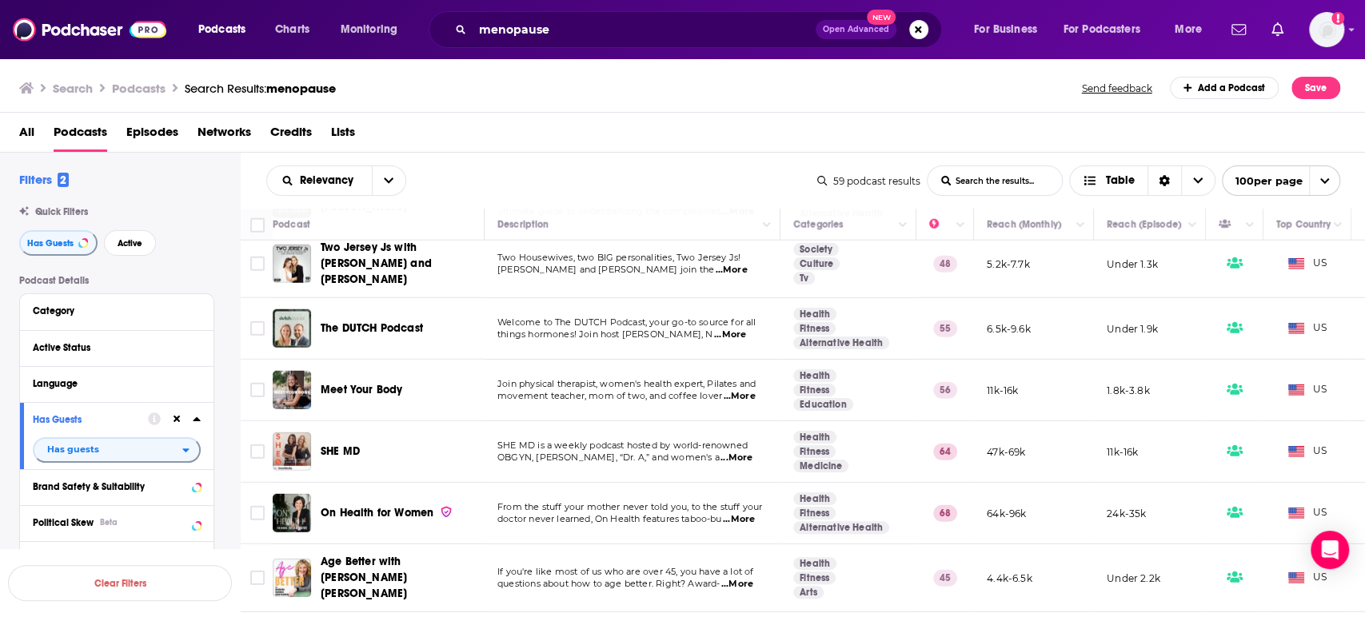
click at [742, 452] on span "...More" at bounding box center [736, 458] width 32 height 13
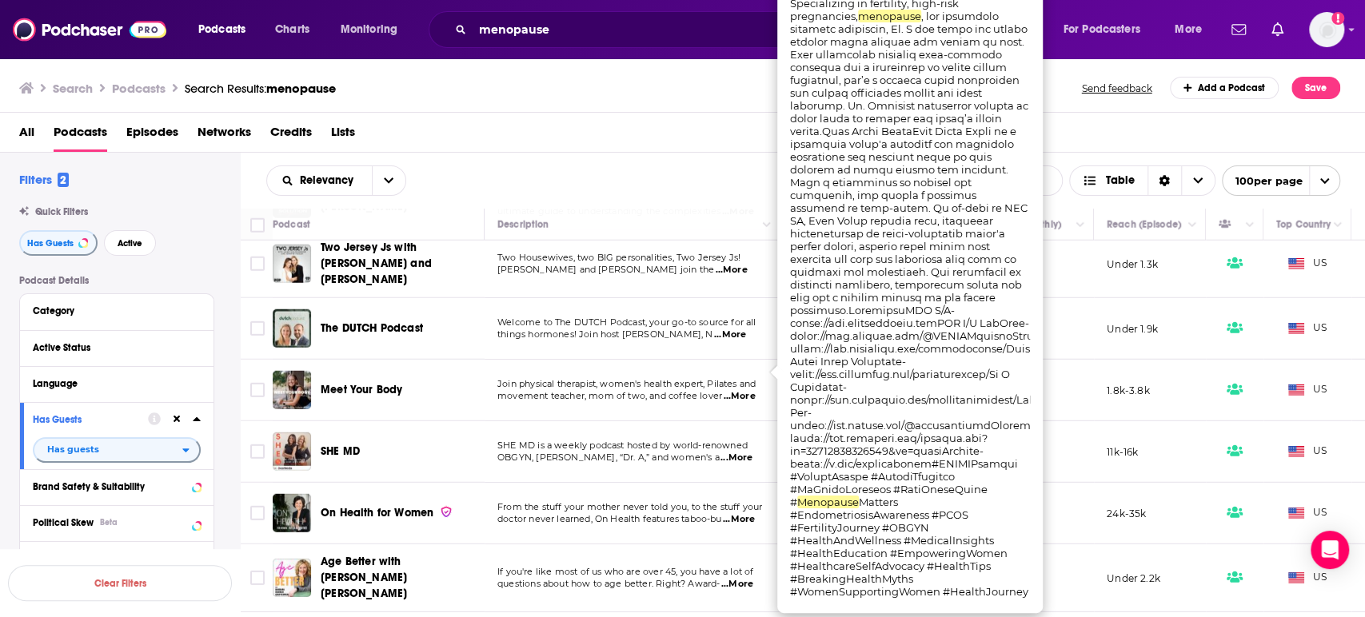
click at [742, 452] on span "...More" at bounding box center [736, 458] width 32 height 13
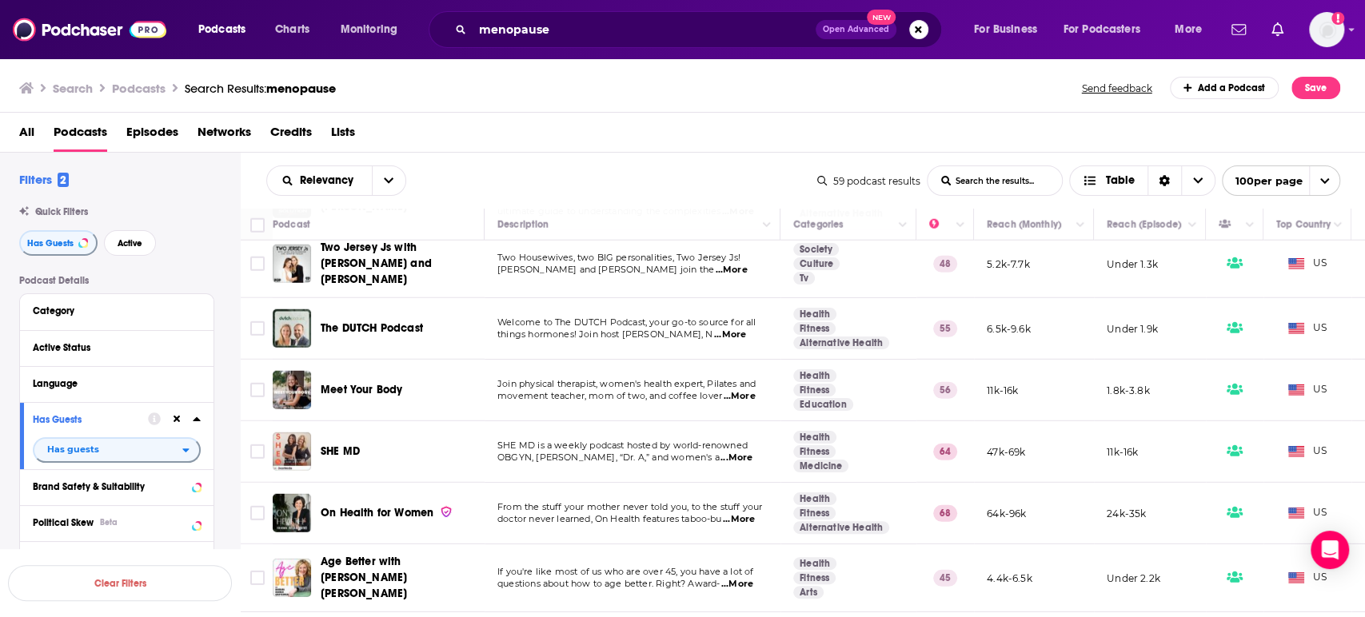
click at [741, 513] on span "...More" at bounding box center [739, 519] width 32 height 13
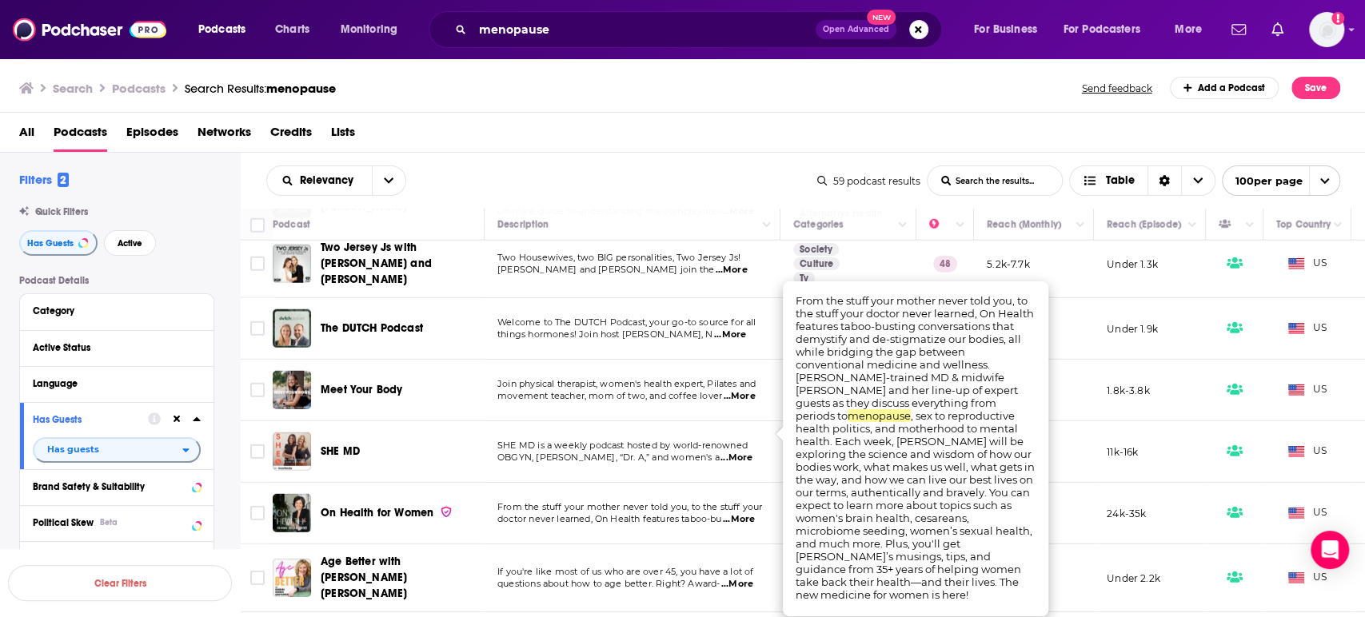
click at [740, 513] on span "...More" at bounding box center [739, 519] width 32 height 13
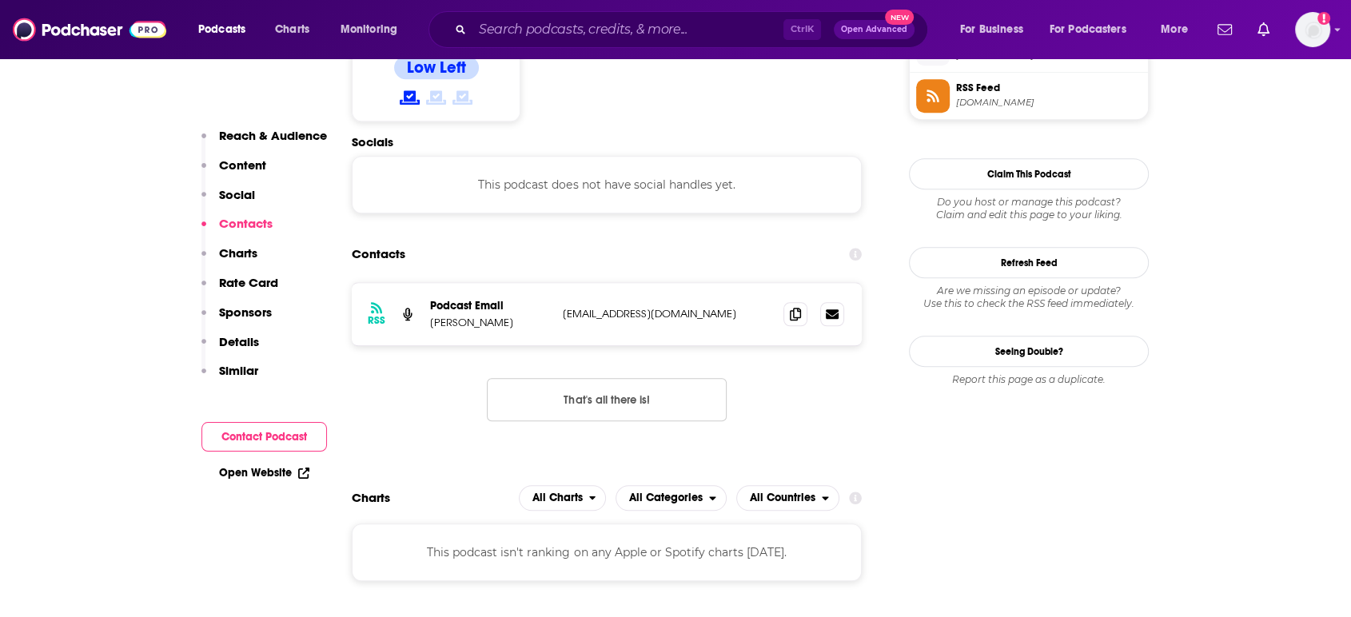
scroll to position [1352, 0]
click at [799, 305] on icon at bounding box center [795, 311] width 11 height 13
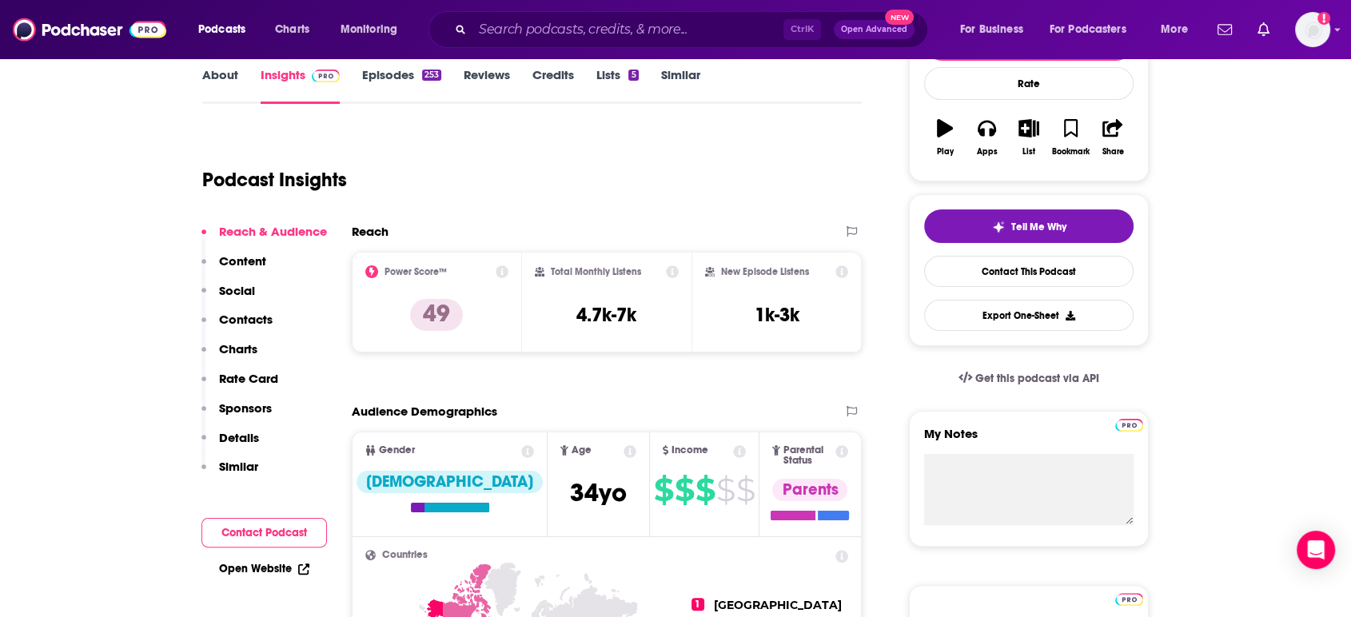
scroll to position [0, 0]
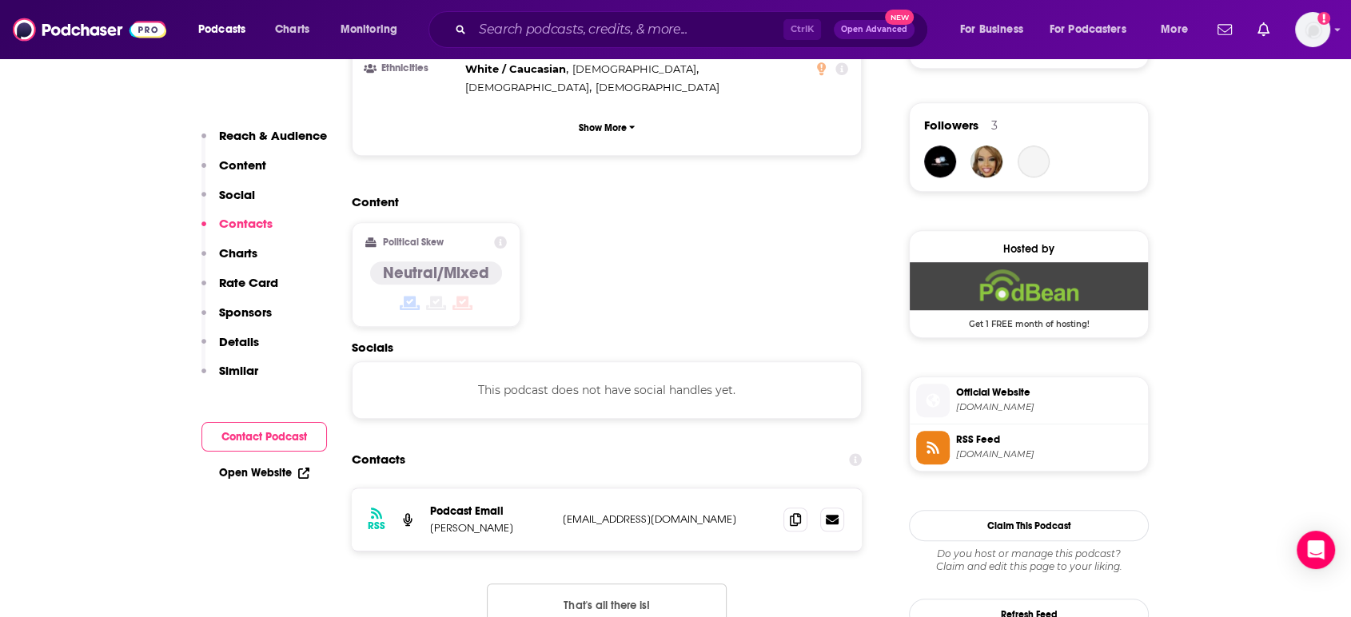
scroll to position [1254, 0]
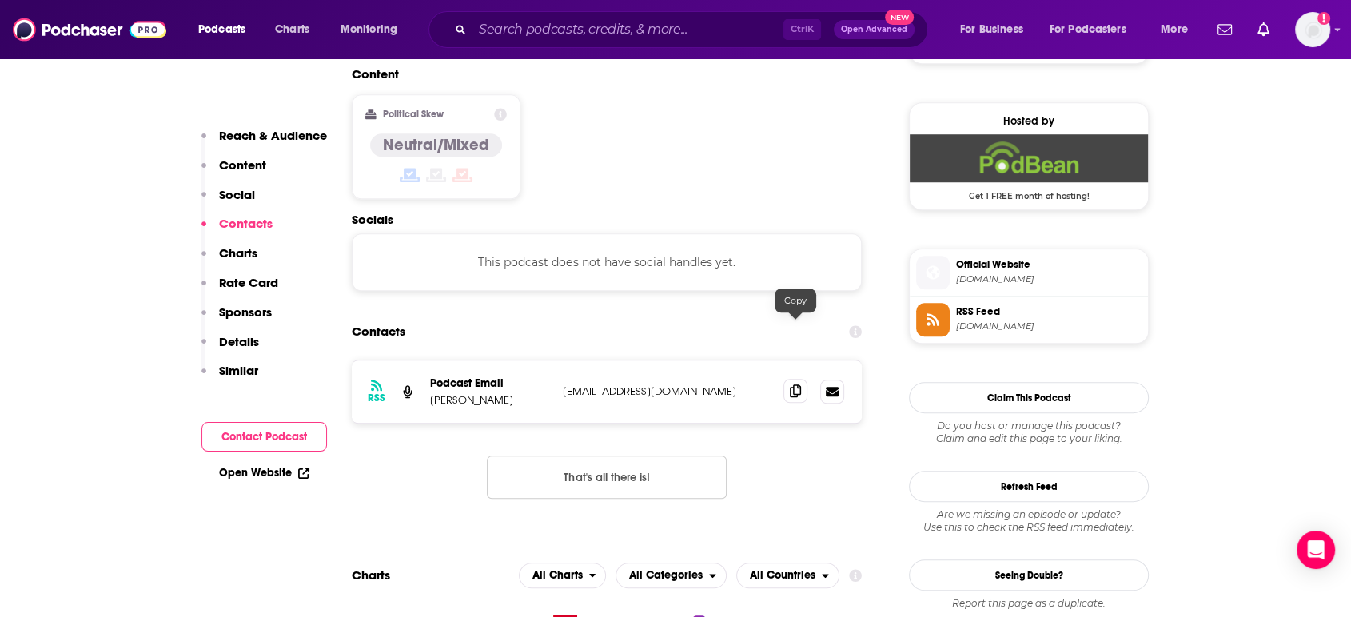
click at [791, 385] on icon at bounding box center [795, 391] width 11 height 13
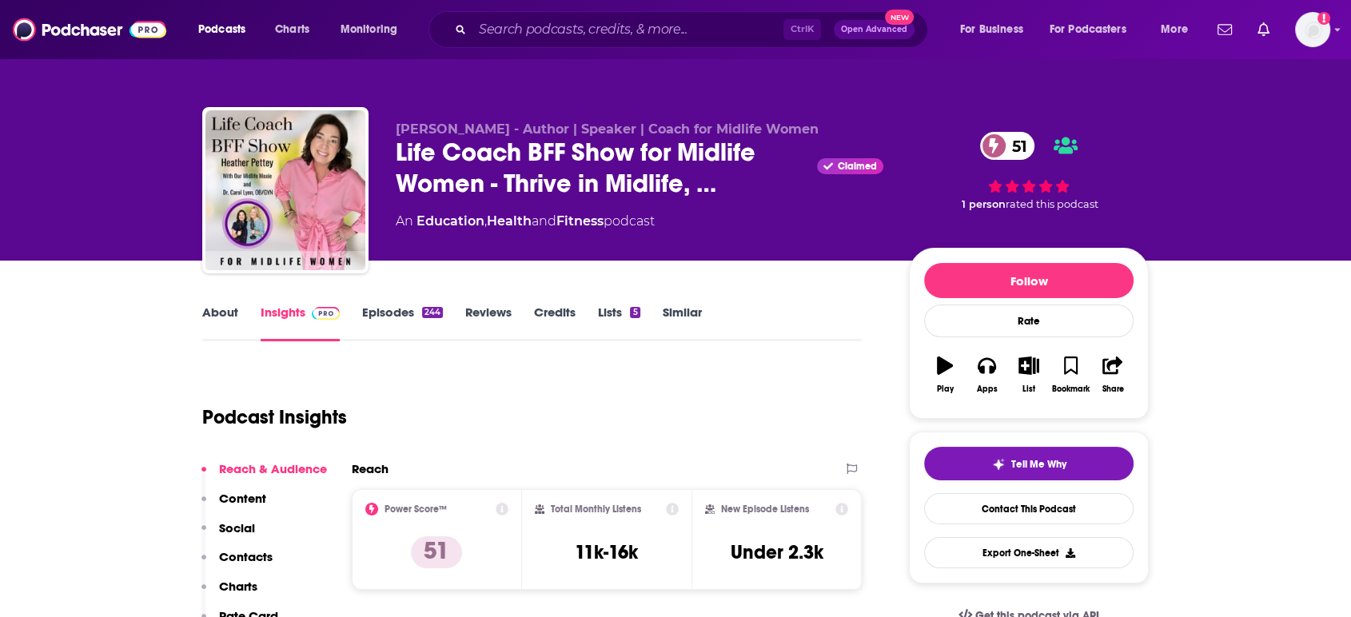
click at [384, 308] on link "Episodes 244" at bounding box center [402, 323] width 81 height 37
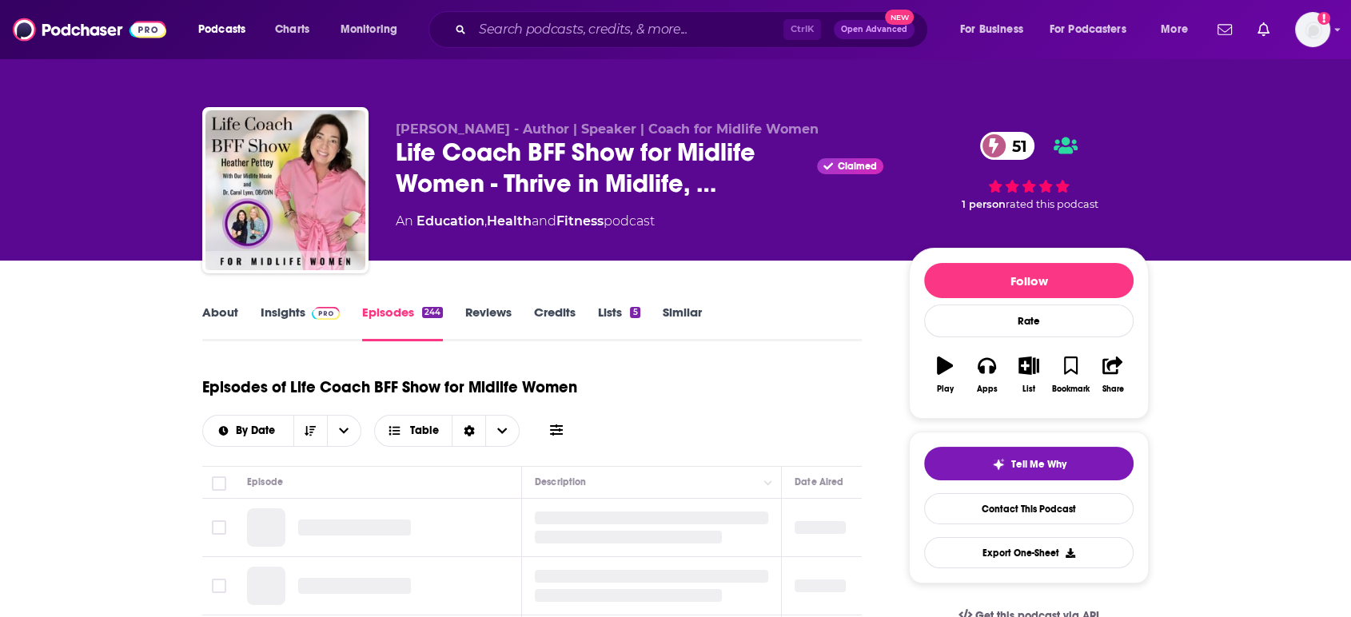
scroll to position [373, 0]
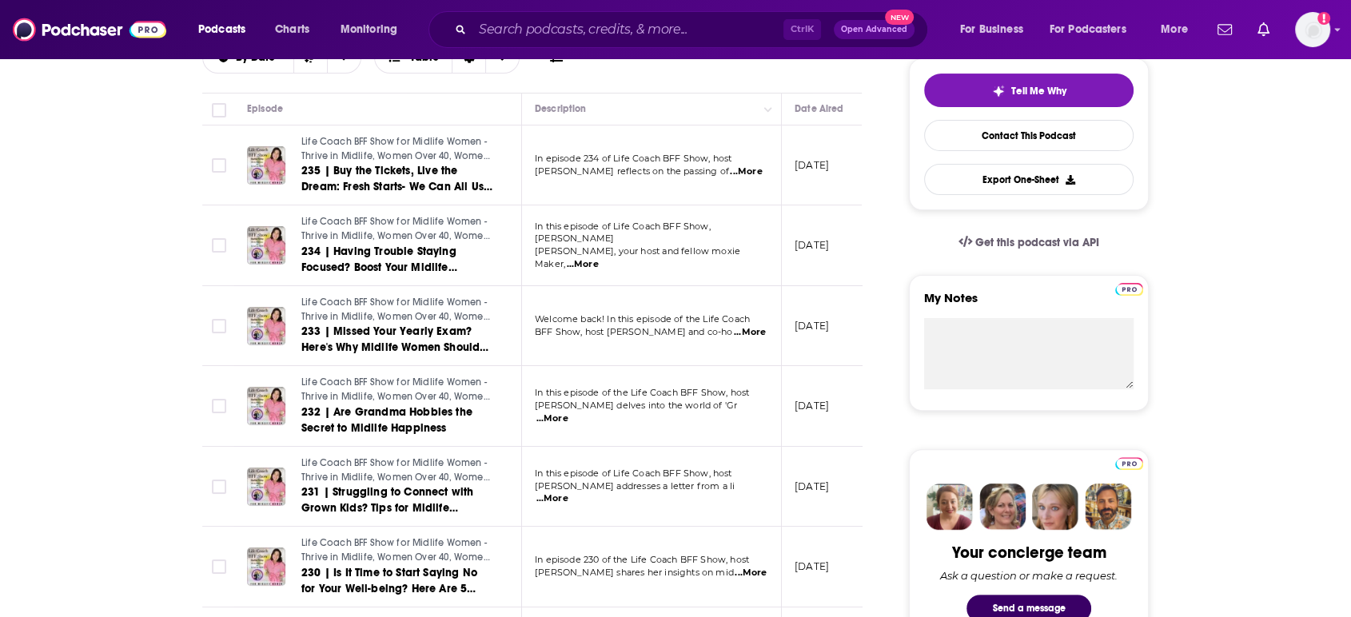
click at [751, 331] on span "...More" at bounding box center [750, 332] width 32 height 13
click at [568, 492] on span "...More" at bounding box center [552, 498] width 32 height 13
click at [742, 573] on span "...More" at bounding box center [751, 573] width 32 height 13
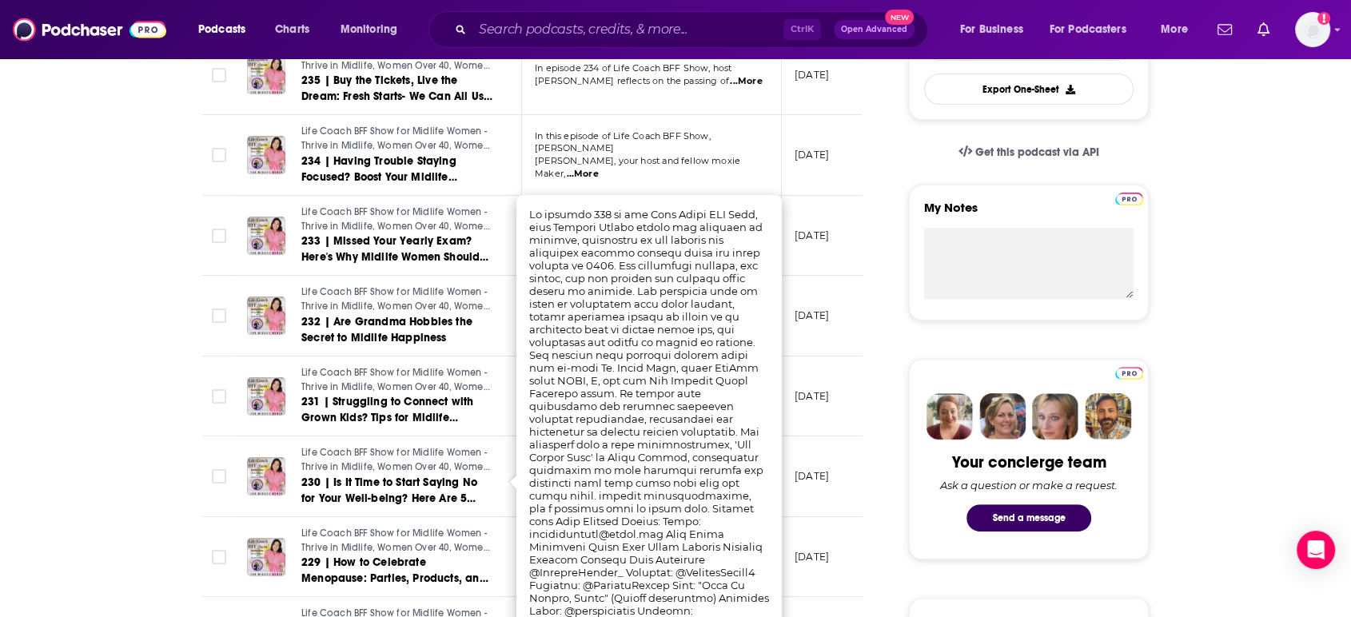
scroll to position [471, 0]
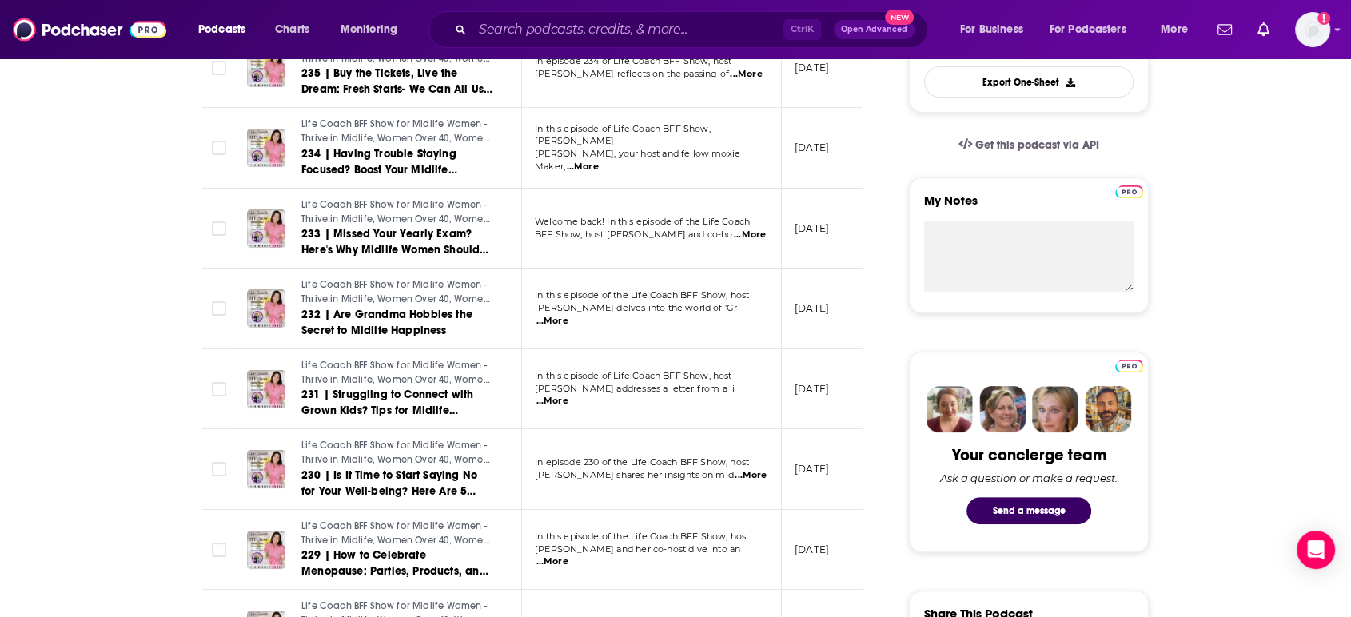
click at [568, 556] on span "...More" at bounding box center [552, 562] width 32 height 13
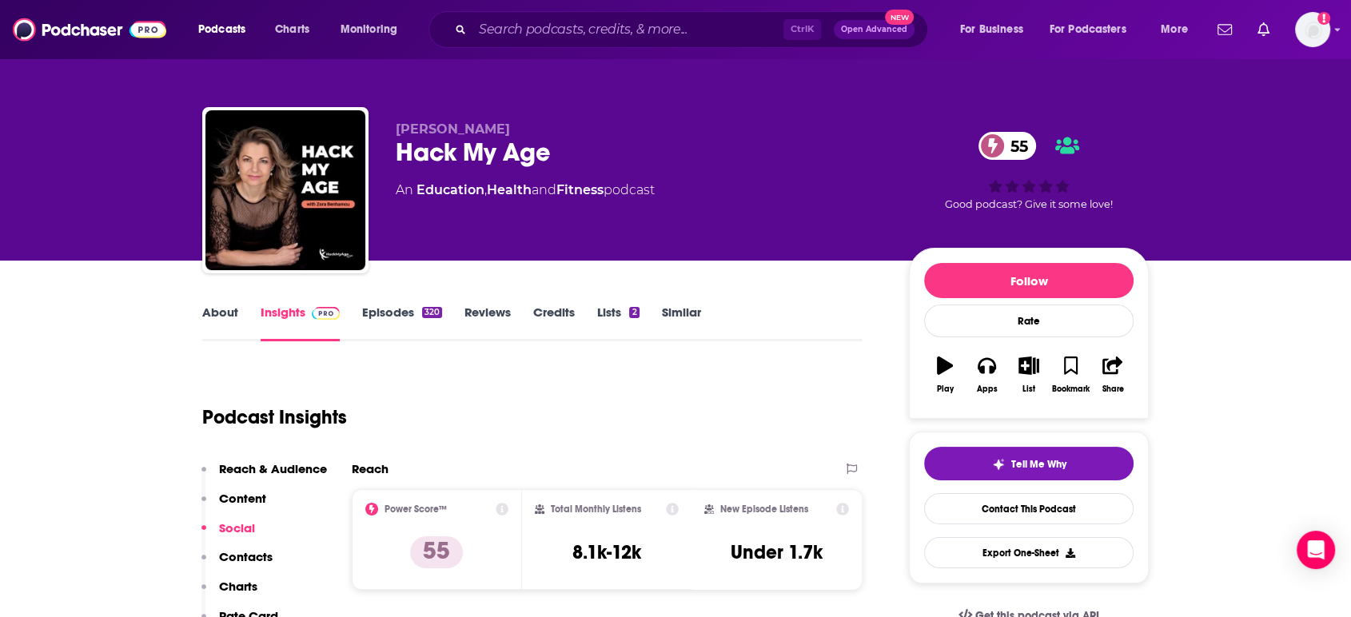
click at [216, 318] on link "About" at bounding box center [220, 323] width 36 height 37
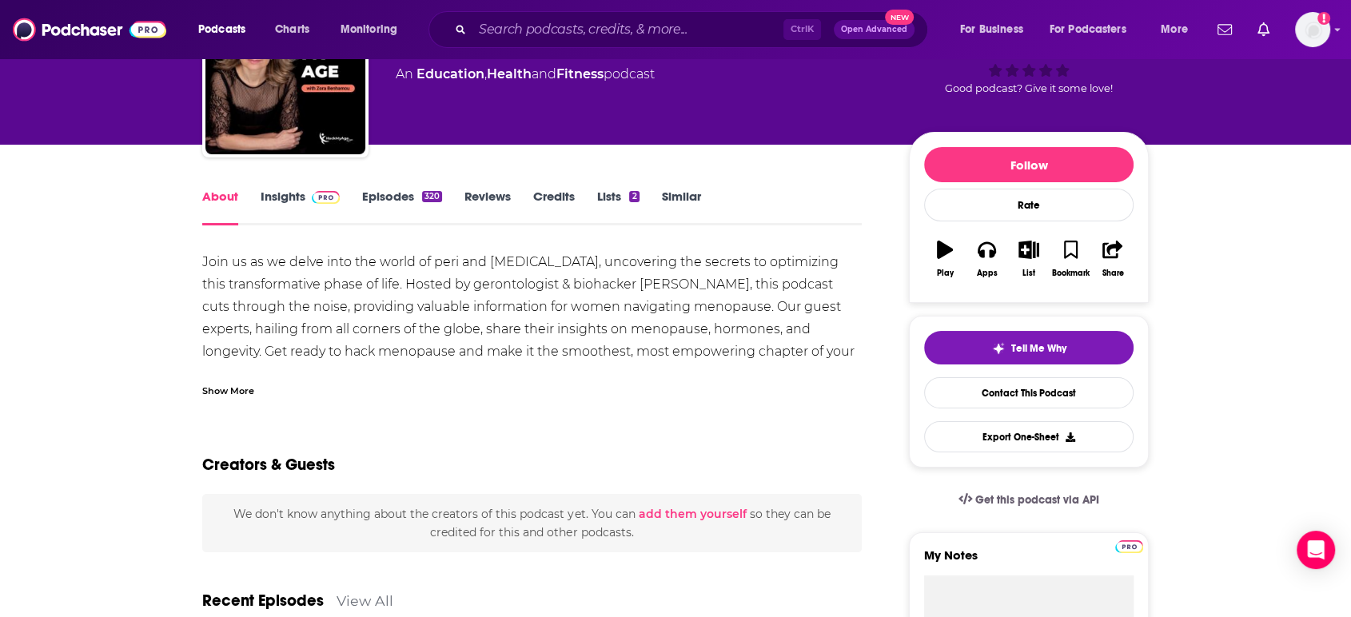
scroll to position [134, 0]
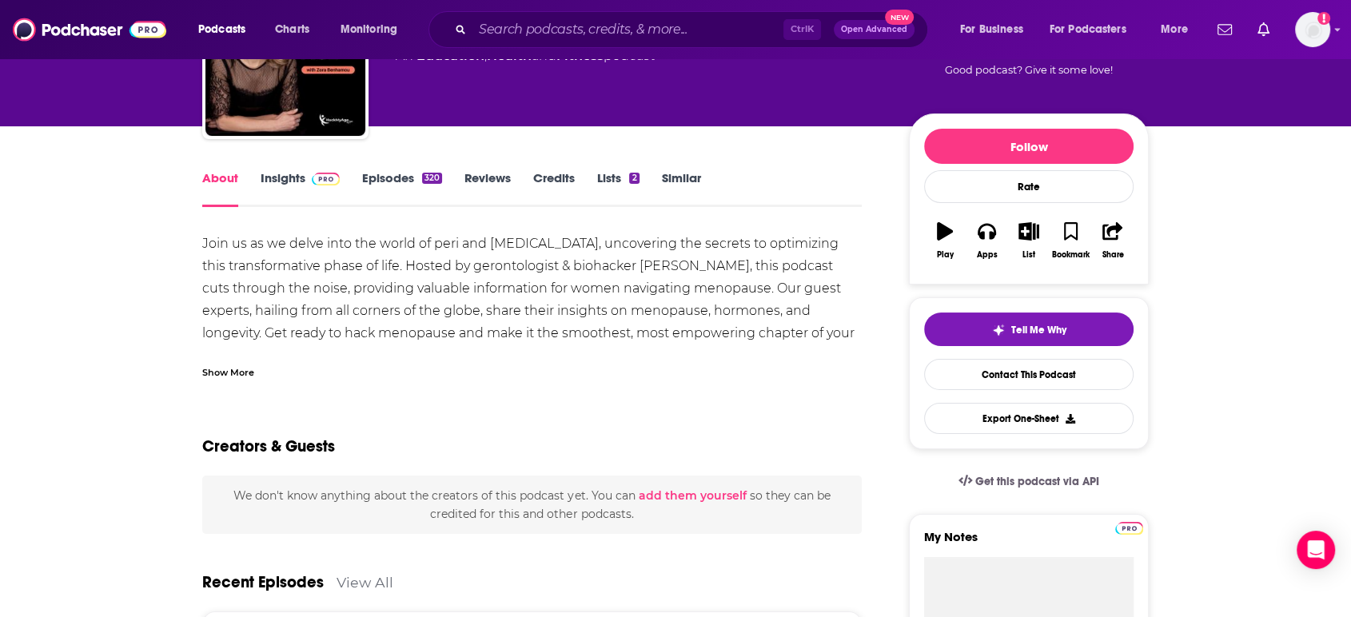
click at [229, 364] on div "Show More" at bounding box center [228, 371] width 52 height 15
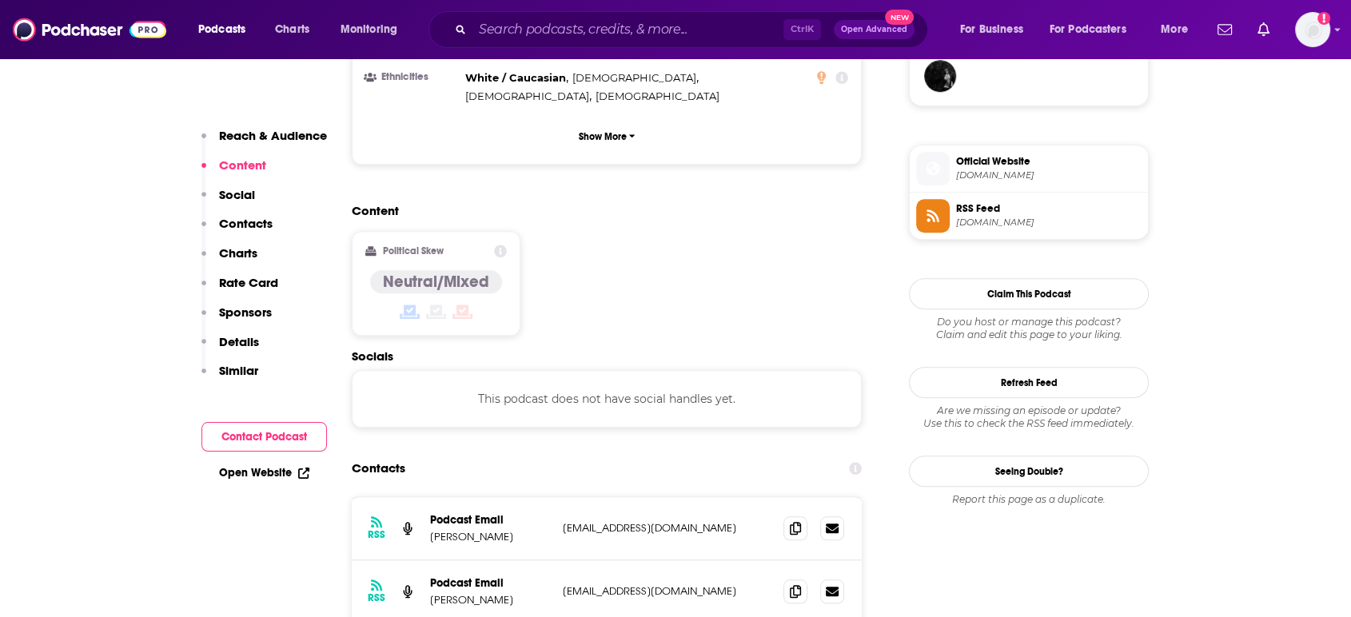
scroll to position [1217, 0]
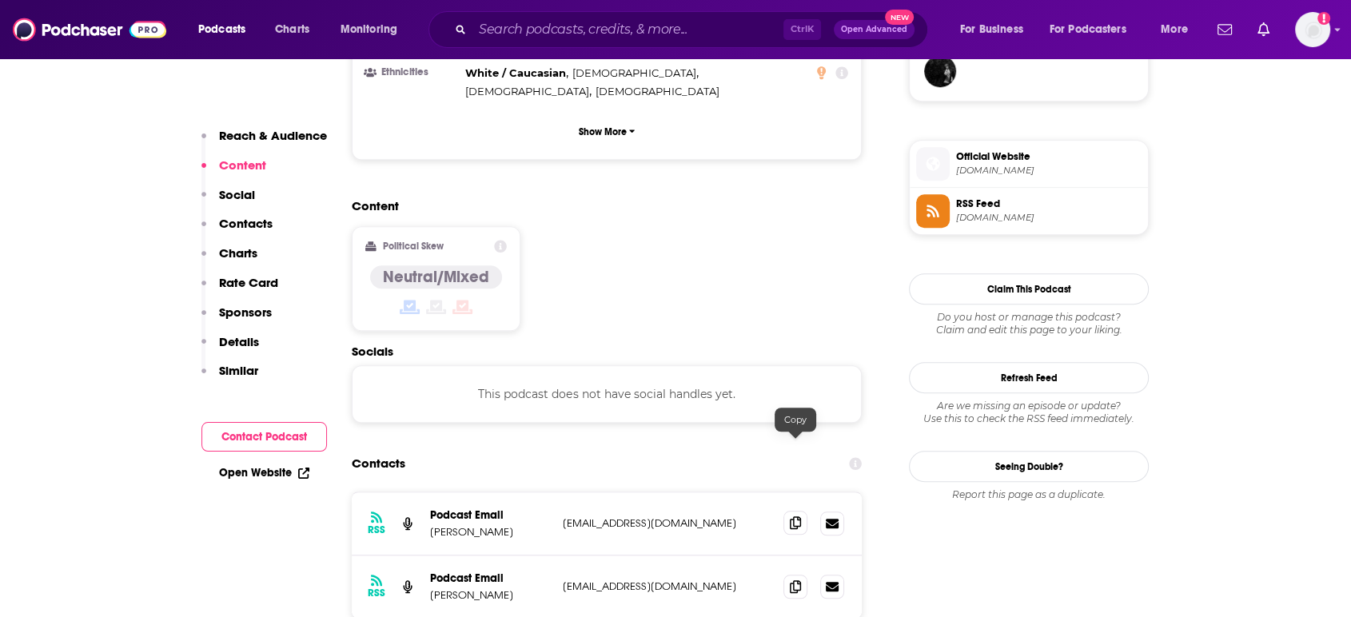
click at [806, 511] on span at bounding box center [795, 523] width 24 height 24
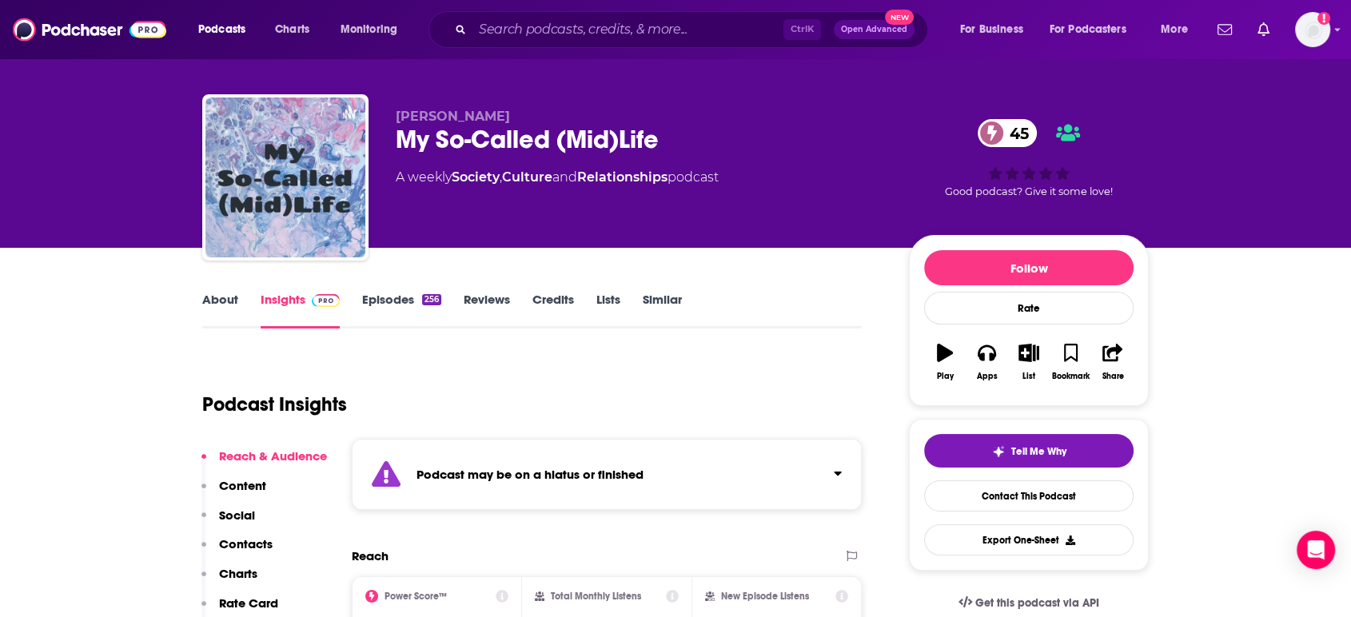
scroll to position [0, 0]
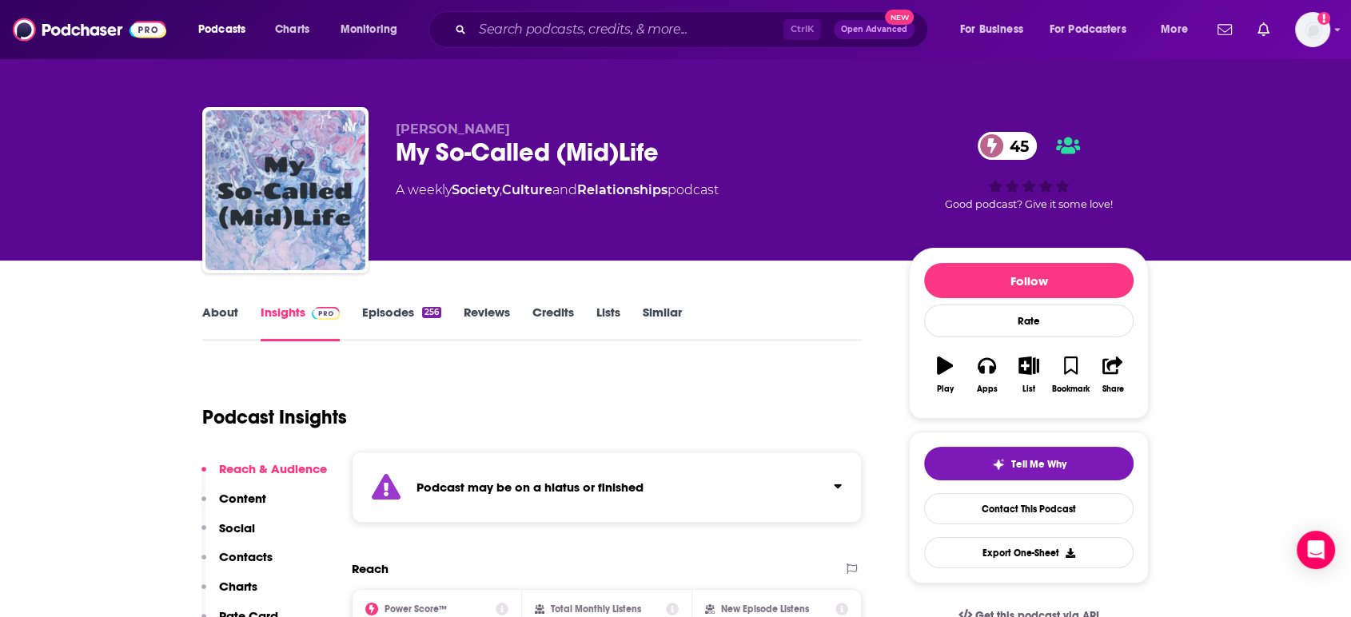
click at [391, 314] on link "Episodes 256" at bounding box center [401, 323] width 79 height 37
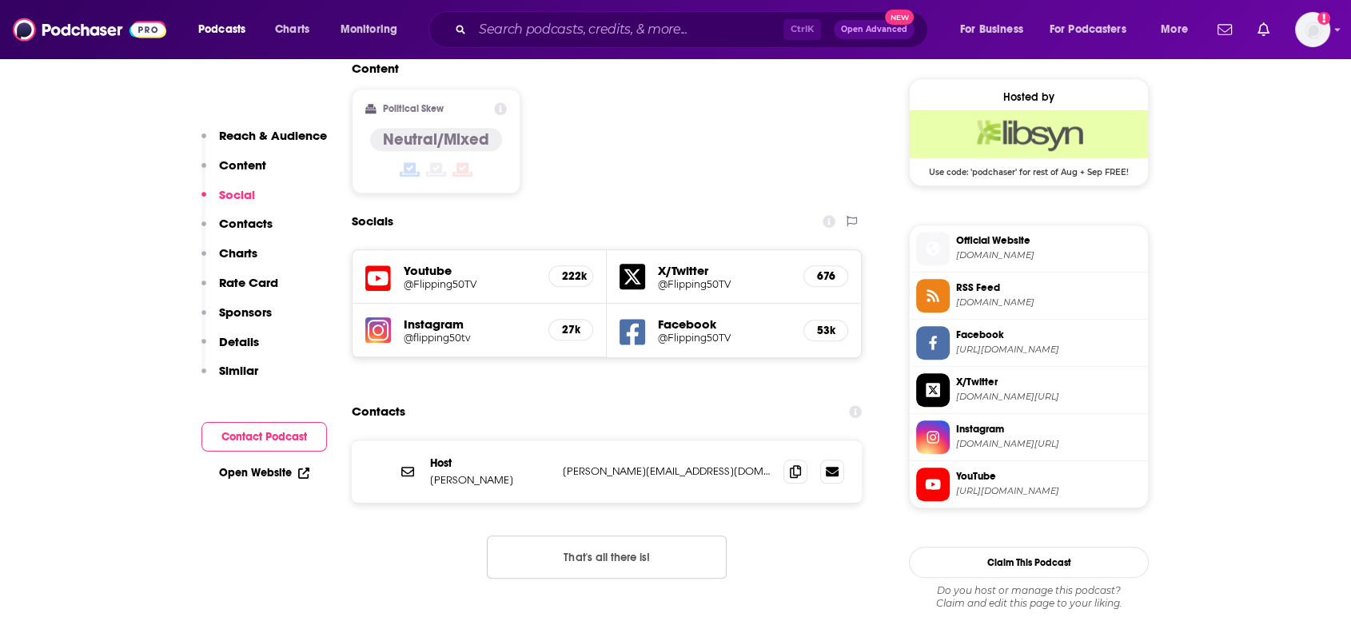
scroll to position [1279, 0]
click at [795, 464] on icon at bounding box center [795, 470] width 11 height 13
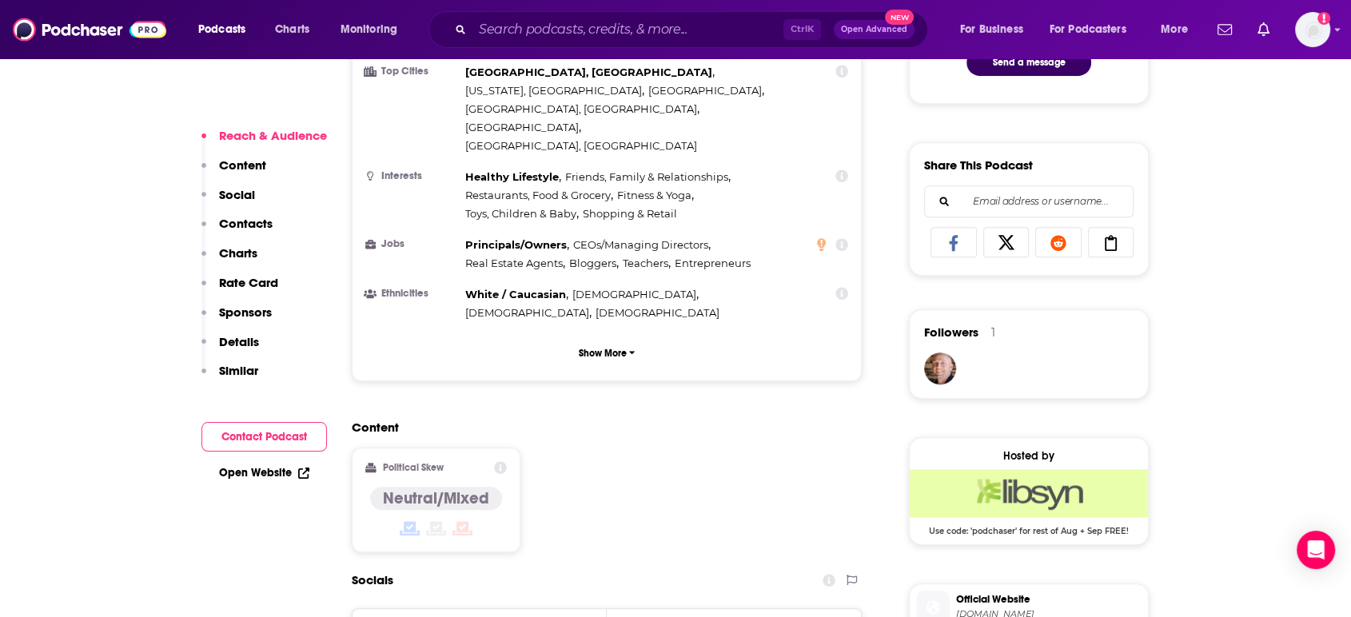
scroll to position [937, 0]
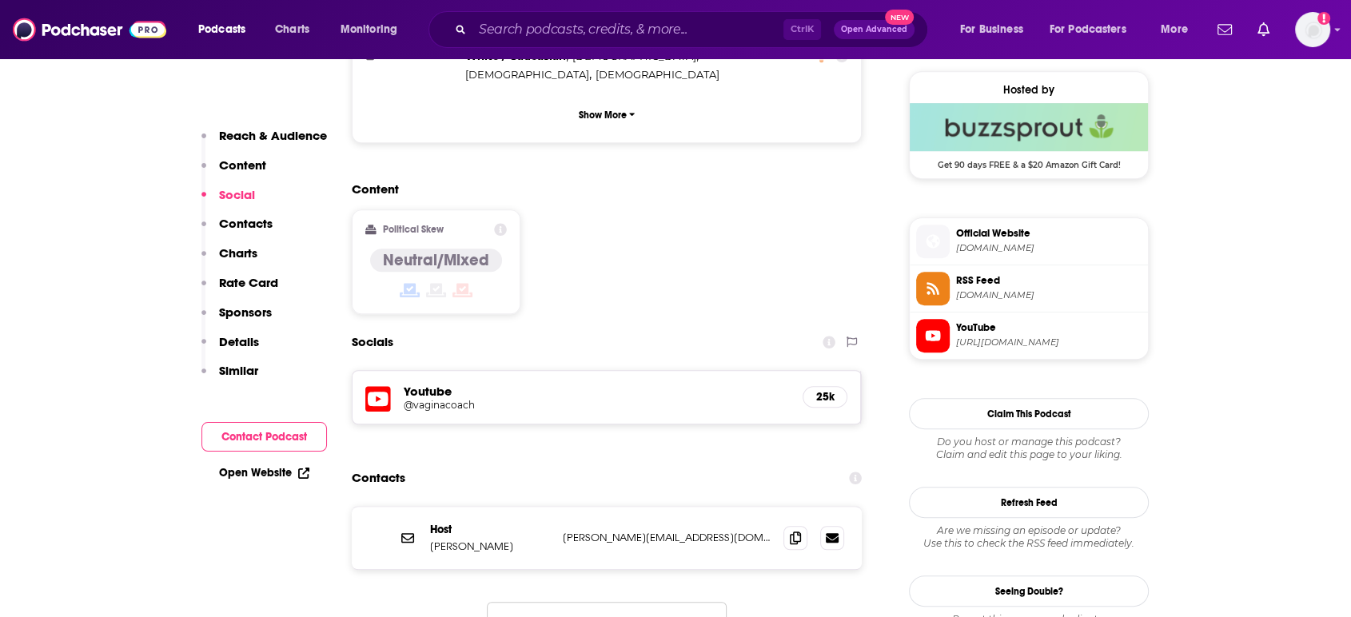
scroll to position [1160, 0]
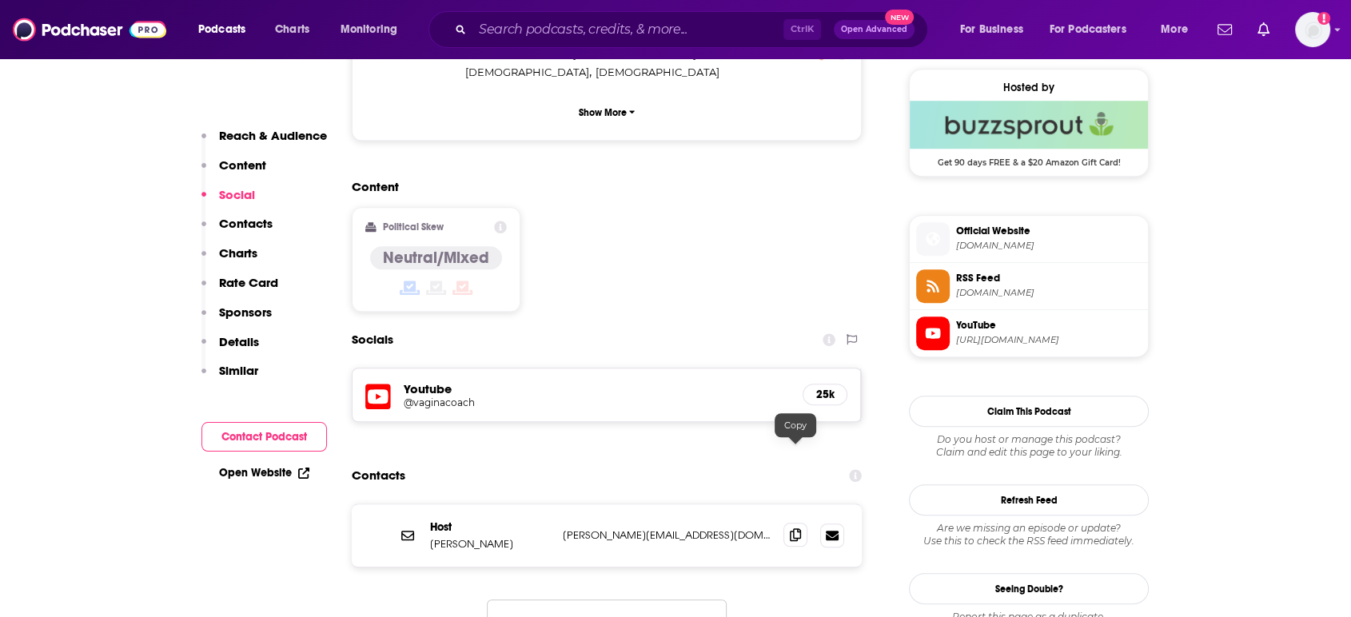
click at [801, 523] on span at bounding box center [795, 535] width 24 height 24
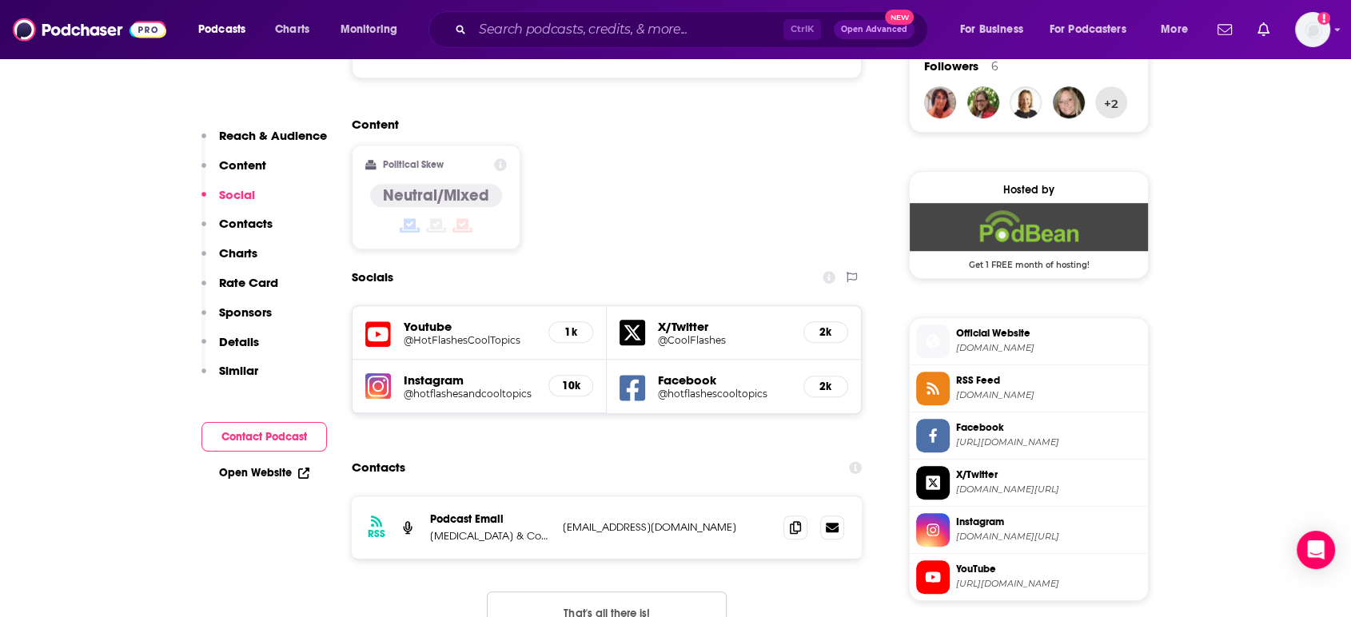
scroll to position [1239, 0]
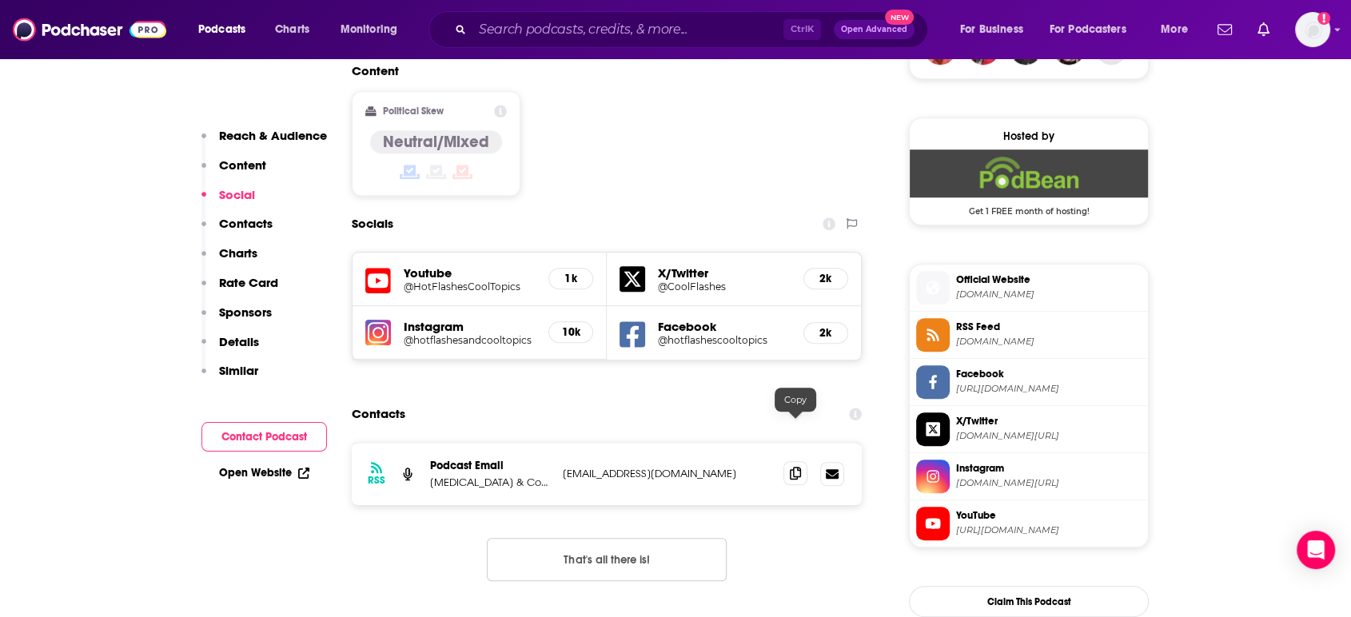
click at [799, 467] on icon at bounding box center [795, 473] width 11 height 13
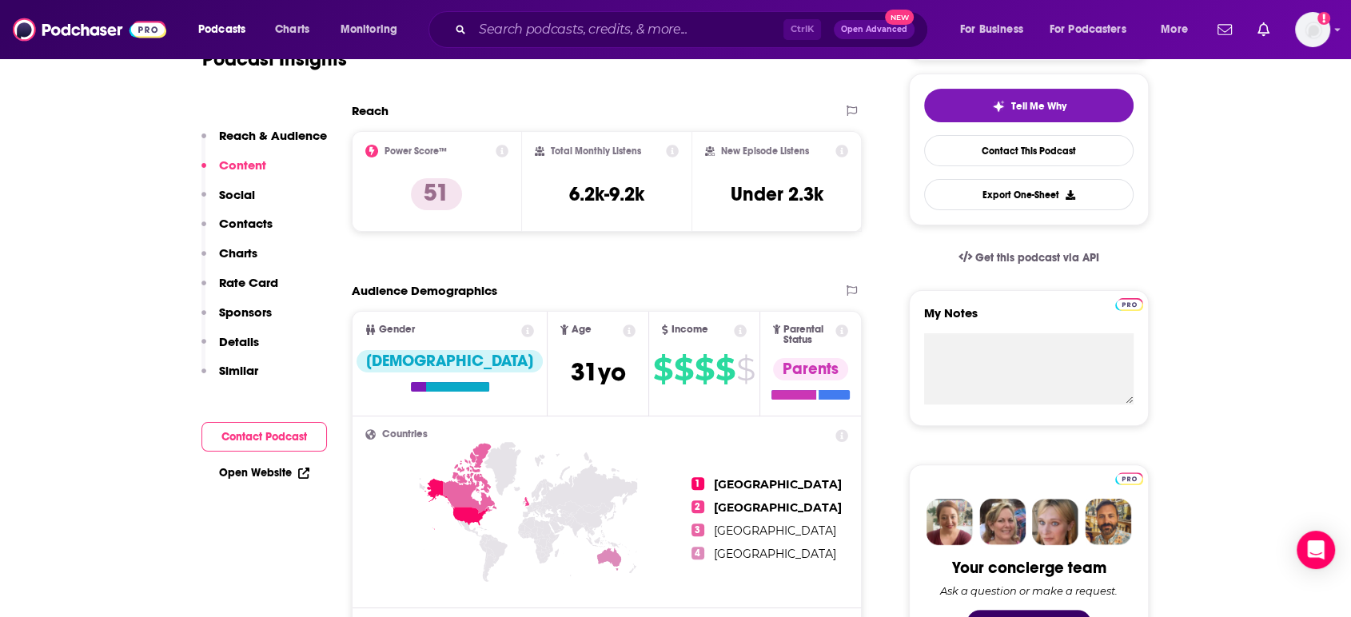
scroll to position [0, 0]
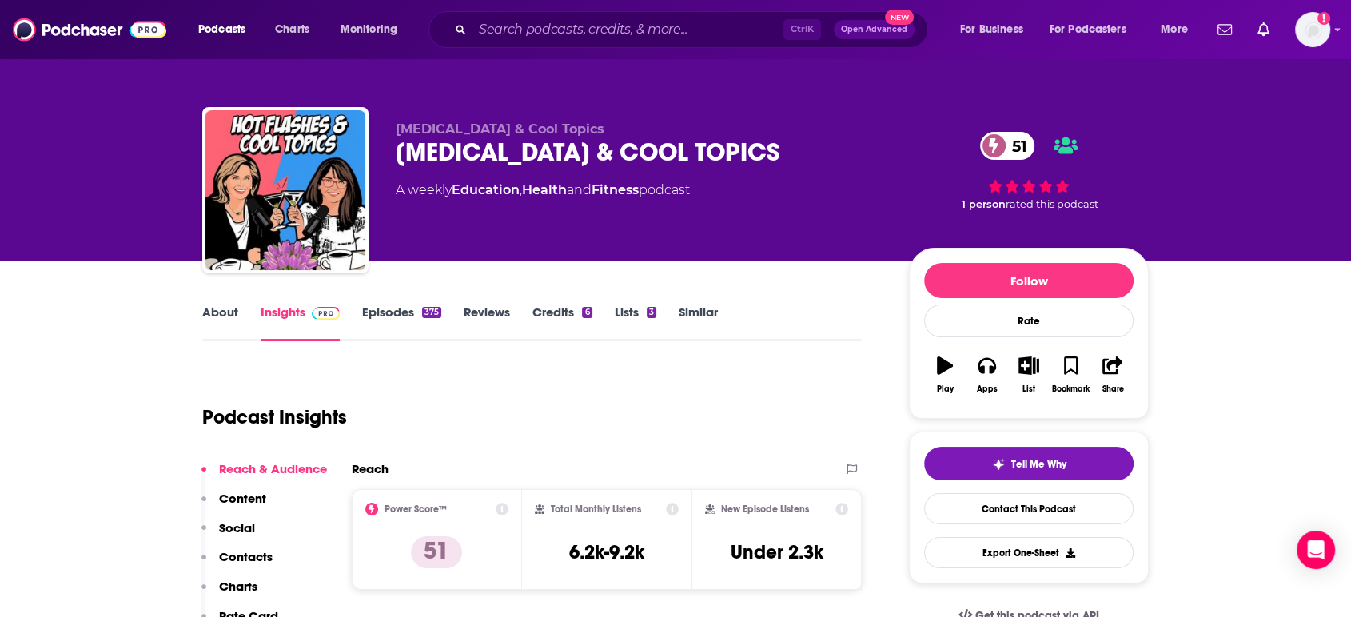
click at [208, 309] on link "About" at bounding box center [220, 323] width 36 height 37
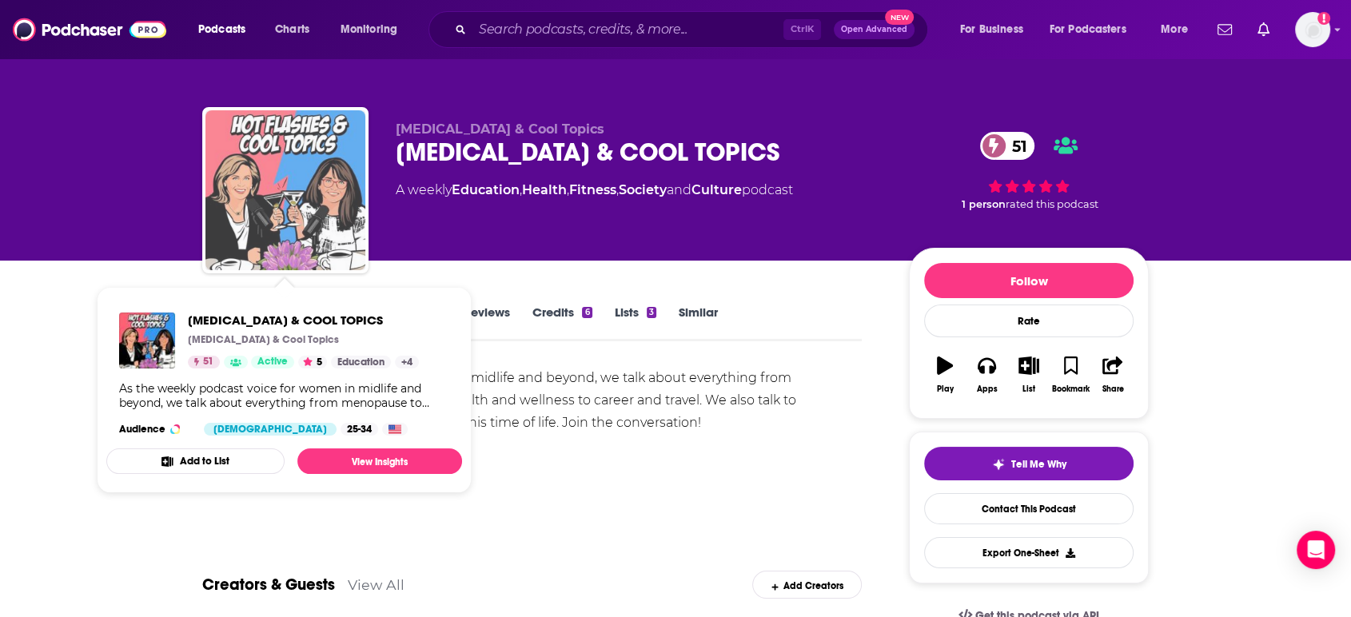
click at [345, 184] on img "HOT FLASHES & COOL TOPICS" at bounding box center [285, 190] width 160 height 160
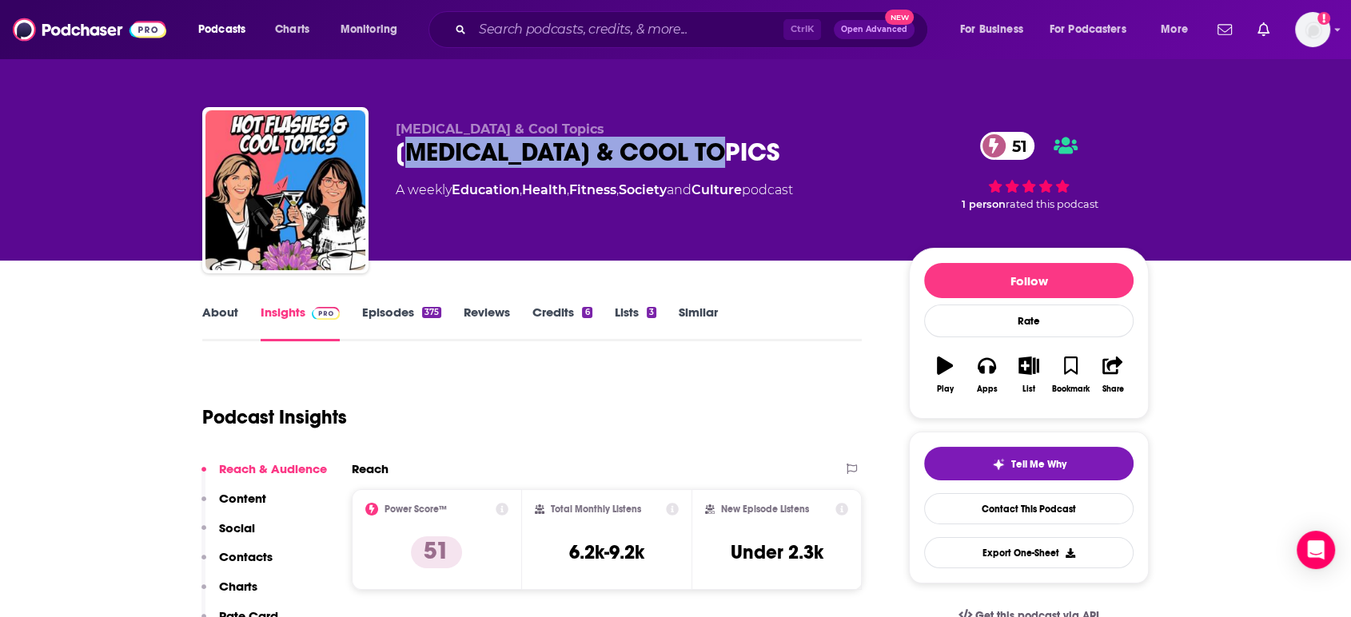
drag, startPoint x: 410, startPoint y: 153, endPoint x: 731, endPoint y: 154, distance: 321.4
click at [731, 154] on div "HOT FLASHES & COOL TOPICS 51" at bounding box center [640, 152] width 488 height 31
click at [749, 154] on div "HOT FLASHES & COOL TOPICS 51" at bounding box center [640, 152] width 488 height 31
drag, startPoint x: 567, startPoint y: 133, endPoint x: 393, endPoint y: 148, distance: 174.9
click at [393, 148] on div "Hot Flashes & Cool Topics HOT FLASHES & COOL TOPICS 51 A weekly Education , Hea…" at bounding box center [675, 193] width 947 height 173
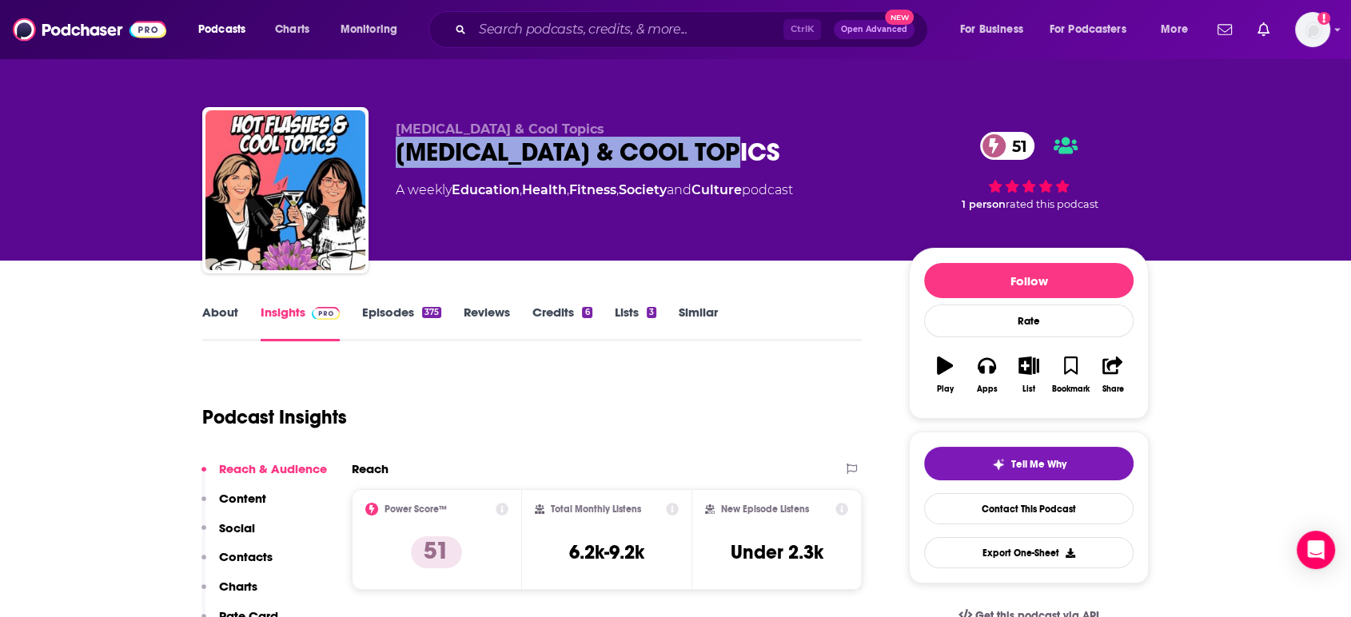
copy h2 "HOT FLASHES & COOL TOPICS"
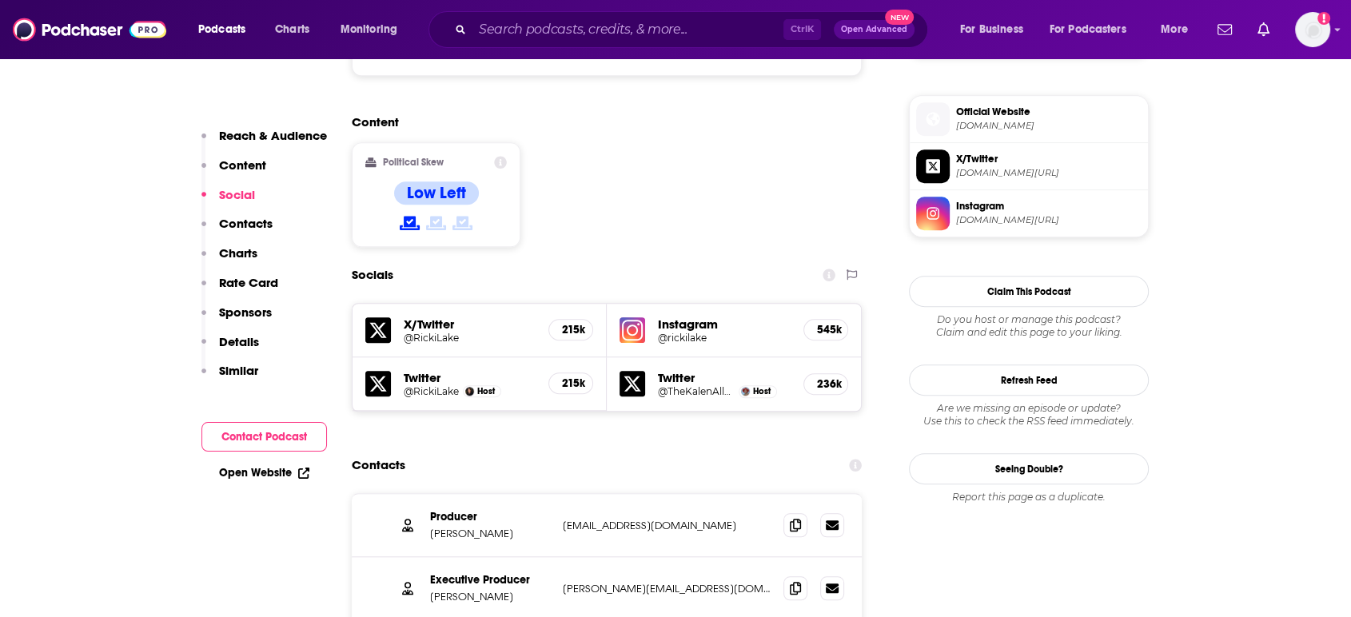
scroll to position [1268, 0]
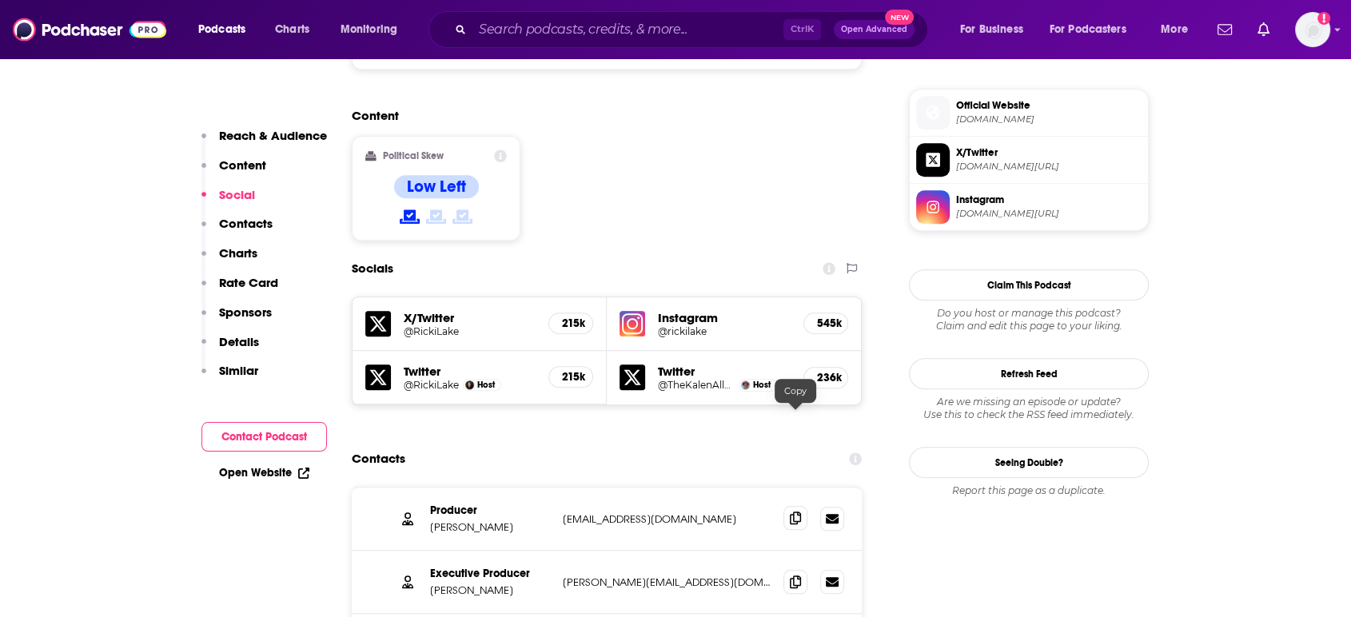
click at [801, 506] on span at bounding box center [795, 518] width 24 height 24
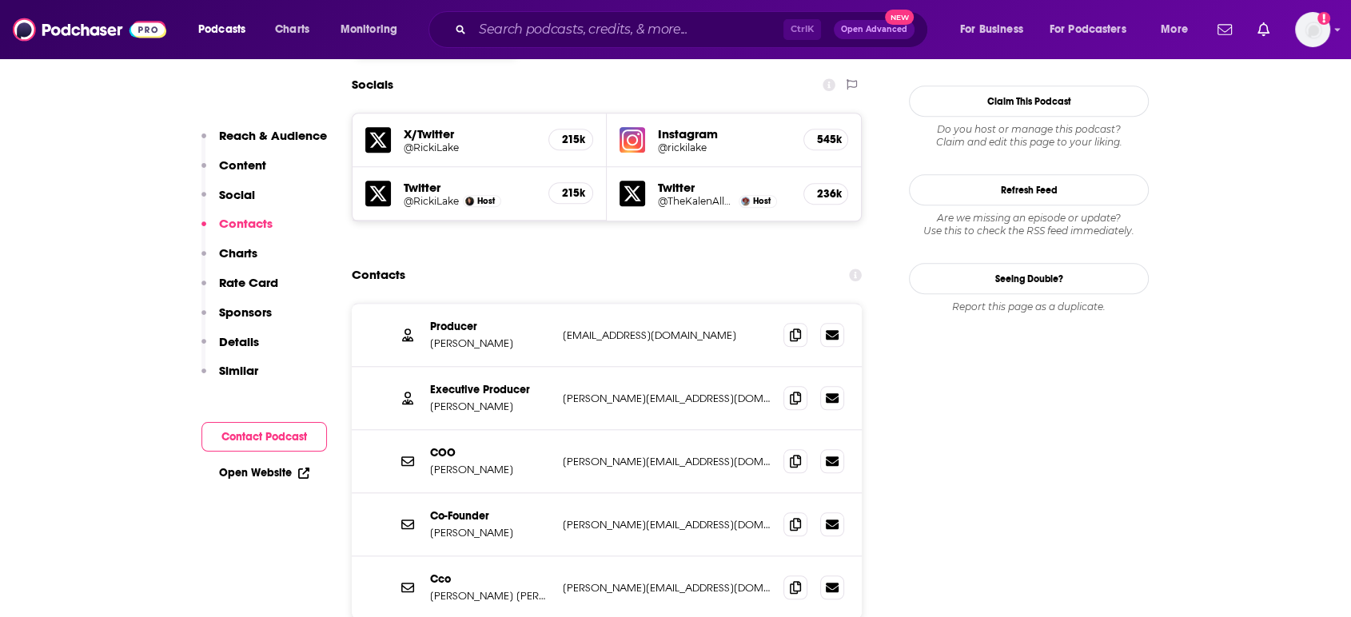
scroll to position [1463, 0]
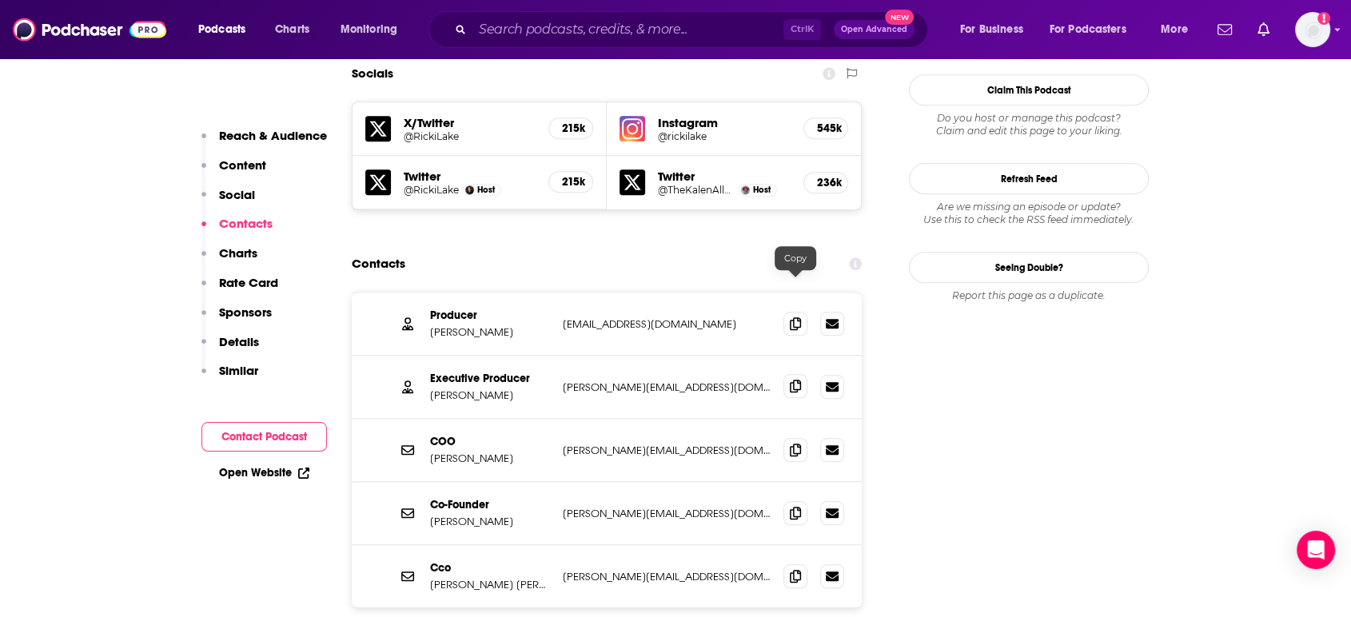
click at [795, 380] on icon at bounding box center [795, 386] width 11 height 13
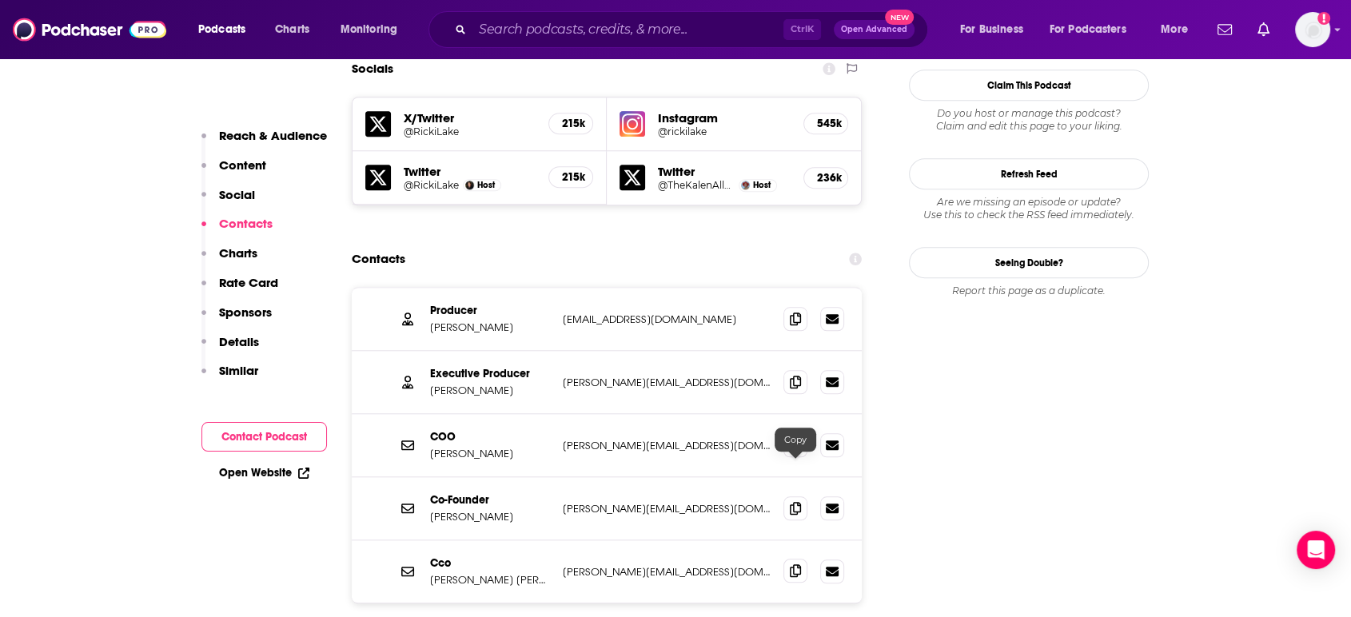
click at [793, 564] on icon at bounding box center [795, 570] width 11 height 13
click at [790, 501] on icon at bounding box center [795, 507] width 11 height 13
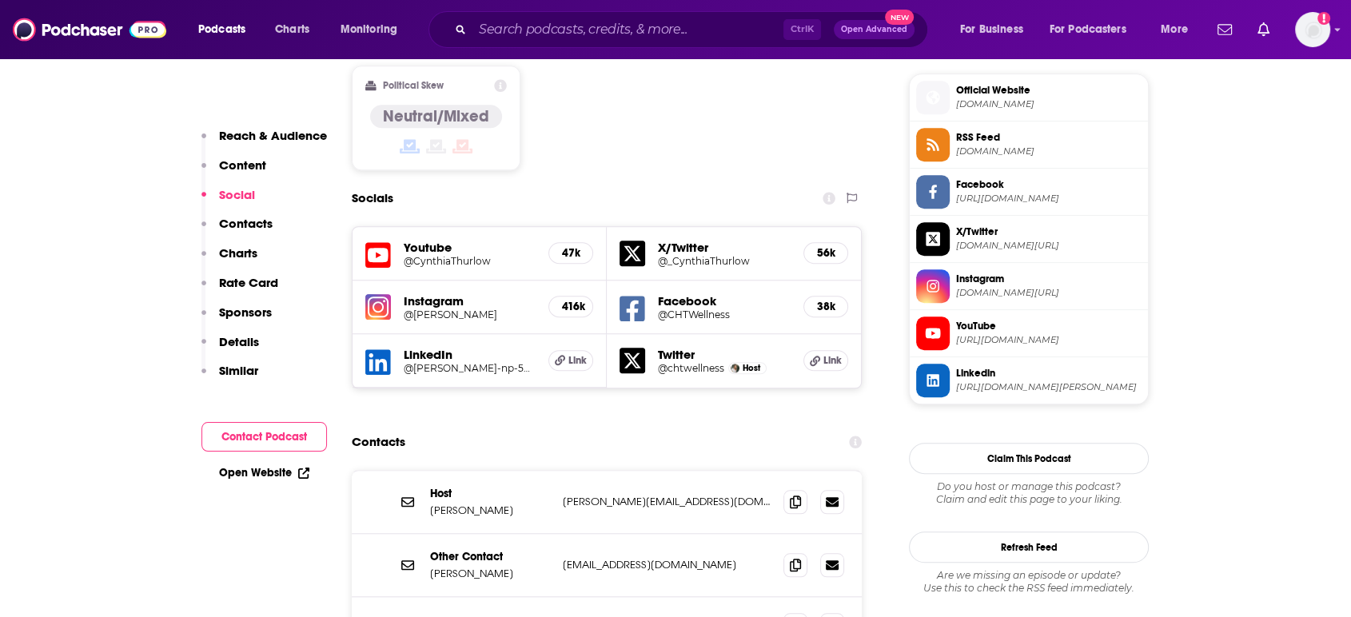
scroll to position [1337, 0]
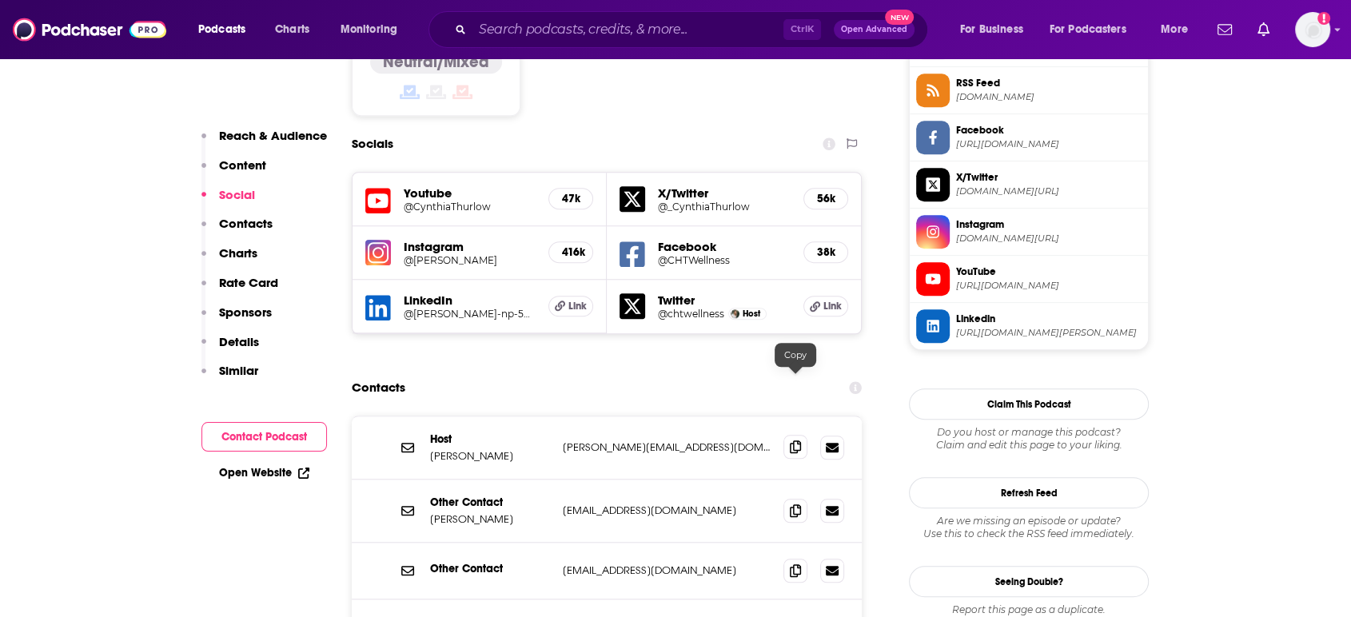
click at [798, 440] on icon at bounding box center [795, 446] width 11 height 13
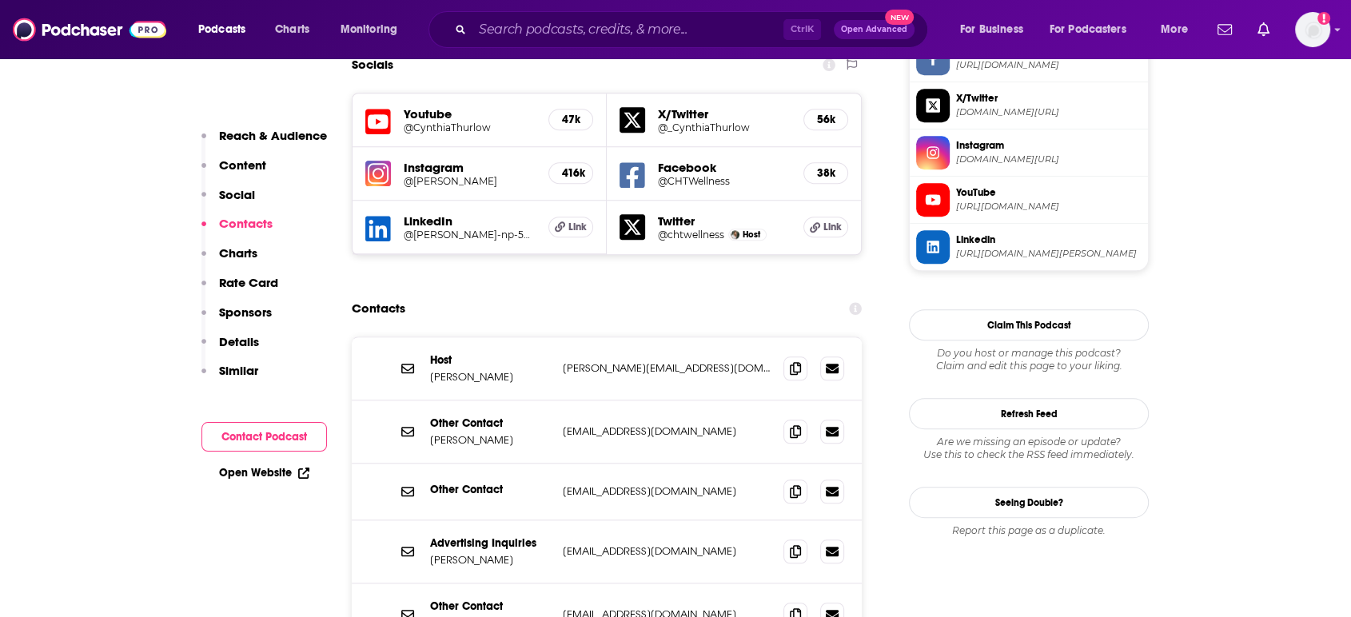
scroll to position [1416, 0]
click at [799, 608] on icon at bounding box center [795, 614] width 11 height 13
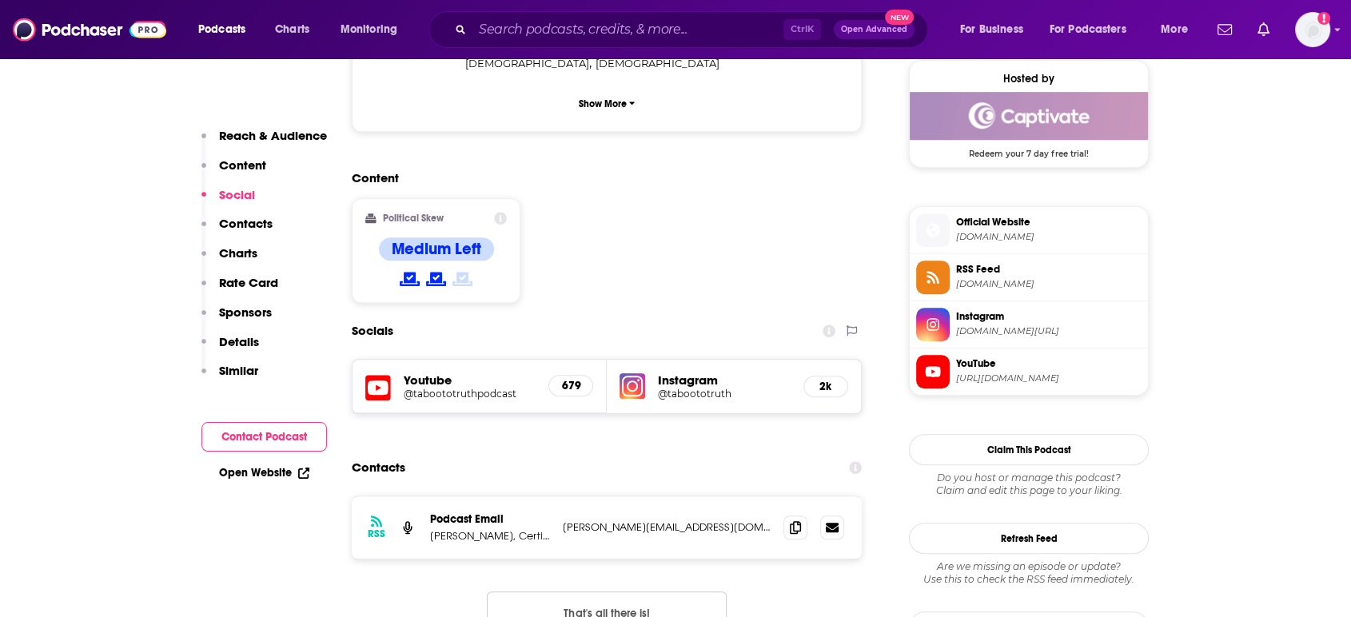
scroll to position [1170, 0]
click at [798, 520] on icon at bounding box center [795, 526] width 11 height 13
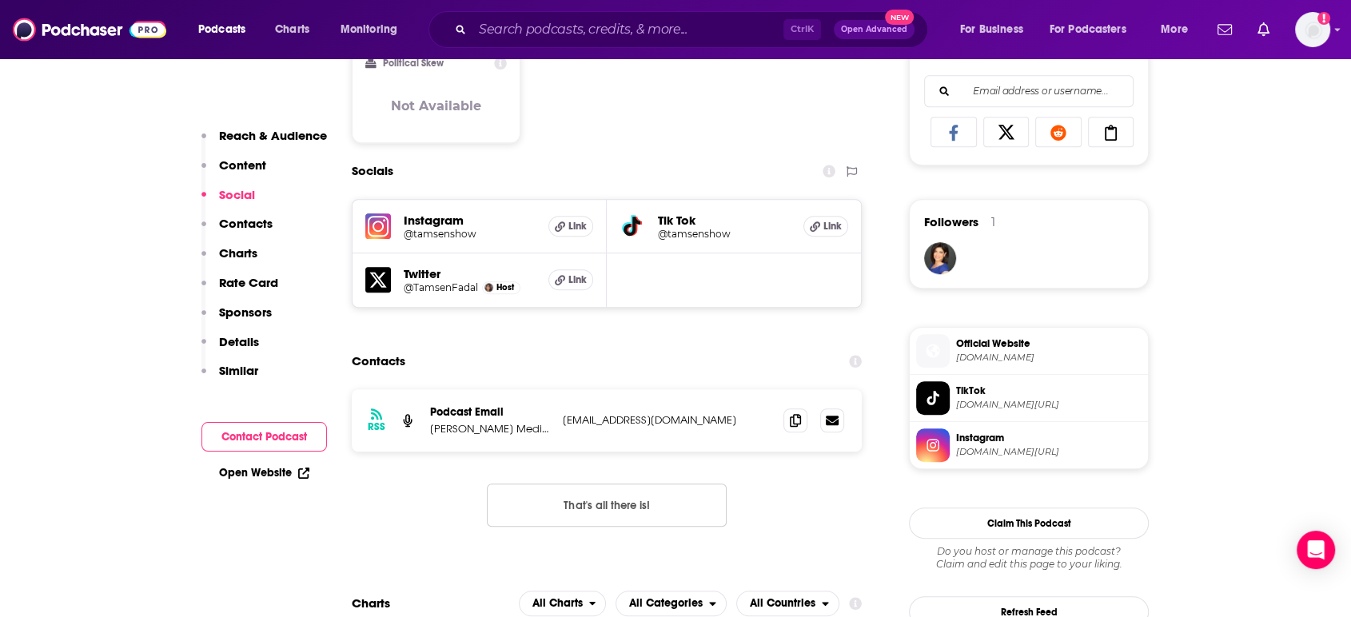
scroll to position [1062, 0]
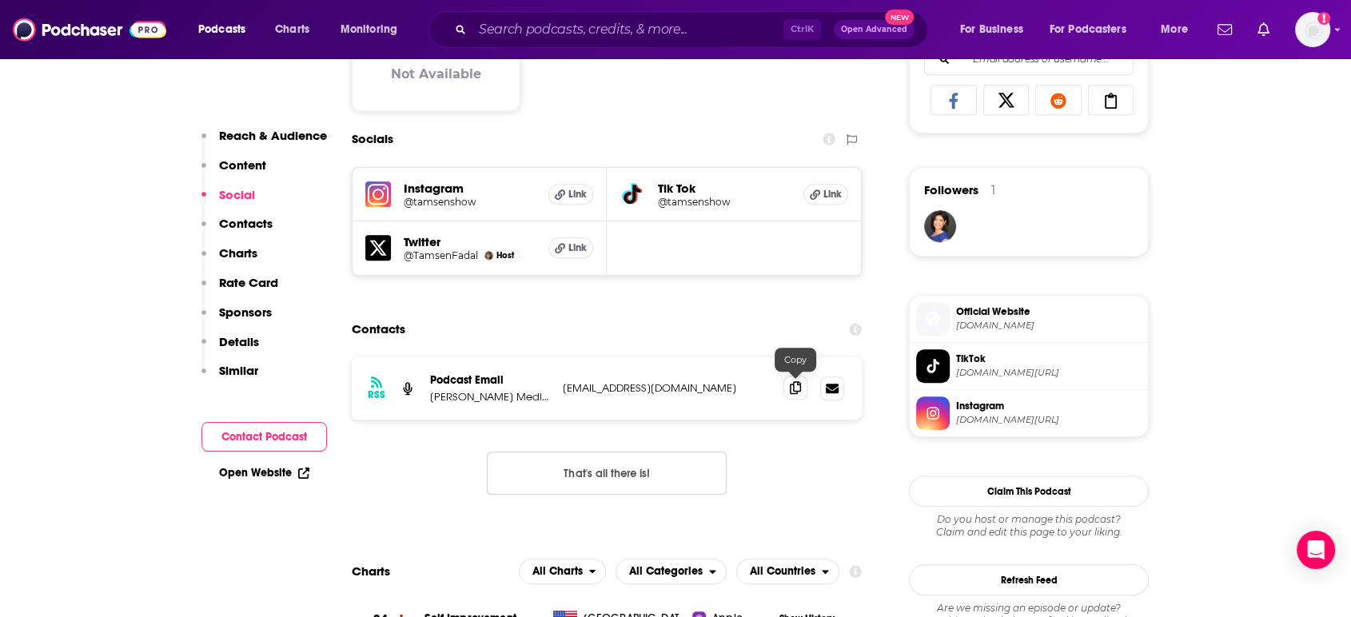
click at [799, 385] on icon at bounding box center [795, 387] width 11 height 13
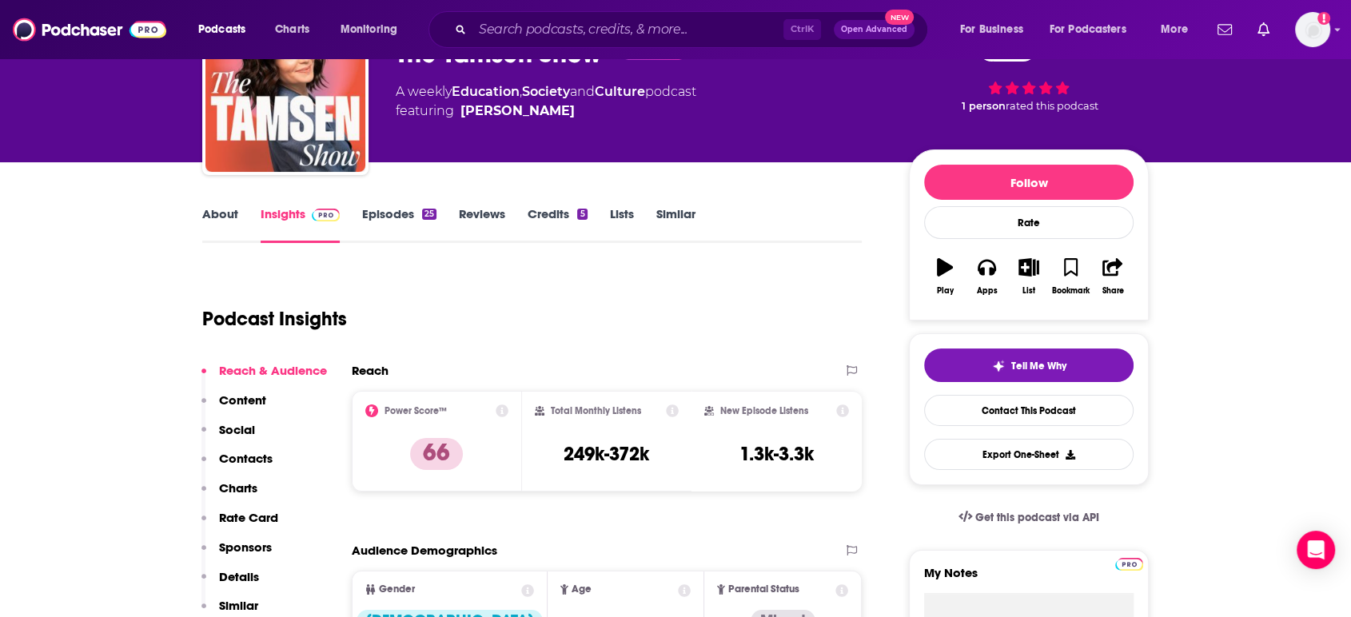
scroll to position [0, 0]
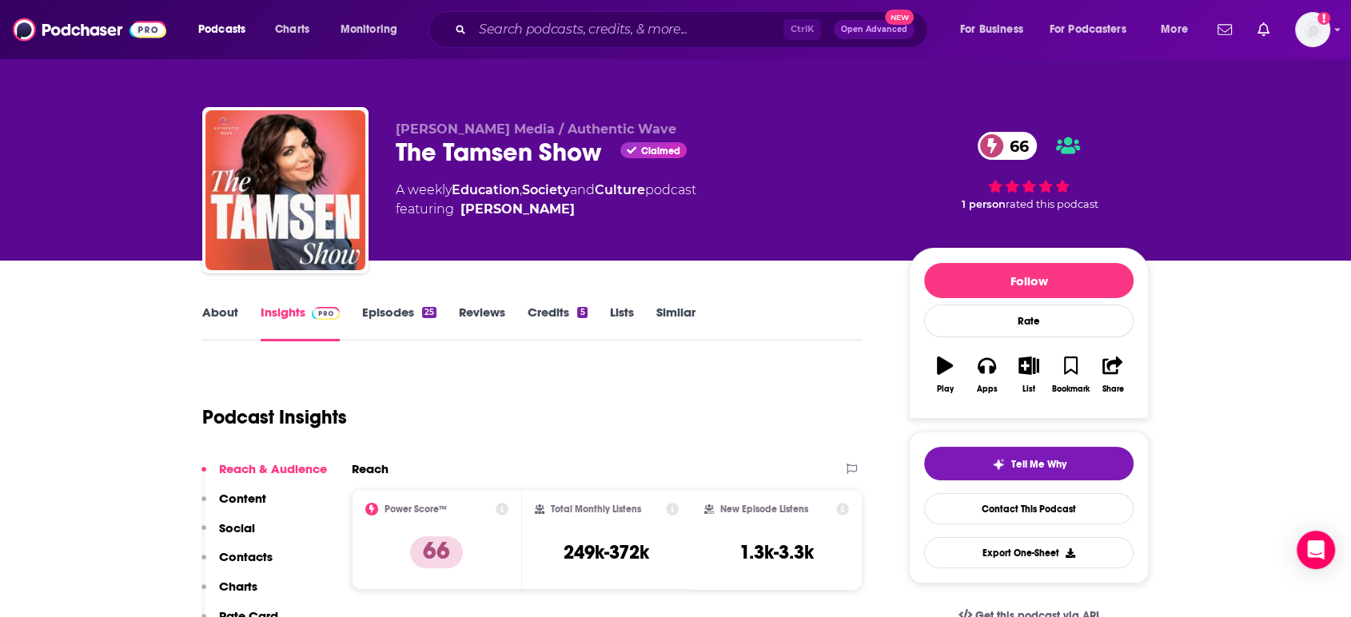
click at [222, 314] on link "About" at bounding box center [220, 323] width 36 height 37
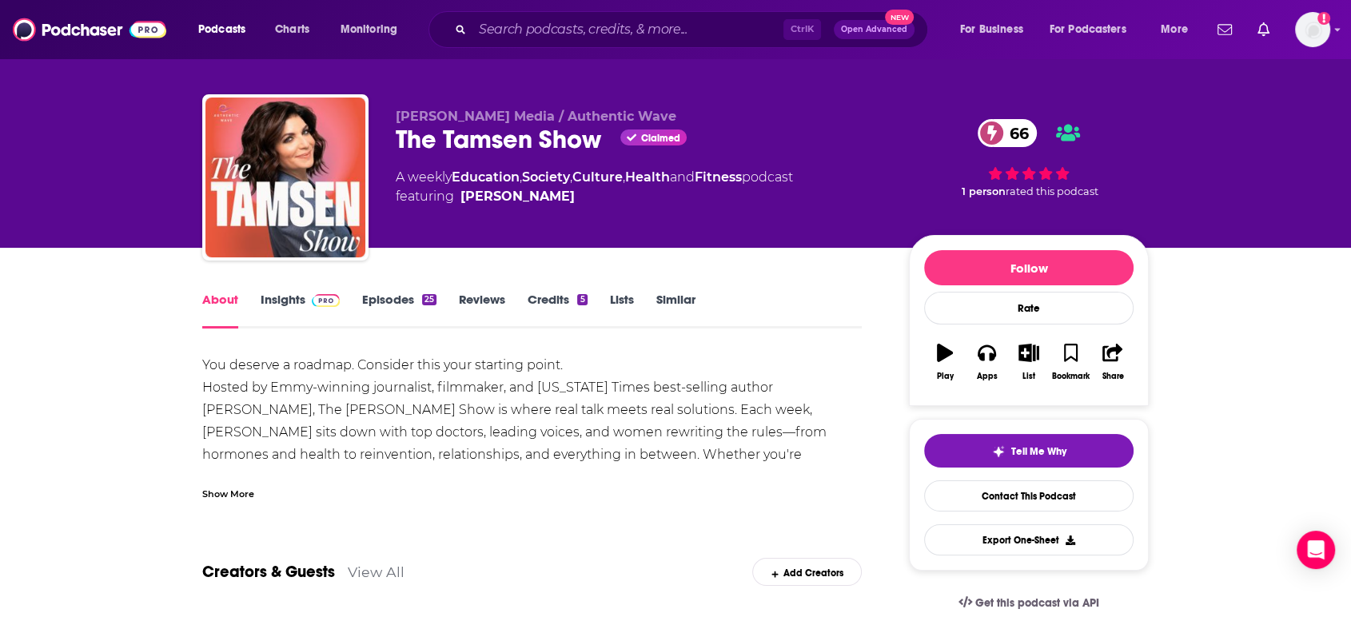
scroll to position [14, 0]
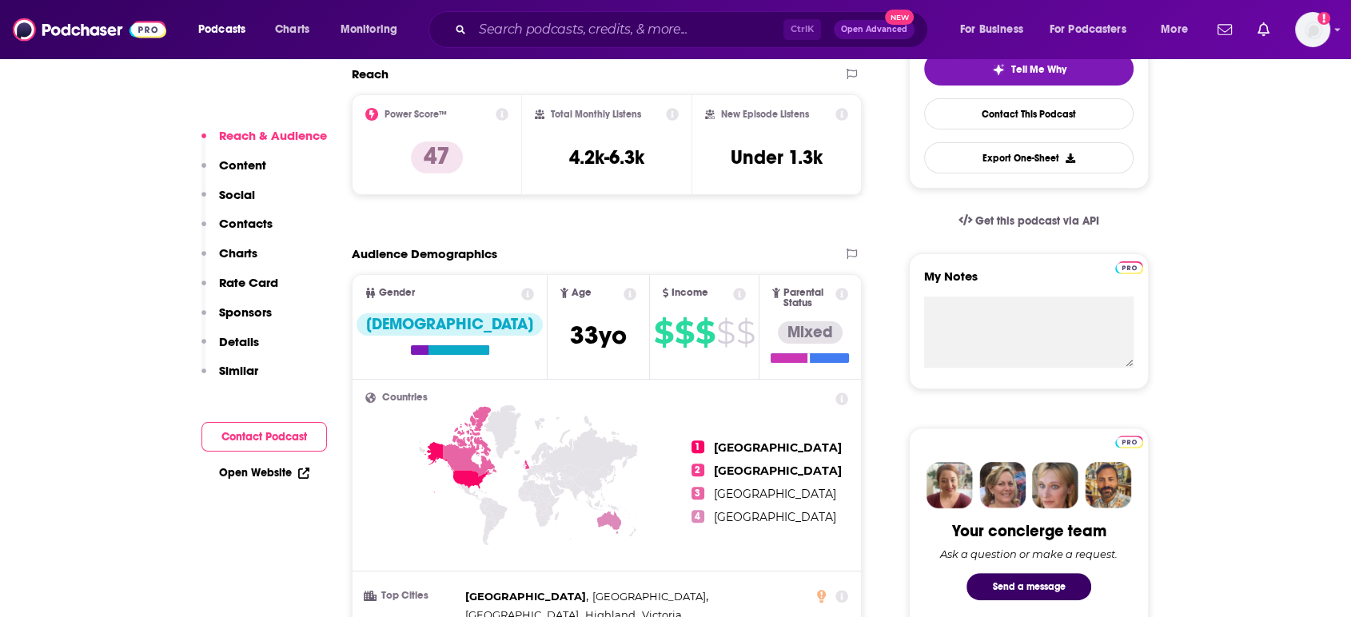
scroll to position [1137, 0]
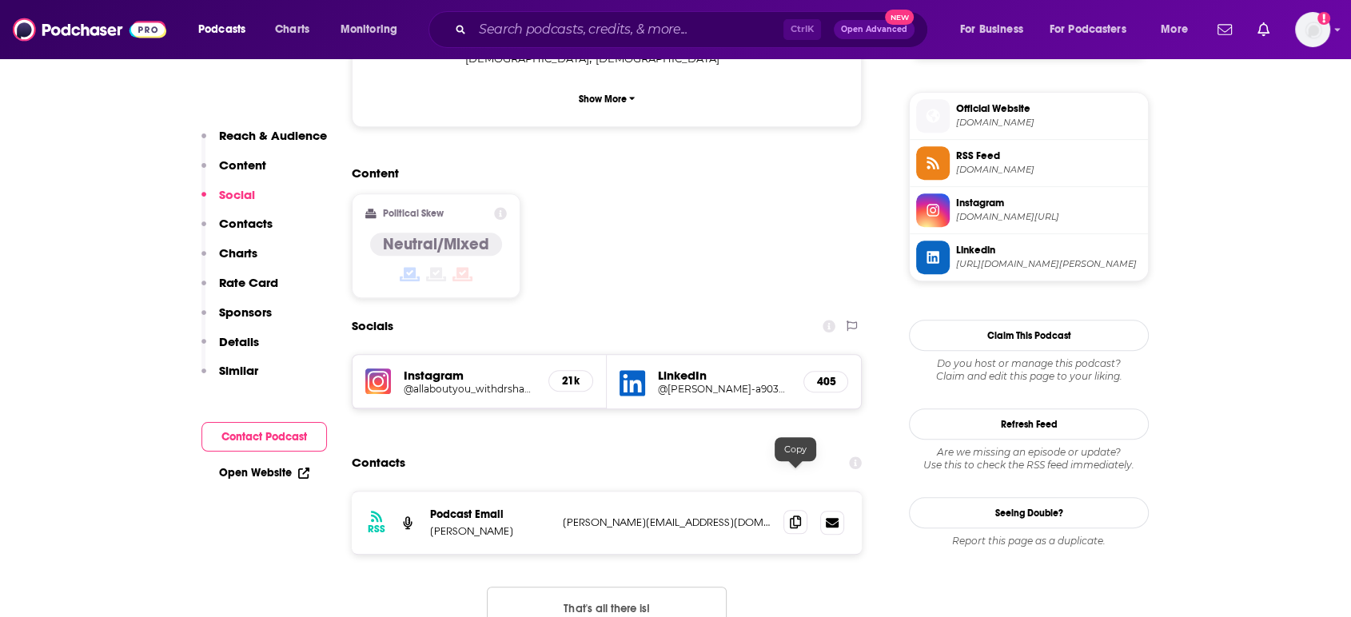
click at [800, 510] on span at bounding box center [795, 522] width 24 height 24
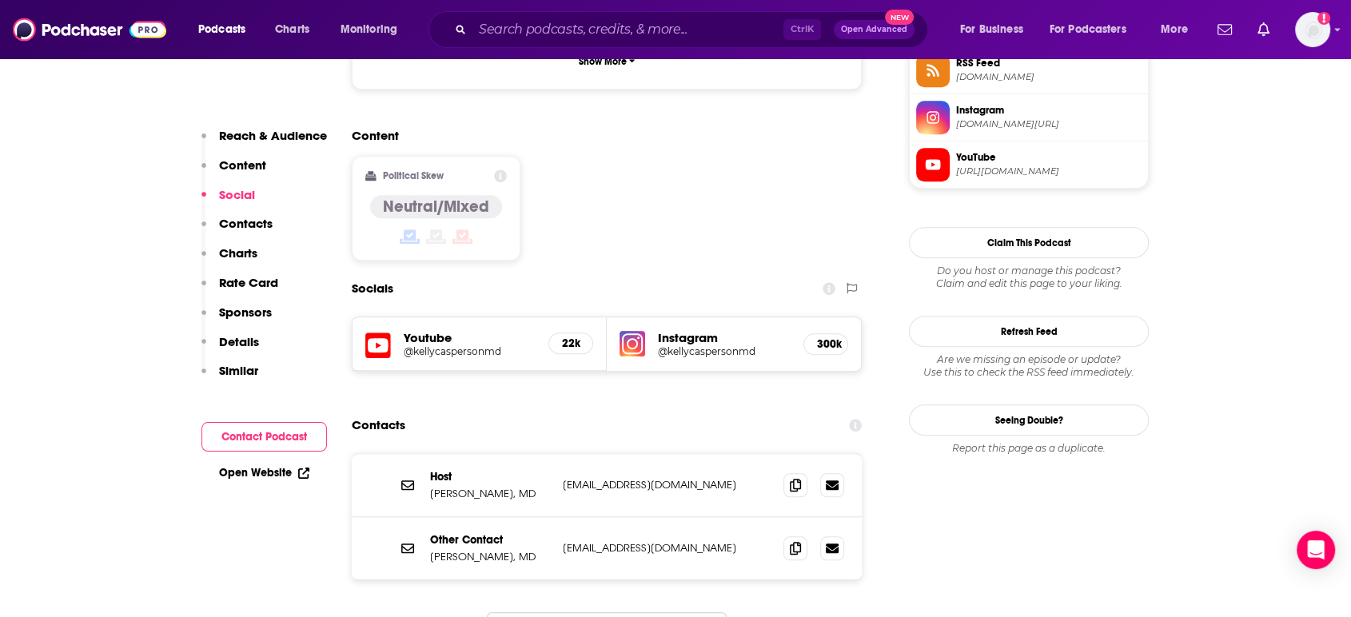
scroll to position [1232, 0]
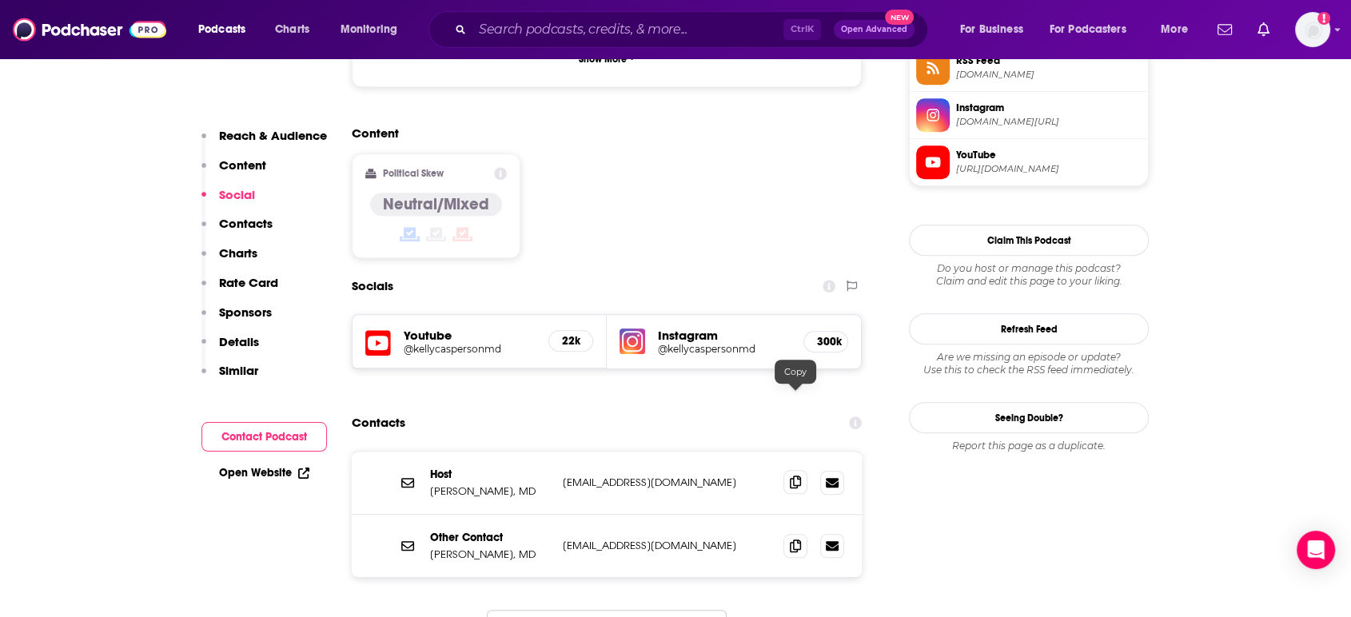
click at [793, 476] on icon at bounding box center [795, 482] width 11 height 13
click at [791, 539] on icon at bounding box center [795, 545] width 11 height 13
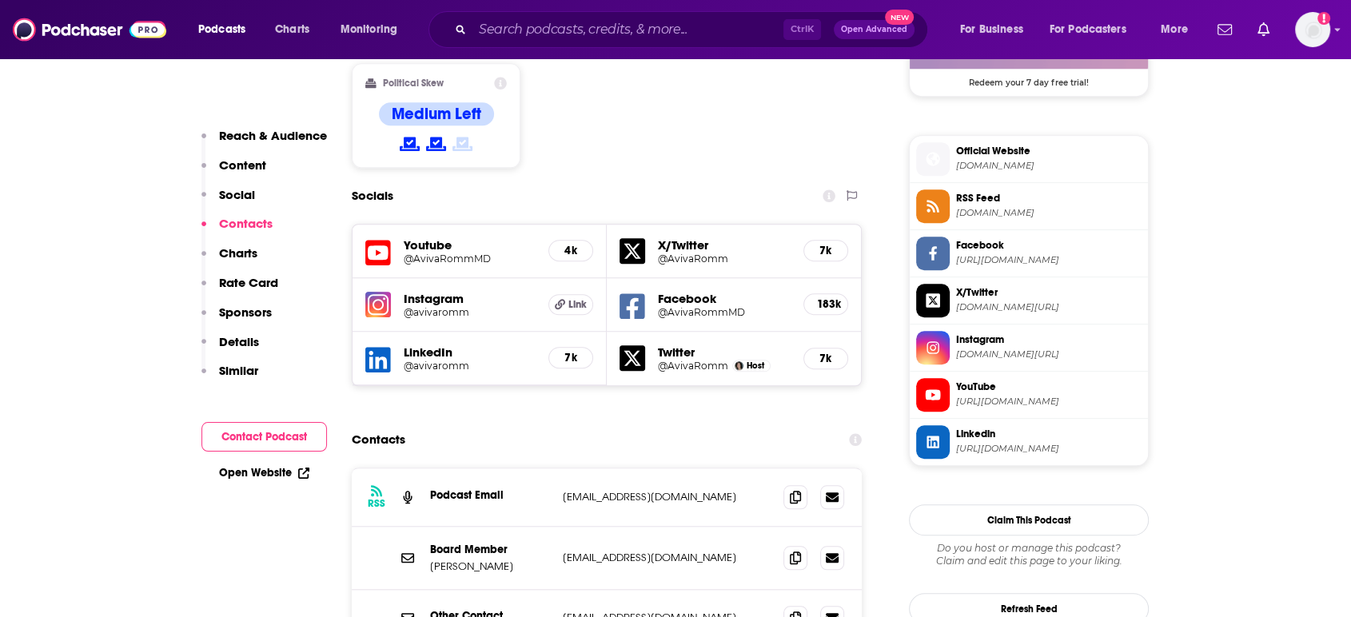
scroll to position [1410, 0]
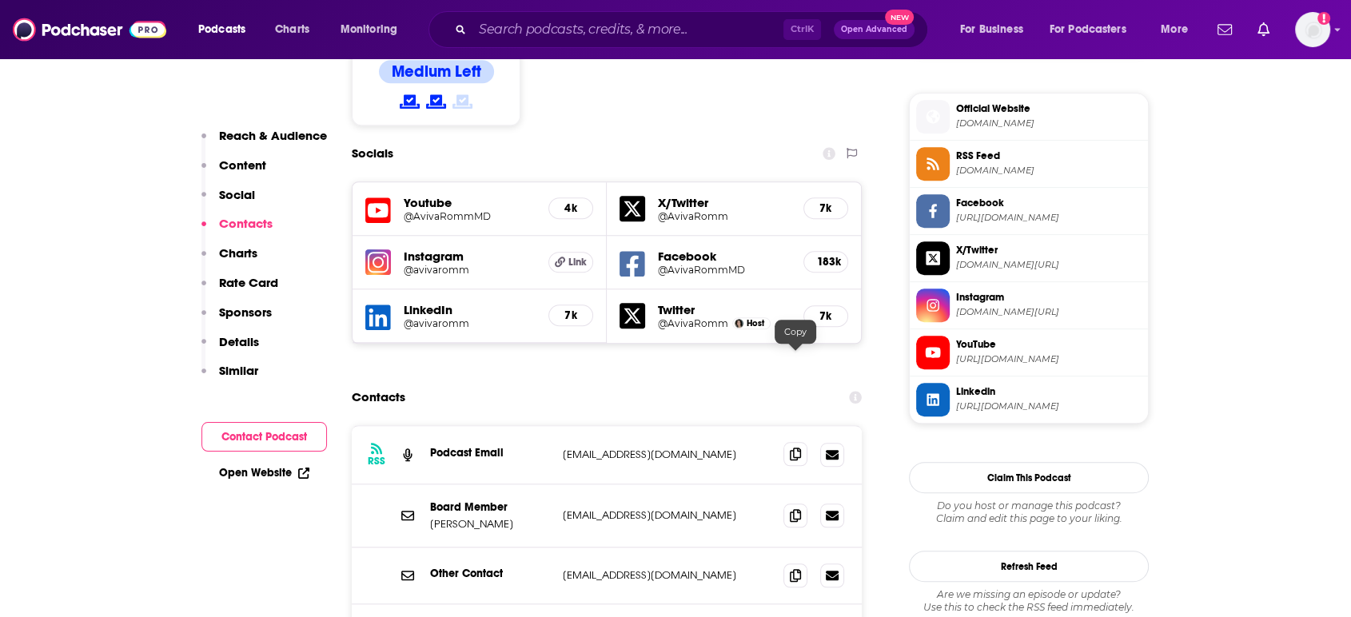
click at [798, 448] on icon at bounding box center [795, 454] width 11 height 13
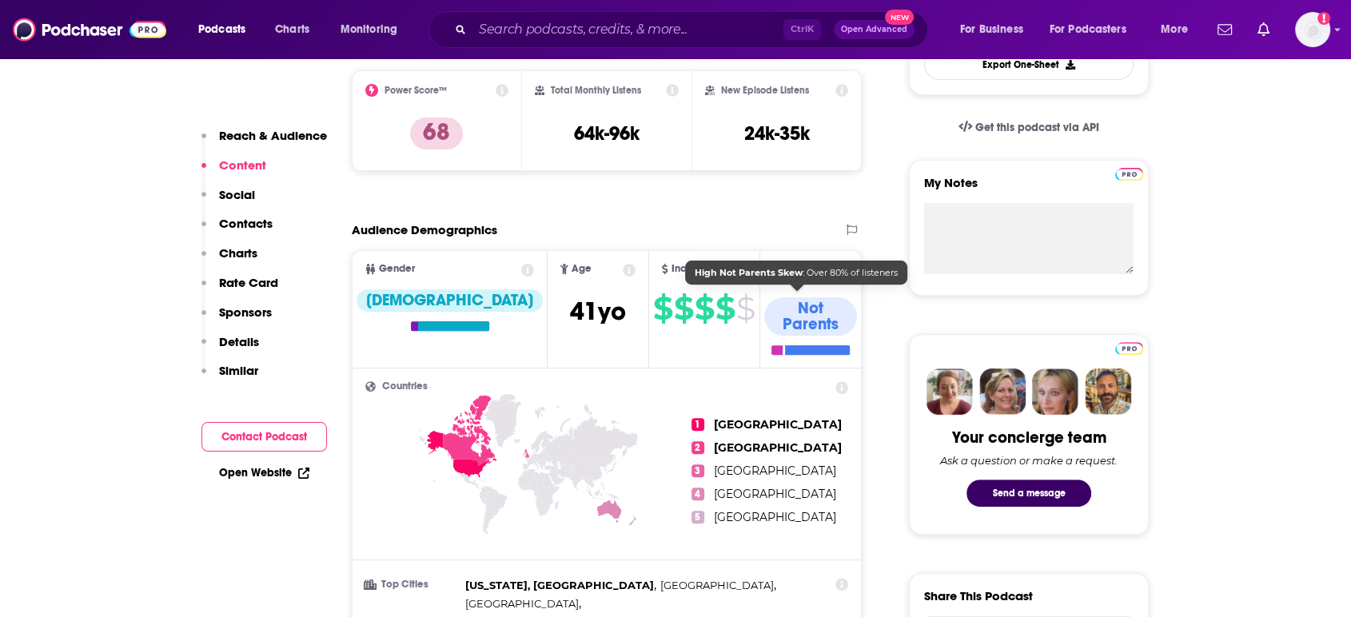
scroll to position [0, 0]
